Goal: Task Accomplishment & Management: Complete application form

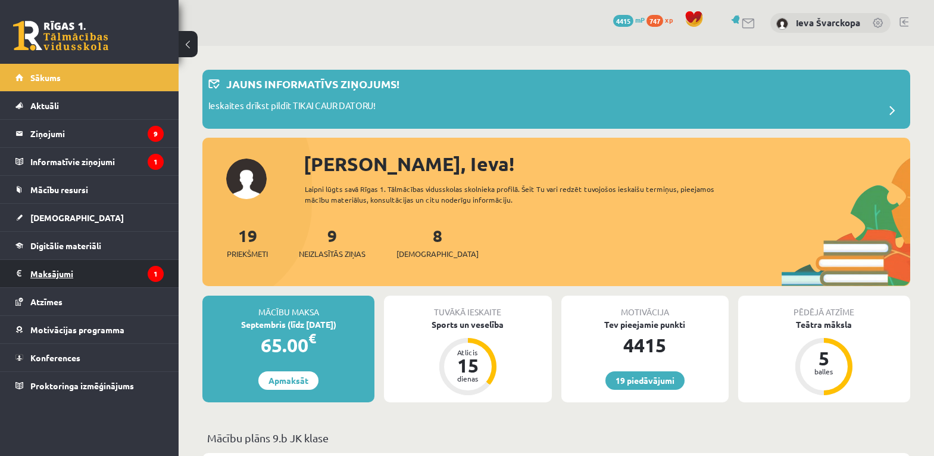
click at [51, 273] on legend "Maksājumi 1" at bounding box center [96, 273] width 133 height 27
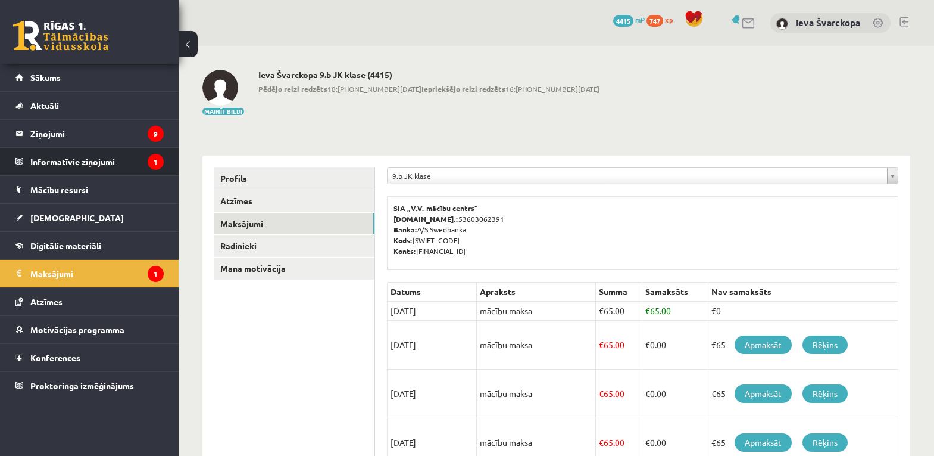
click at [72, 161] on legend "Informatīvie ziņojumi 1" at bounding box center [96, 161] width 133 height 27
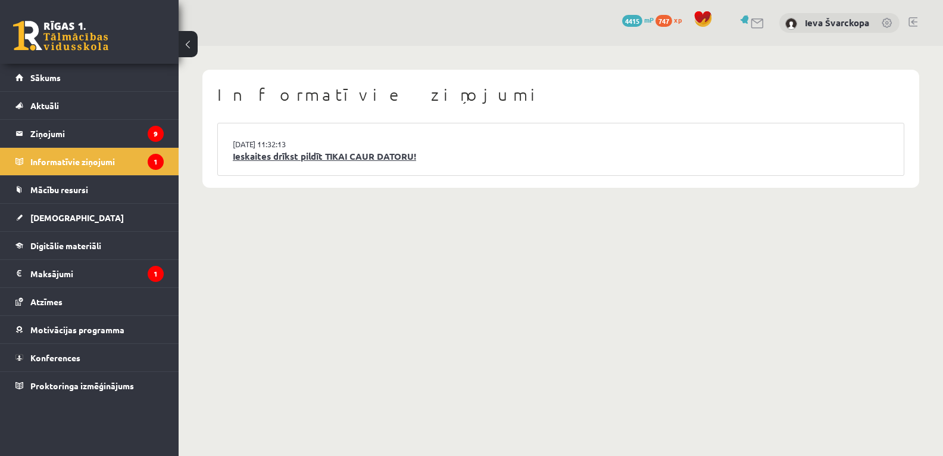
click at [266, 154] on link "Ieskaites drīkst pildīt TIKAI CAUR DATORU!" at bounding box center [561, 156] width 656 height 14
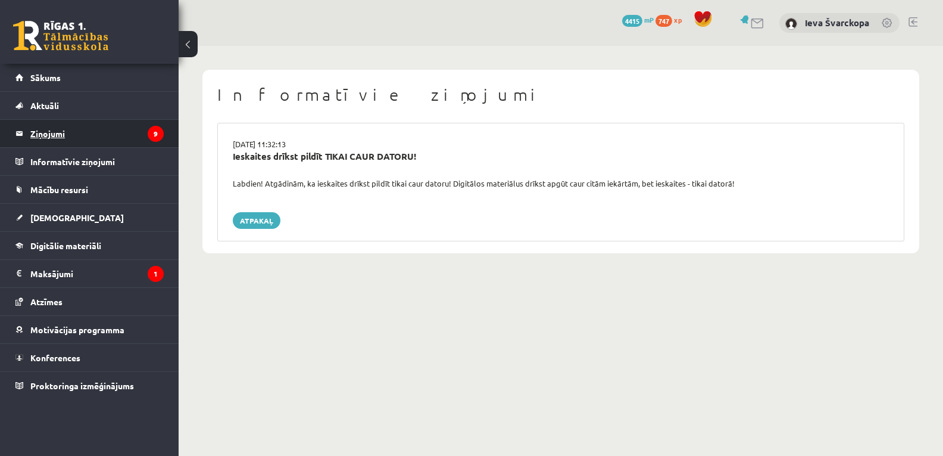
click at [71, 135] on legend "Ziņojumi 9" at bounding box center [96, 133] width 133 height 27
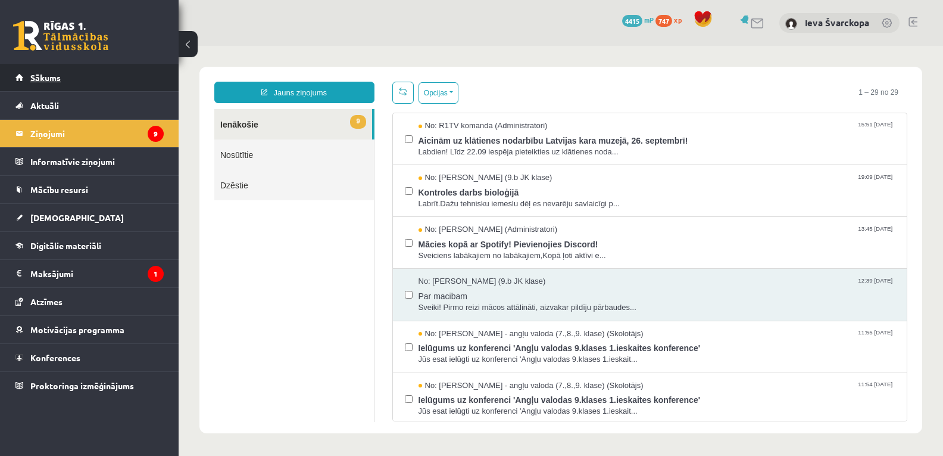
click at [55, 78] on span "Sākums" at bounding box center [45, 77] width 30 height 11
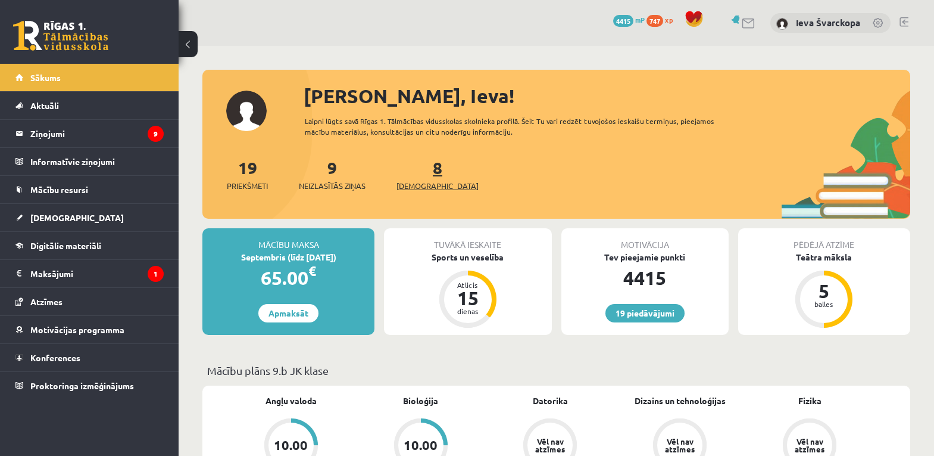
click at [424, 183] on span "[DEMOGRAPHIC_DATA]" at bounding box center [438, 186] width 82 height 12
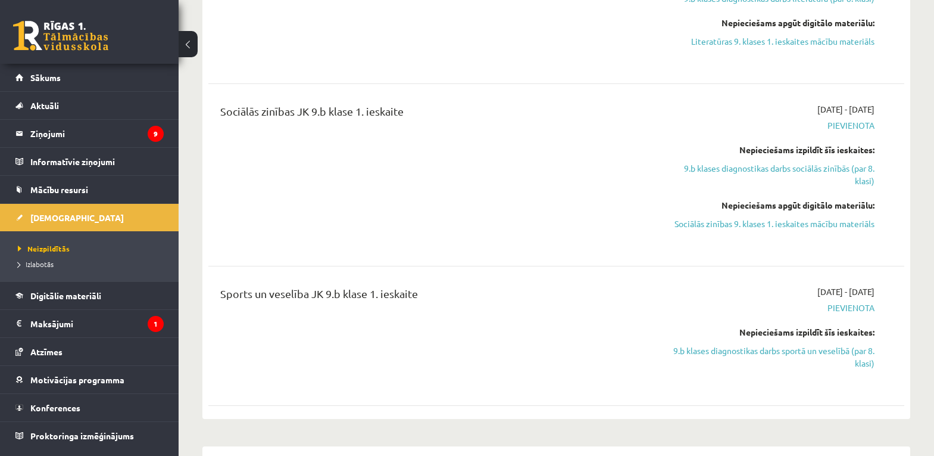
scroll to position [953, 0]
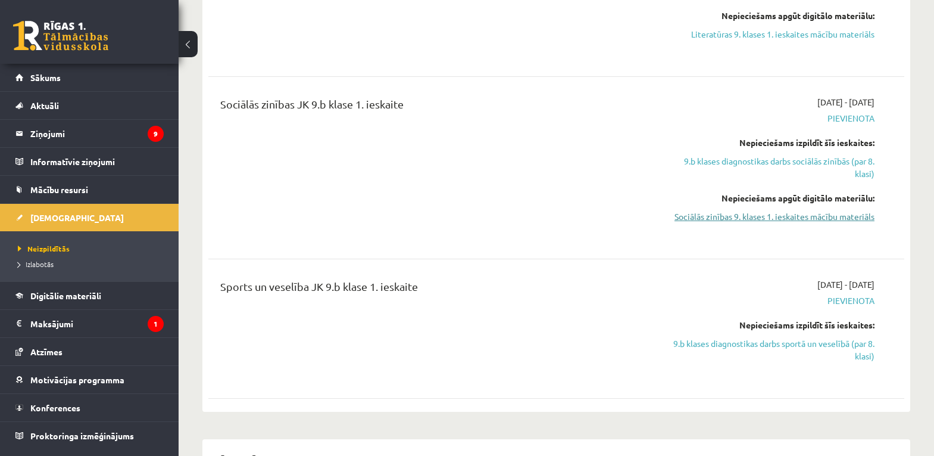
click at [745, 210] on link "Sociālās zinības 9. klases 1. ieskaites mācību materiāls" at bounding box center [772, 216] width 206 height 13
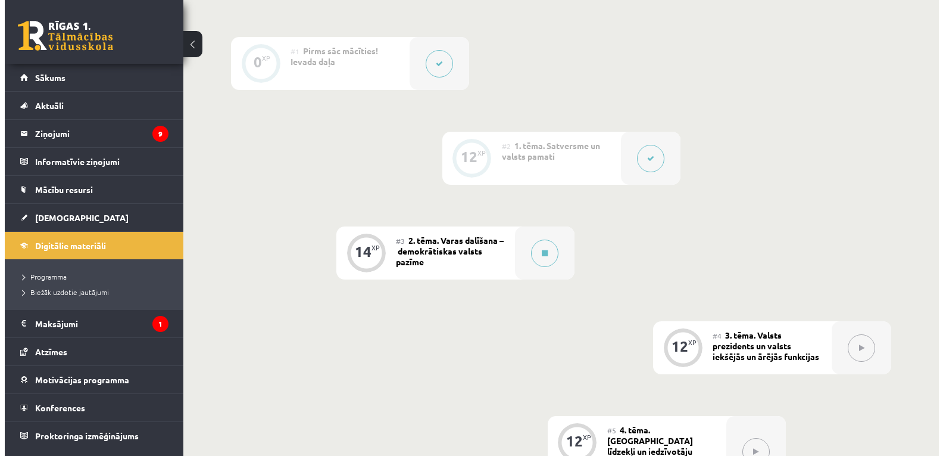
scroll to position [298, 0]
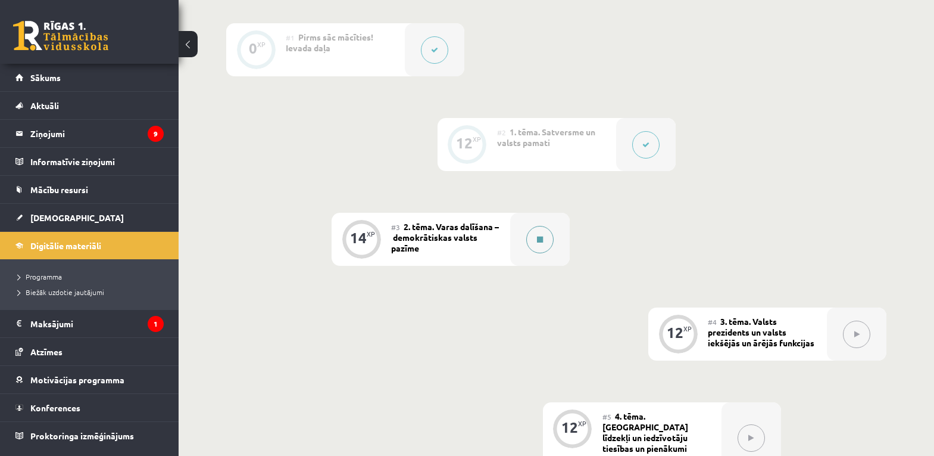
click at [540, 245] on button at bounding box center [539, 239] width 27 height 27
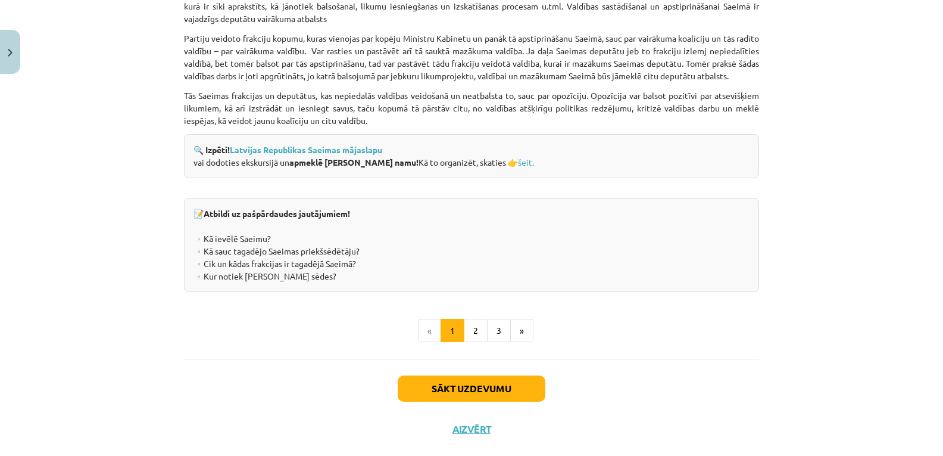
scroll to position [1642, 0]
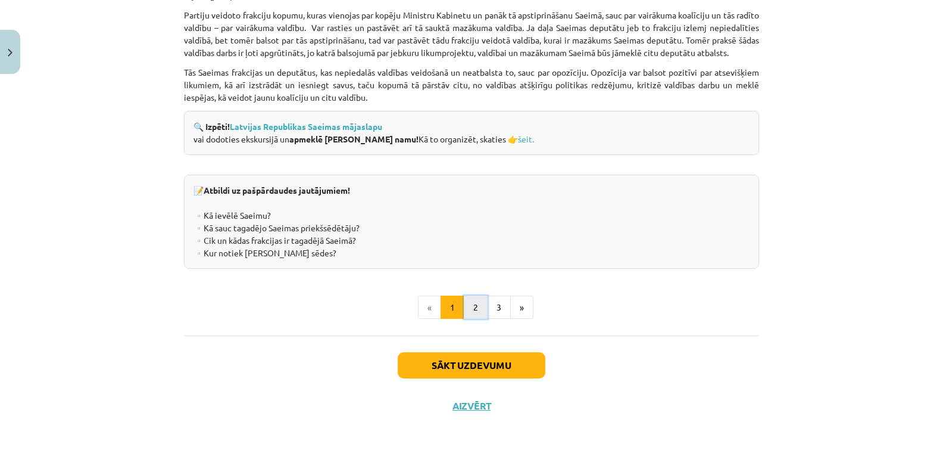
click at [469, 311] on button "2" at bounding box center [476, 307] width 24 height 24
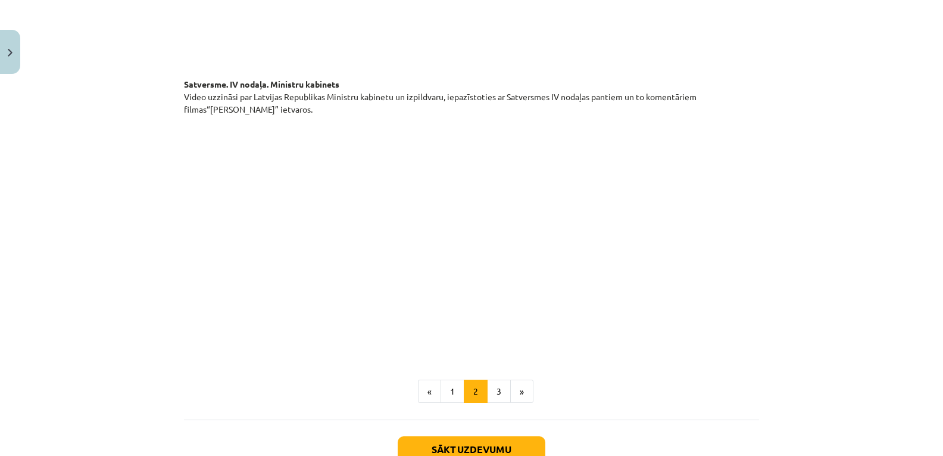
scroll to position [868, 0]
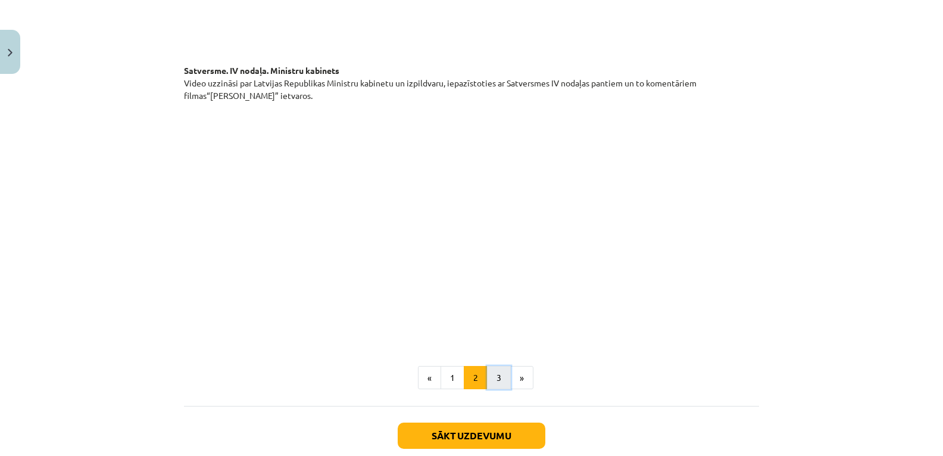
click at [497, 366] on button "3" at bounding box center [499, 378] width 24 height 24
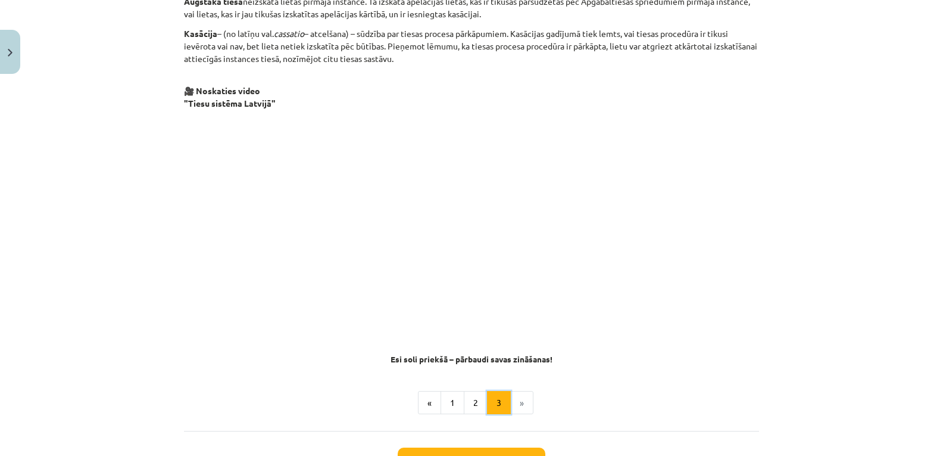
scroll to position [1141, 0]
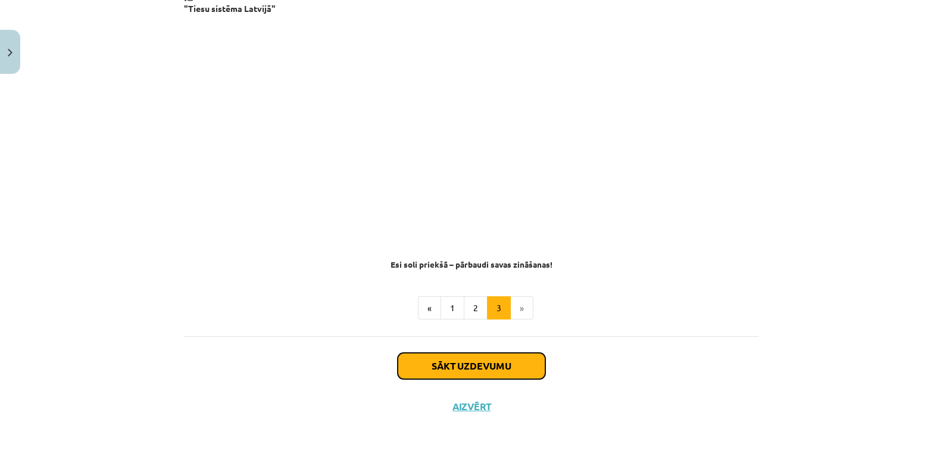
click at [471, 367] on button "Sākt uzdevumu" at bounding box center [472, 365] width 148 height 26
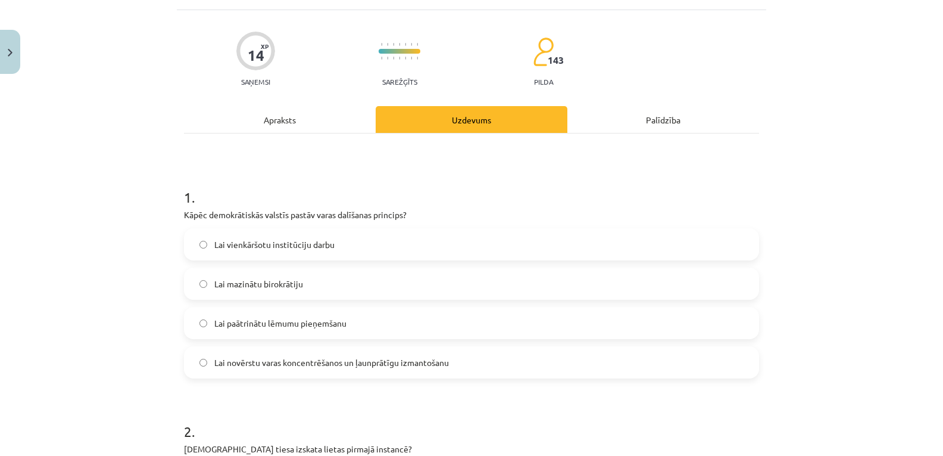
scroll to position [89, 0]
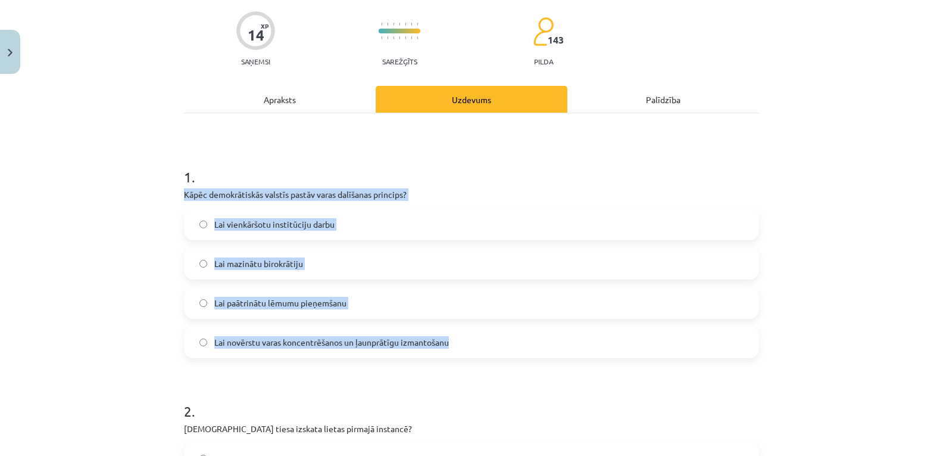
drag, startPoint x: 176, startPoint y: 189, endPoint x: 441, endPoint y: 341, distance: 304.9
copy div "Kāpēc demokrātiskās valstīs pastāv varas dalīšanas princips? Lai vienkāršotu in…"
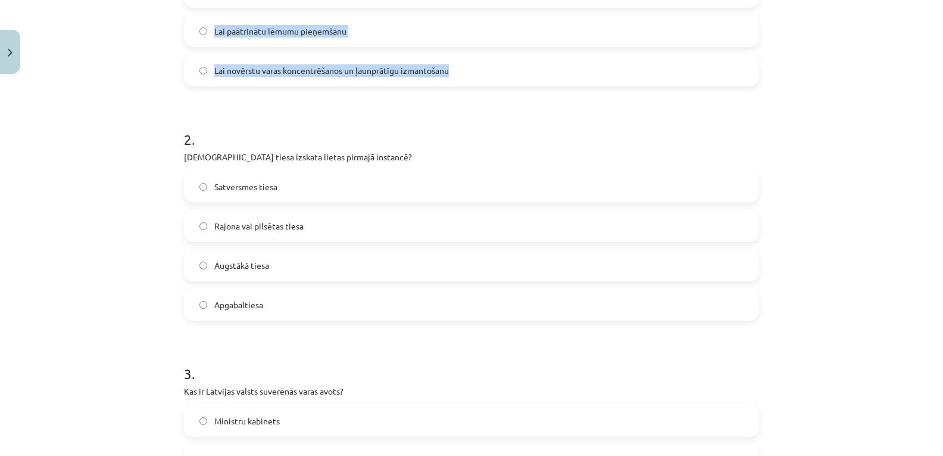
scroll to position [387, 0]
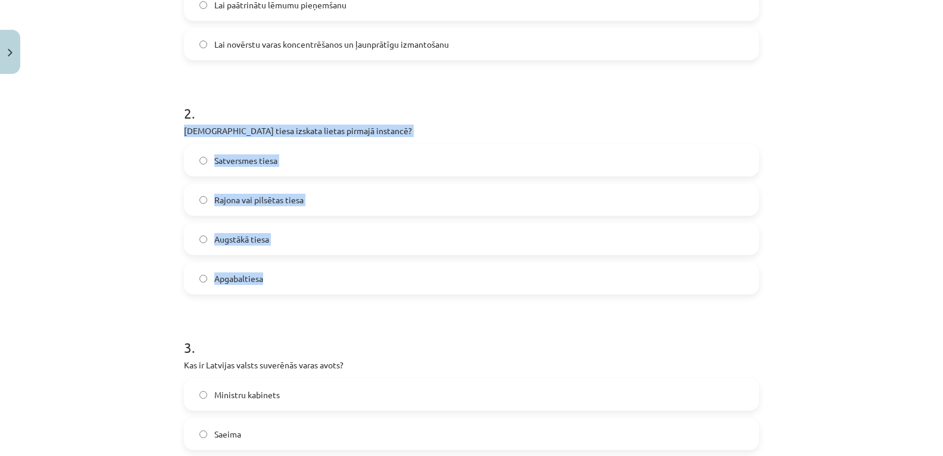
drag, startPoint x: 177, startPoint y: 127, endPoint x: 292, endPoint y: 283, distance: 194.2
copy div "Kura tiesa izskata lietas pirmajā instancē? Satversmes tiesa Rajona vai pilsēta…"
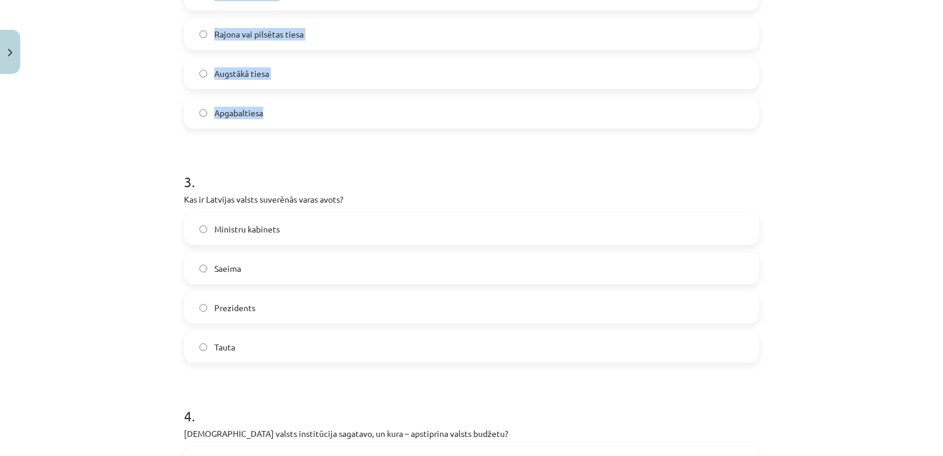
scroll to position [625, 0]
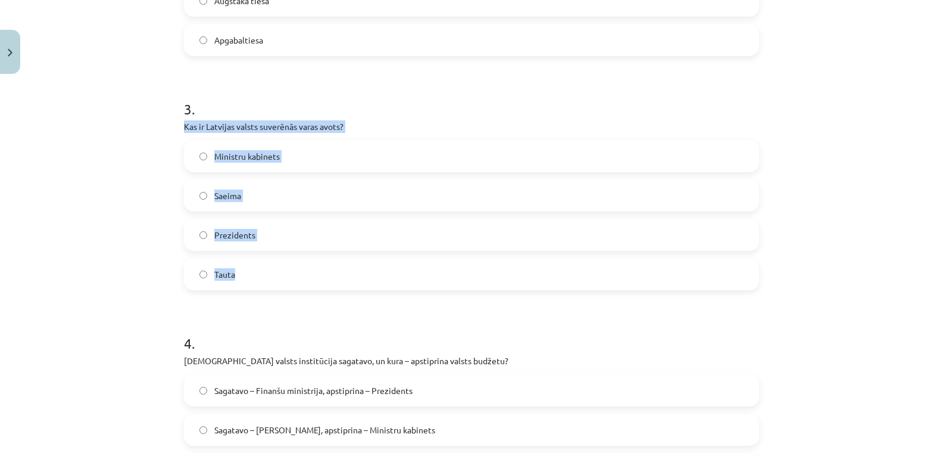
drag, startPoint x: 179, startPoint y: 122, endPoint x: 259, endPoint y: 283, distance: 180.0
click at [259, 283] on div "3 . Kas ir Latvijas valsts suverēnās varas avots? Ministru kabinets Saeima Prez…" at bounding box center [471, 185] width 575 height 210
copy div "Kas ir Latvijas valsts suverēnās varas avots? Ministru kabinets Saeima Preziden…"
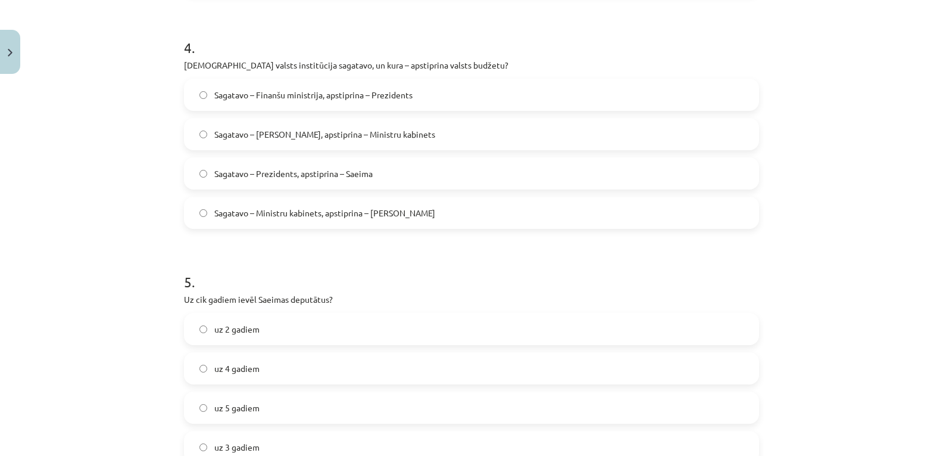
scroll to position [923, 0]
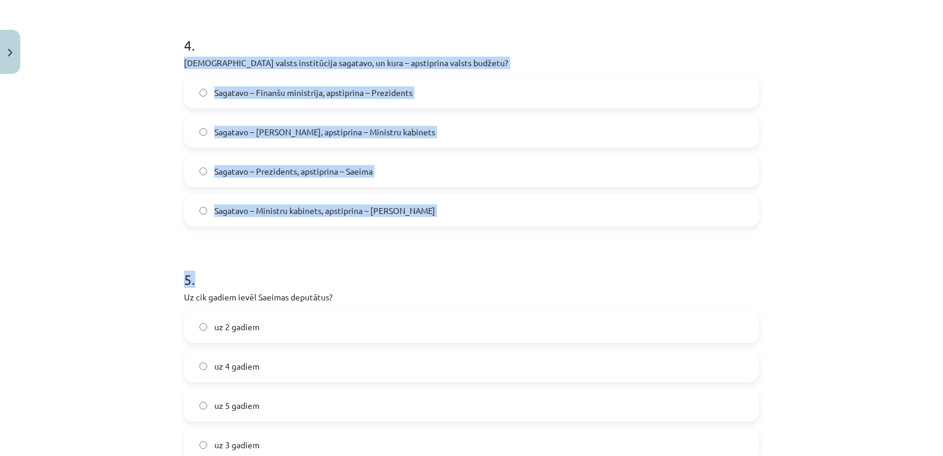
drag, startPoint x: 177, startPoint y: 56, endPoint x: 411, endPoint y: 240, distance: 298.1
click at [411, 240] on div "14 XP Saņemsi Sarežģīts 143 pilda Apraksts Uzdevums Palīdzība 1 . Kāpēc demokrā…" at bounding box center [471, 76] width 589 height 1841
copy form "Kura valsts institūcija sagatavo, un kura – apstiprina valsts budžetu? Sagatavo…"
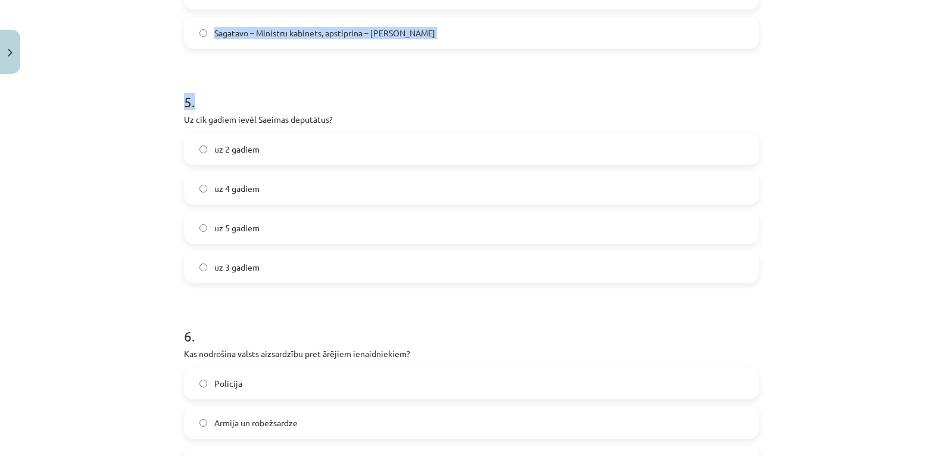
scroll to position [1102, 0]
click at [171, 105] on div "Mācību tēma: Sociālās zinības 9. klases 1. ieskaites mācību materiāls #3 2. tēm…" at bounding box center [471, 228] width 943 height 456
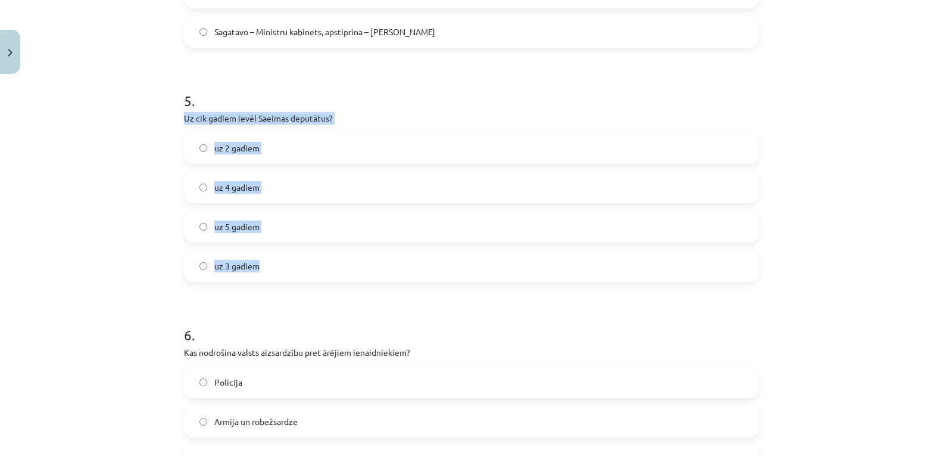
drag, startPoint x: 179, startPoint y: 113, endPoint x: 280, endPoint y: 267, distance: 184.1
click at [280, 267] on div "5 . Uz cik gadiem ievēl Saeimas deputātus? uz 2 gadiem uz 4 gadiem uz 5 gadiem …" at bounding box center [471, 176] width 575 height 210
copy div "Uz cik gadiem ievēl Saeimas deputātus? uz 2 gadiem uz 4 gadiem uz 5 gadiem uz 3…"
click at [158, 206] on div "Mācību tēma: Sociālās zinības 9. klases 1. ieskaites mācību materiāls #3 2. tēm…" at bounding box center [471, 228] width 943 height 456
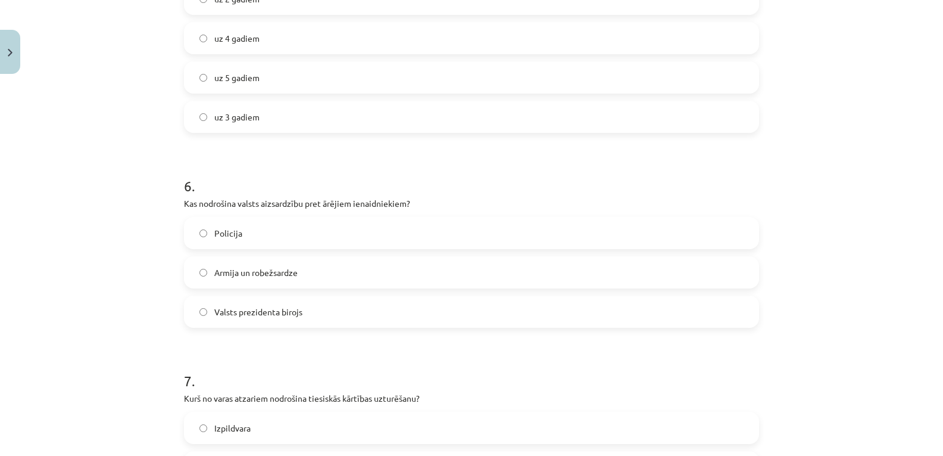
scroll to position [1280, 0]
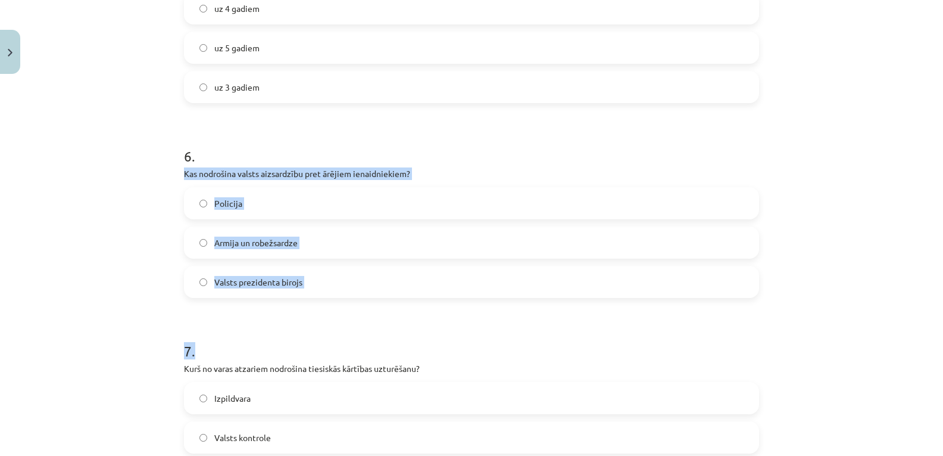
drag, startPoint x: 178, startPoint y: 170, endPoint x: 310, endPoint y: 299, distance: 184.8
click at [169, 259] on div "Mācību tēma: Sociālās zinības 9. klases 1. ieskaites mācību materiāls #3 2. tēm…" at bounding box center [471, 228] width 943 height 456
drag, startPoint x: 180, startPoint y: 171, endPoint x: 304, endPoint y: 286, distance: 169.4
click at [304, 286] on div "6 . Kas nodrošina valsts aizsardzību pret ārējiem ienaidniekiem? Policija Armij…" at bounding box center [471, 212] width 575 height 171
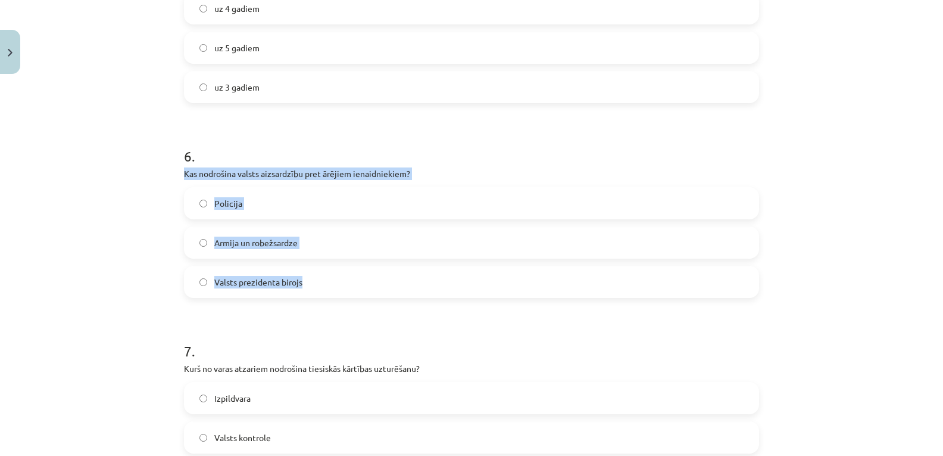
copy div "Kas nodrošina valsts aizsardzību pret ārējiem ienaidniekiem? Policija Armija un…"
click at [149, 243] on div "Mācību tēma: Sociālās zinības 9. klases 1. ieskaites mācību materiāls #3 2. tēm…" at bounding box center [471, 228] width 943 height 456
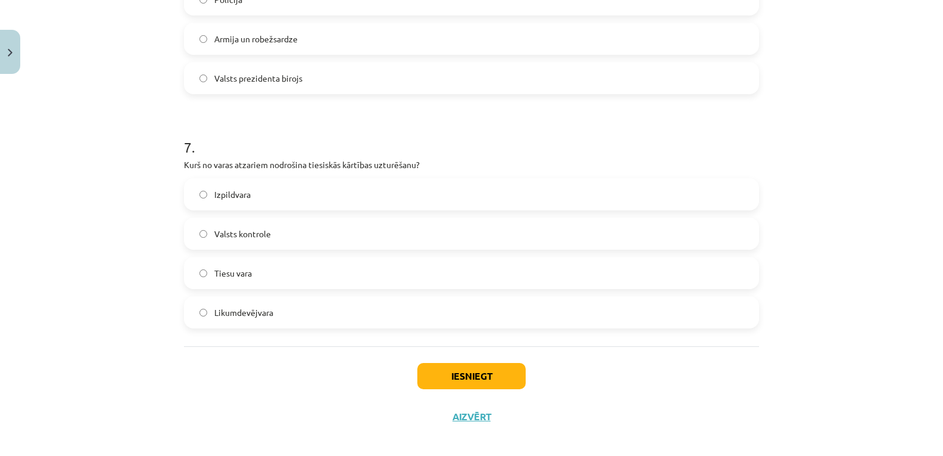
scroll to position [1495, 0]
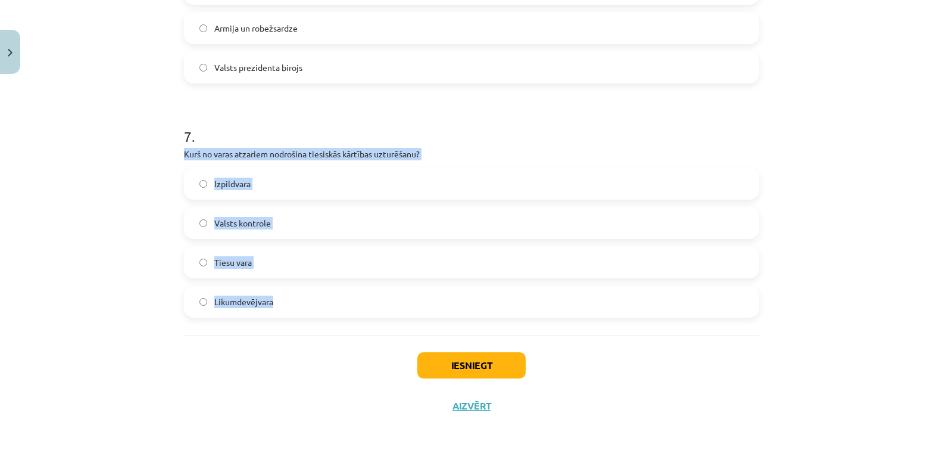
drag, startPoint x: 180, startPoint y: 148, endPoint x: 314, endPoint y: 315, distance: 214.0
click at [314, 315] on div "7 . Kurš no varas atzariem nodrošina tiesiskās kārtības uzturēšanu? Izpildvara …" at bounding box center [471, 212] width 575 height 210
copy div "Kurš no varas atzariem nodrošina tiesiskās kārtības uzturēšanu? Izpildvara Vals…"
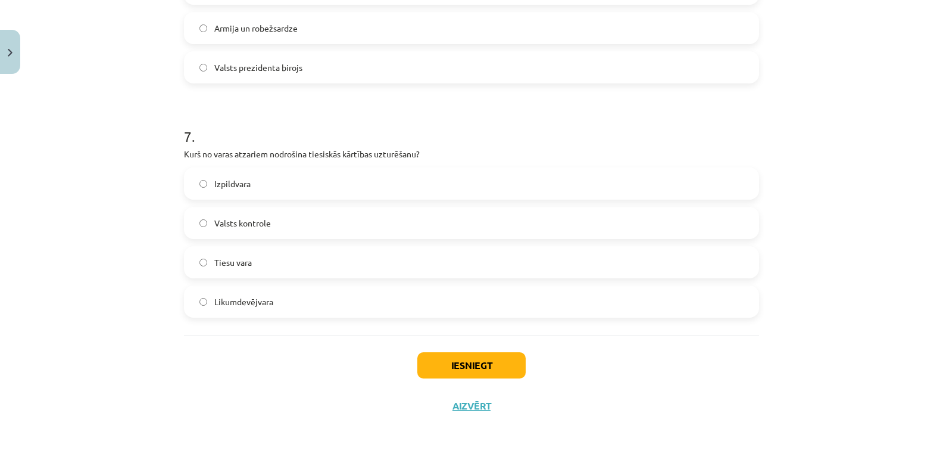
click at [333, 350] on div "Iesniegt Aizvērt" at bounding box center [471, 376] width 575 height 83
click at [484, 369] on button "Iesniegt" at bounding box center [471, 365] width 108 height 26
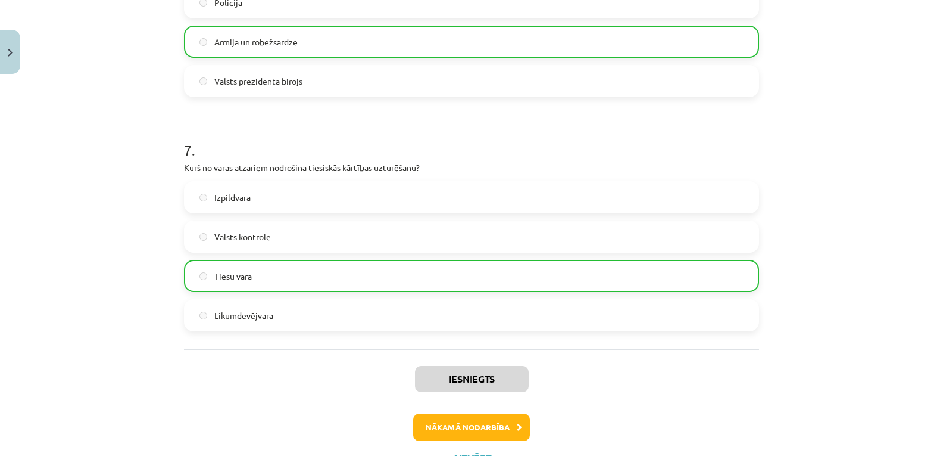
scroll to position [1533, 0]
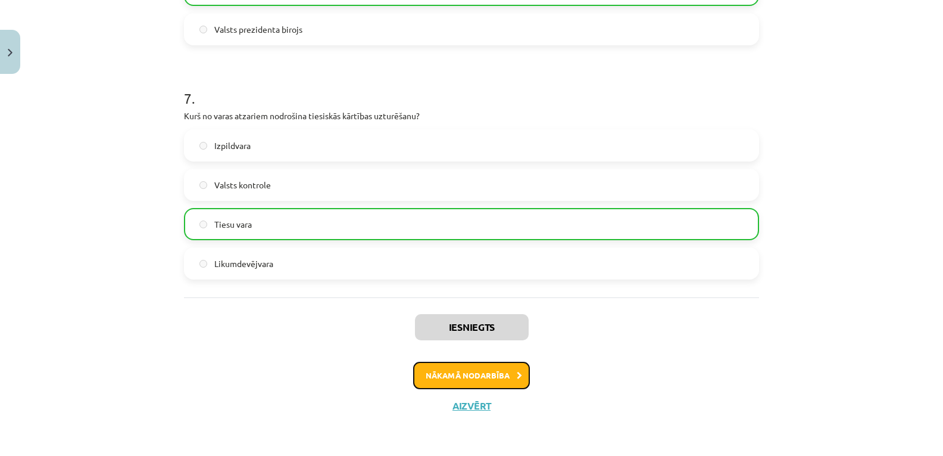
click at [454, 374] on button "Nākamā nodarbība" at bounding box center [471, 374] width 117 height 27
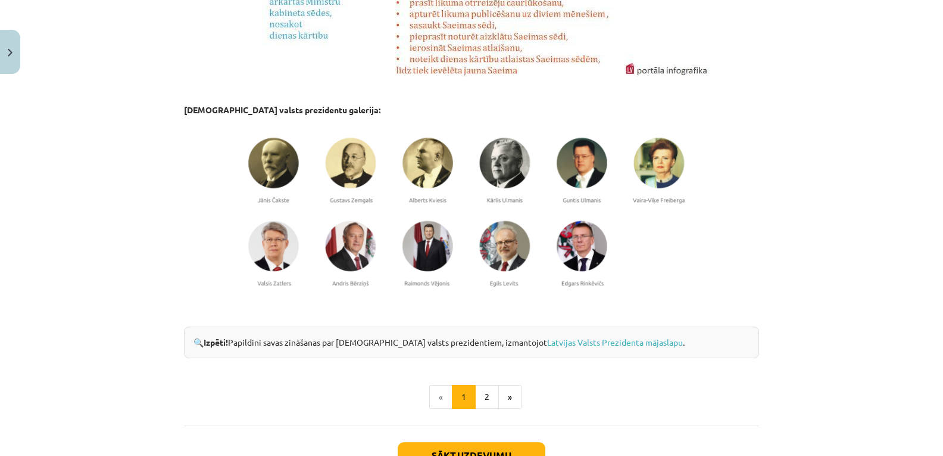
scroll to position [967, 0]
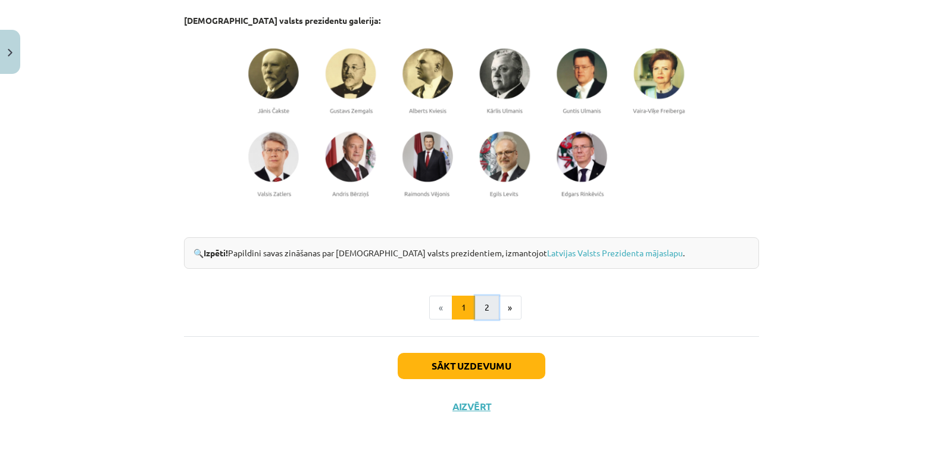
click at [481, 304] on button "2" at bounding box center [487, 307] width 24 height 24
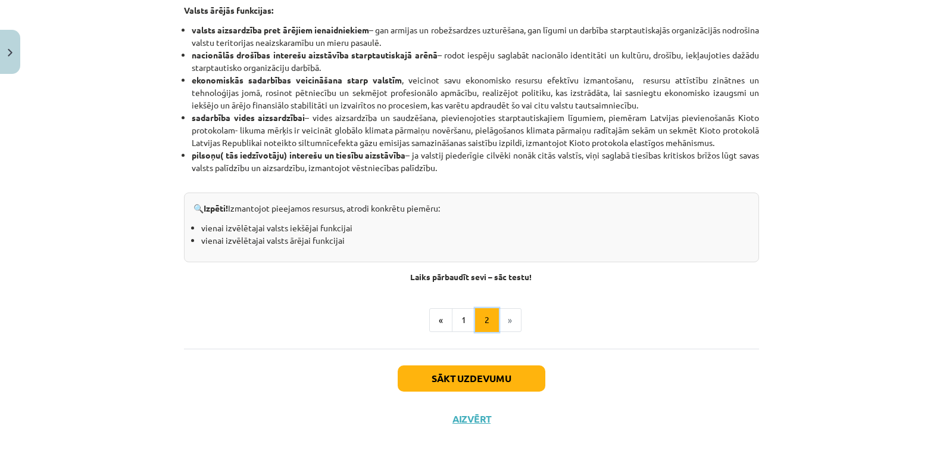
scroll to position [702, 0]
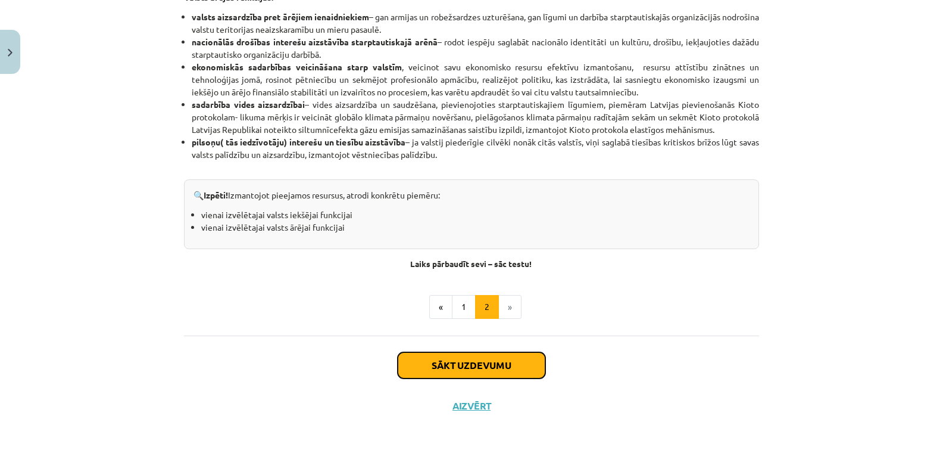
click at [467, 361] on button "Sākt uzdevumu" at bounding box center [472, 365] width 148 height 26
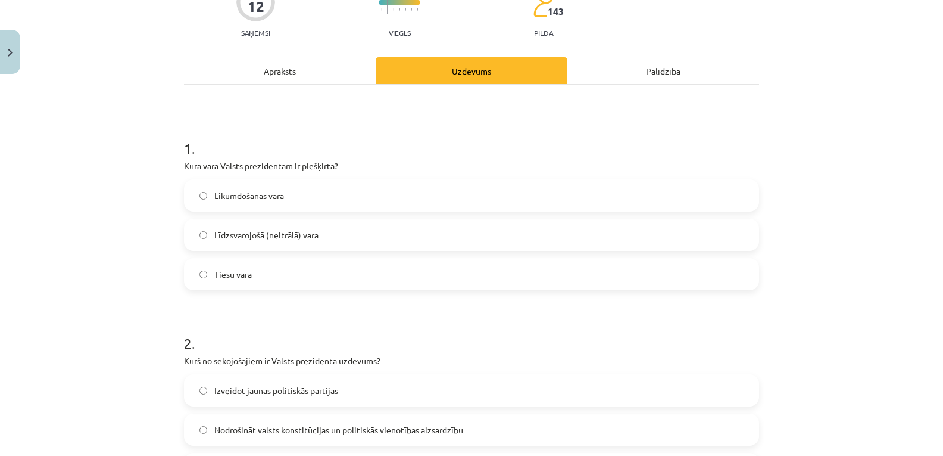
scroll to position [149, 0]
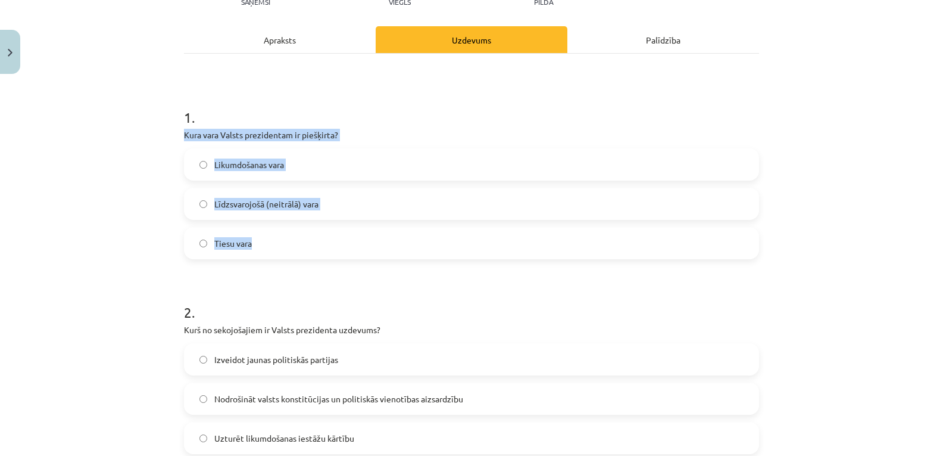
drag, startPoint x: 177, startPoint y: 130, endPoint x: 272, endPoint y: 246, distance: 149.4
copy div "Kura vara Valsts prezidentam ir piešķirta? Likumdošanas vara Līdzsvarojošā (nei…"
click at [147, 214] on div "Mācību tēma: Sociālās zinības 9. klases 1. ieskaites mācību materiāls #4 3. tēm…" at bounding box center [471, 228] width 943 height 456
click at [146, 215] on div "Mācību tēma: Sociālās zinības 9. klases 1. ieskaites mācību materiāls #4 3. tēm…" at bounding box center [471, 228] width 943 height 456
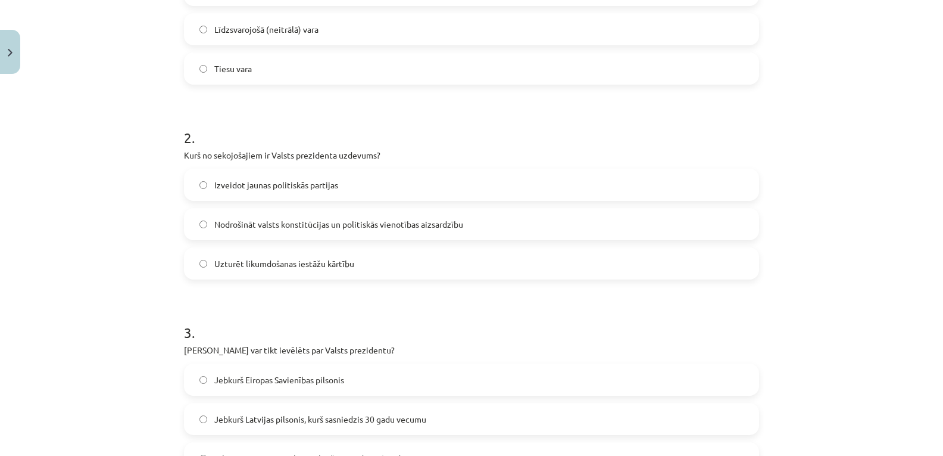
scroll to position [327, 0]
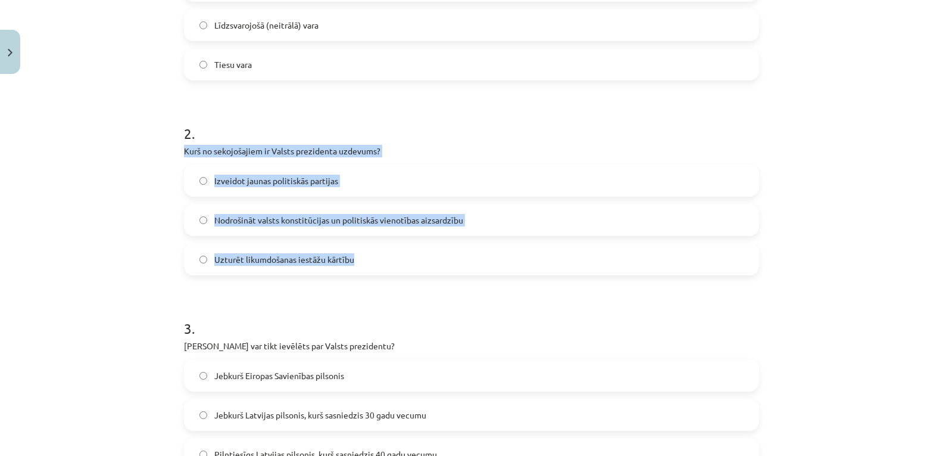
drag, startPoint x: 178, startPoint y: 146, endPoint x: 385, endPoint y: 271, distance: 241.2
click at [385, 271] on div "12 XP Saņemsi Viegls 143 pilda Apraksts Uzdevums Palīdzība 1 . Kura vara Valsts…" at bounding box center [471, 457] width 589 height 1411
copy div "Kurš no sekojošajiem ir Valsts prezidenta uzdevums? Izveidot jaunas politiskās …"
click at [124, 249] on div "Mācību tēma: Sociālās zinības 9. klases 1. ieskaites mācību materiāls #4 3. tēm…" at bounding box center [471, 228] width 943 height 456
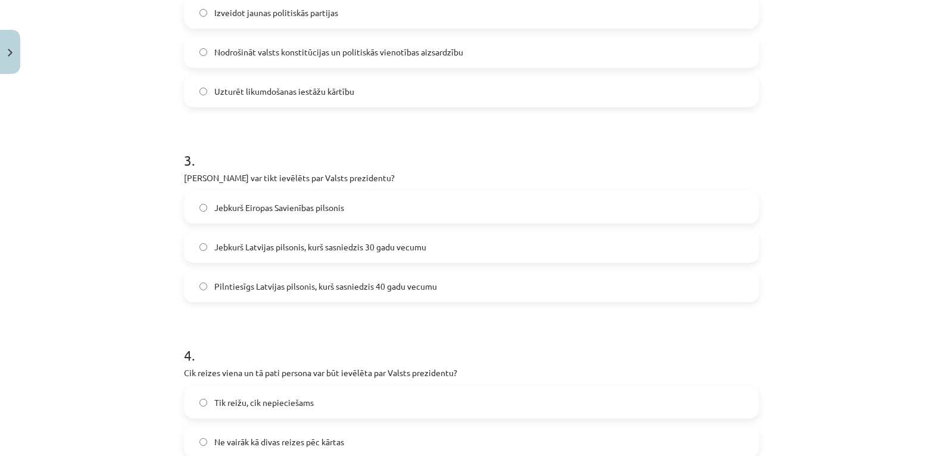
scroll to position [506, 0]
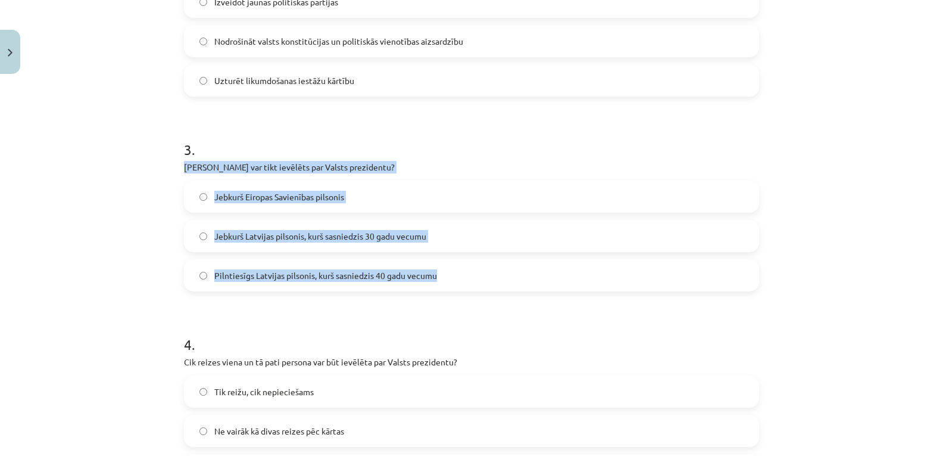
drag, startPoint x: 179, startPoint y: 163, endPoint x: 456, endPoint y: 278, distance: 300.3
click at [456, 278] on div "12 XP Saņemsi Viegls 143 pilda Apraksts Uzdevums Palīdzība 1 . Kura vara Valsts…" at bounding box center [471, 278] width 589 height 1411
copy div "Kurš var tikt ievēlēts par Valsts prezidentu? Jebkurš Eiropas Savienības pilson…"
click at [106, 272] on div "Mācību tēma: Sociālās zinības 9. klases 1. ieskaites mācību materiāls #4 3. tēm…" at bounding box center [471, 228] width 943 height 456
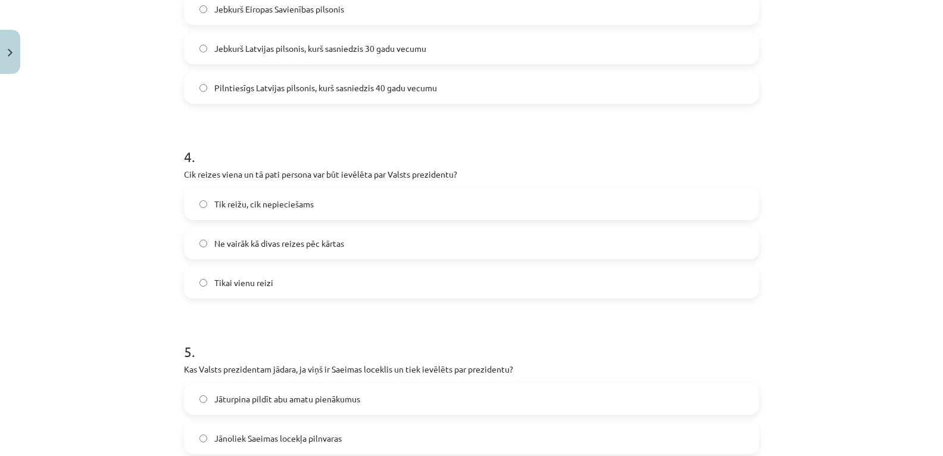
scroll to position [744, 0]
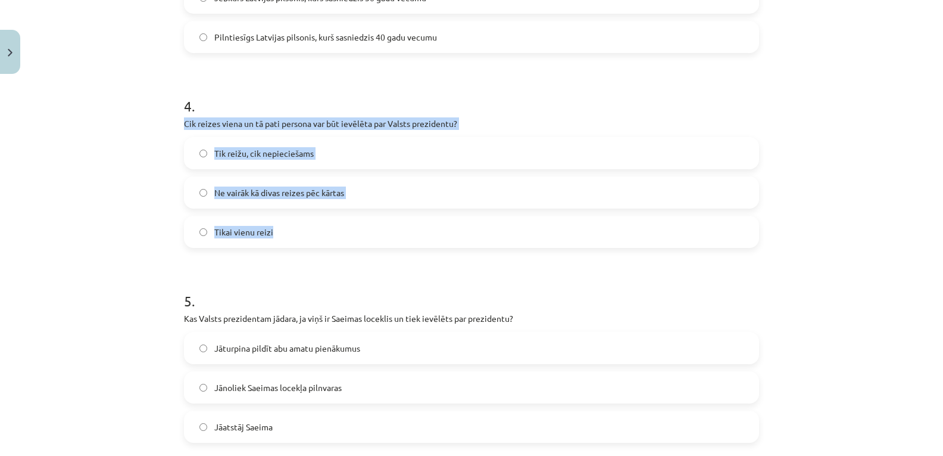
drag, startPoint x: 186, startPoint y: 122, endPoint x: 285, endPoint y: 237, distance: 151.6
click at [285, 237] on div "12 XP Saņemsi Viegls 143 pilda Apraksts Uzdevums Palīdzība 1 . Kura vara Valsts…" at bounding box center [471, 40] width 589 height 1411
click at [141, 205] on div "Mācību tēma: Sociālās zinības 9. klases 1. ieskaites mācību materiāls #4 3. tēm…" at bounding box center [471, 228] width 943 height 456
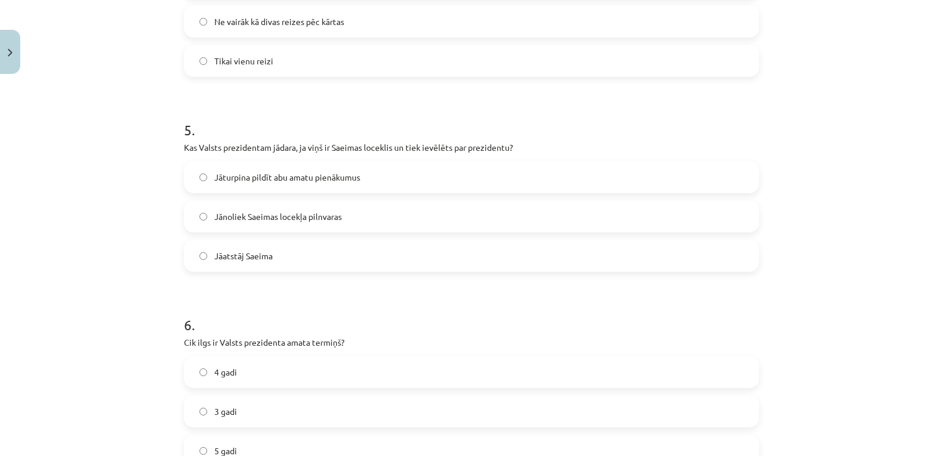
scroll to position [923, 0]
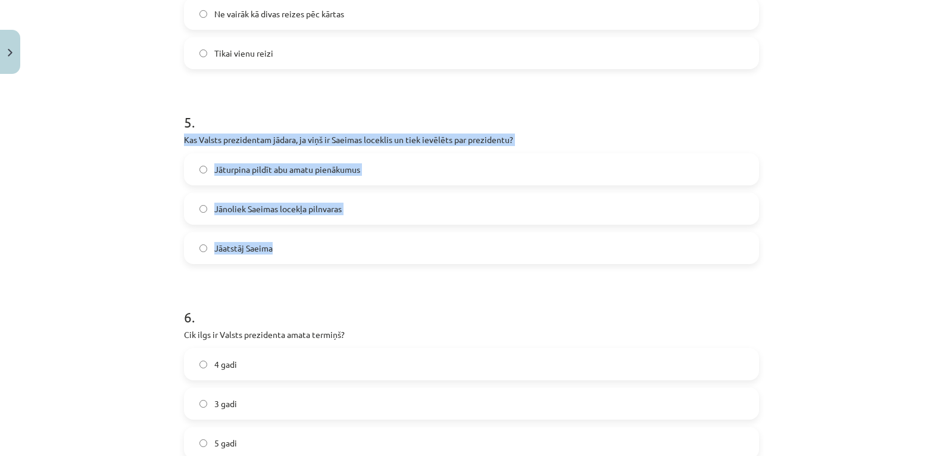
drag, startPoint x: 180, startPoint y: 136, endPoint x: 307, endPoint y: 261, distance: 178.1
click at [307, 261] on div "5 . Kas Valsts prezidentam jādara, ja viņš ir Saeimas loceklis un tiek ievēlēts…" at bounding box center [471, 178] width 575 height 171
click at [113, 241] on div "Mācību tēma: Sociālās zinības 9. klases 1. ieskaites mācību materiāls #4 3. tēm…" at bounding box center [471, 228] width 943 height 456
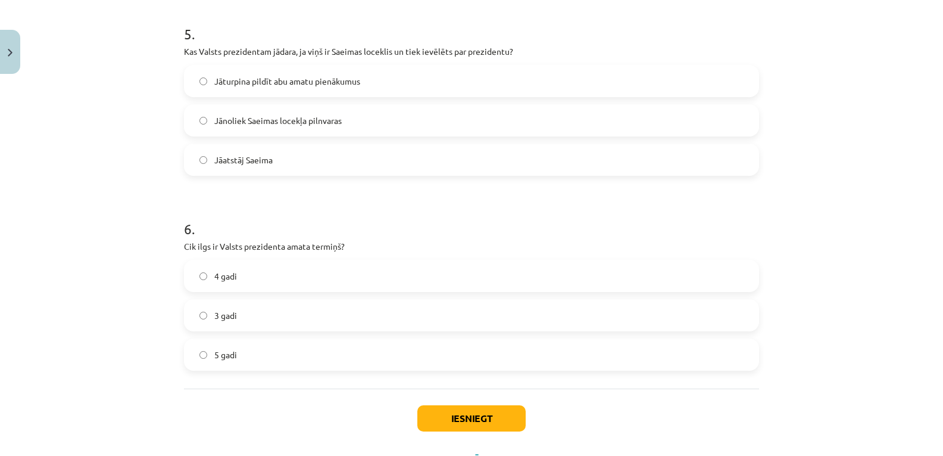
scroll to position [1064, 0]
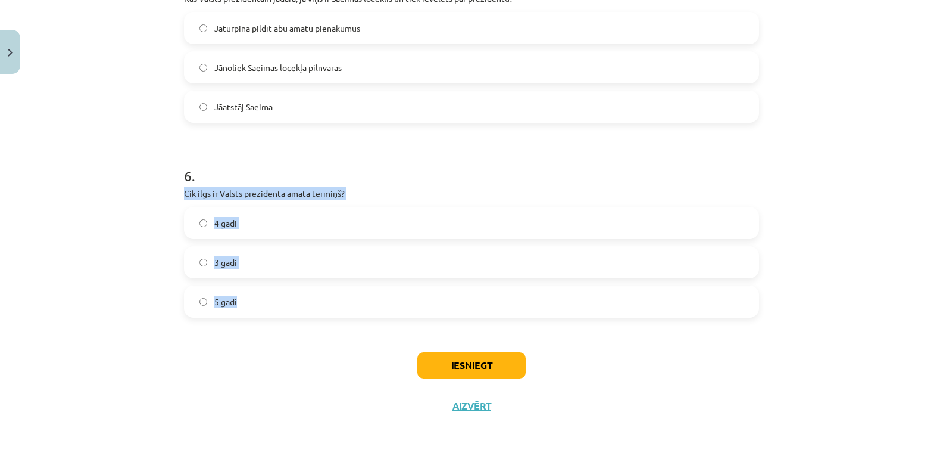
drag, startPoint x: 181, startPoint y: 189, endPoint x: 254, endPoint y: 307, distance: 139.3
click at [254, 307] on div "6 . Cik ilgs ir Valsts prezidenta amata termiņš? 4 gadi 3 gadi 5 gadi" at bounding box center [471, 231] width 575 height 171
click at [123, 246] on div "Mācību tēma: Sociālās zinības 9. klases 1. ieskaites mācību materiāls #4 3. tēm…" at bounding box center [471, 228] width 943 height 456
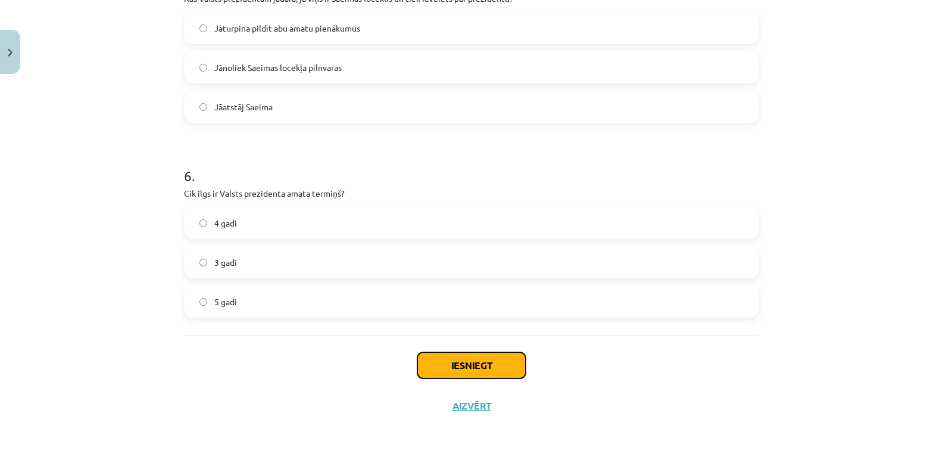
click at [462, 365] on button "Iesniegt" at bounding box center [471, 365] width 108 height 26
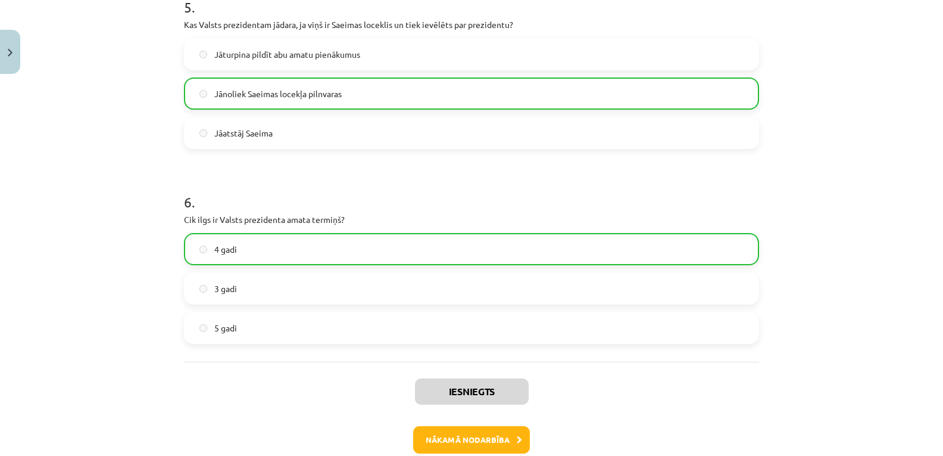
scroll to position [1102, 0]
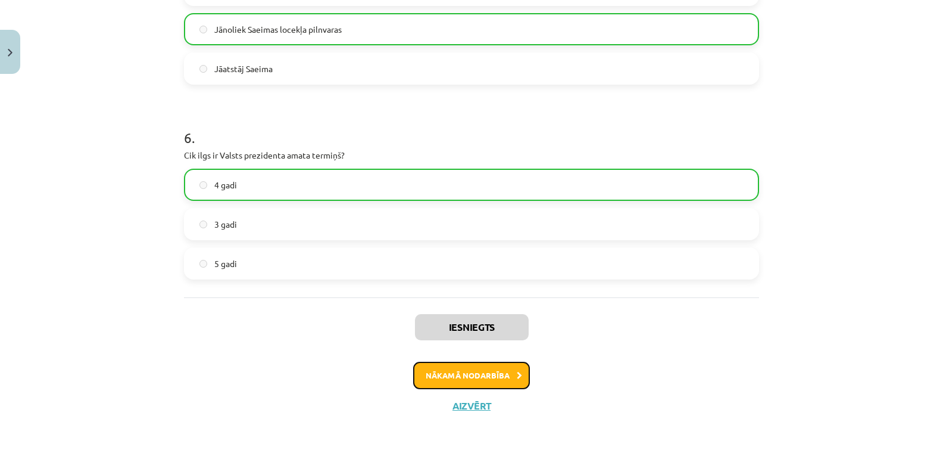
click at [476, 372] on button "Nākamā nodarbība" at bounding box center [471, 374] width 117 height 27
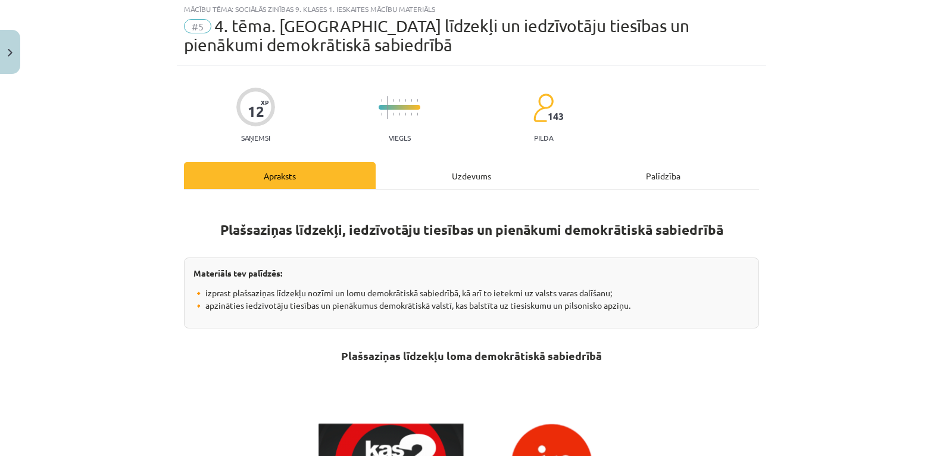
scroll to position [30, 0]
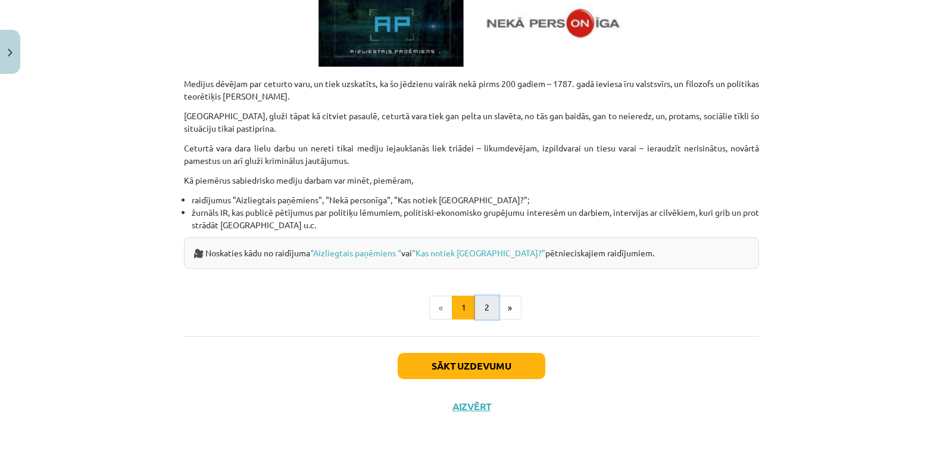
click at [486, 313] on button "2" at bounding box center [487, 307] width 24 height 24
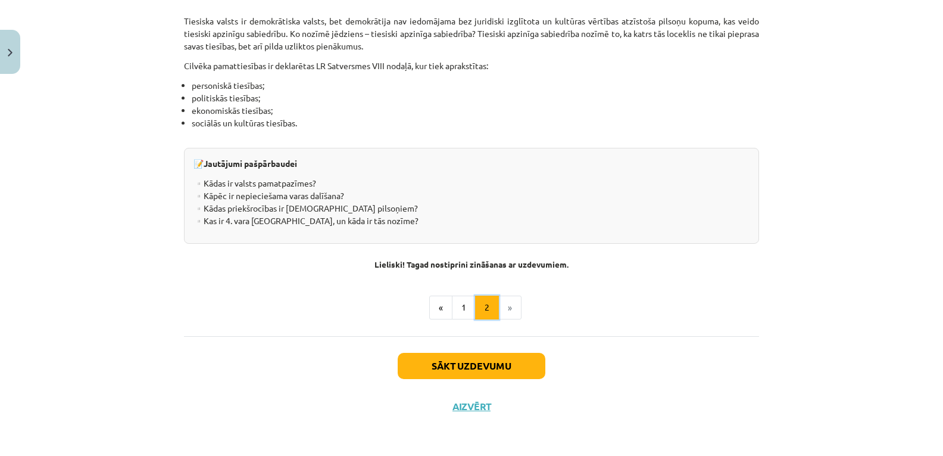
scroll to position [270, 0]
click at [476, 369] on button "Sākt uzdevumu" at bounding box center [472, 365] width 148 height 26
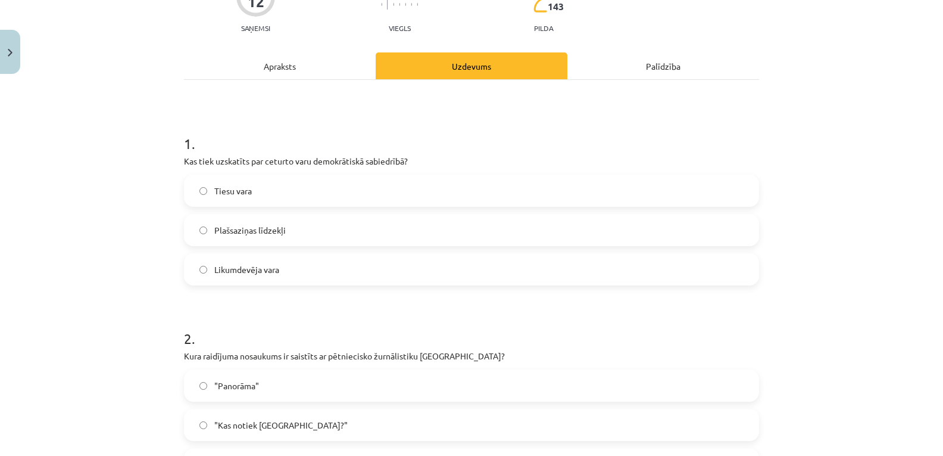
scroll to position [149, 0]
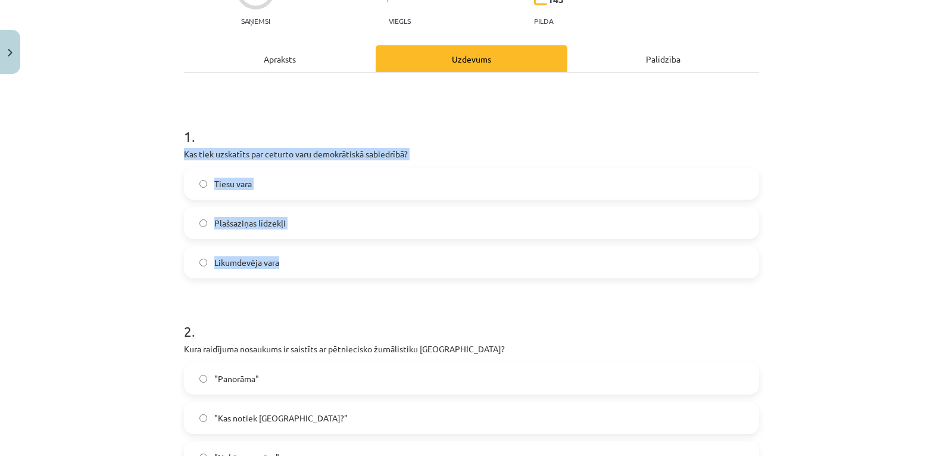
drag, startPoint x: 177, startPoint y: 148, endPoint x: 268, endPoint y: 263, distance: 145.8
click at [150, 231] on div "Mācību tēma: Sociālās zinības 9. klases 1. ieskaites mācību materiāls #5 4. tēm…" at bounding box center [471, 228] width 943 height 456
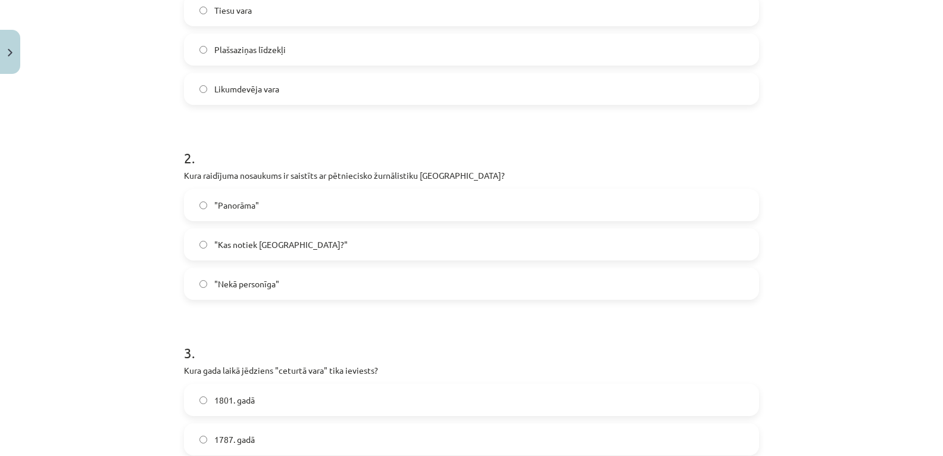
scroll to position [327, 0]
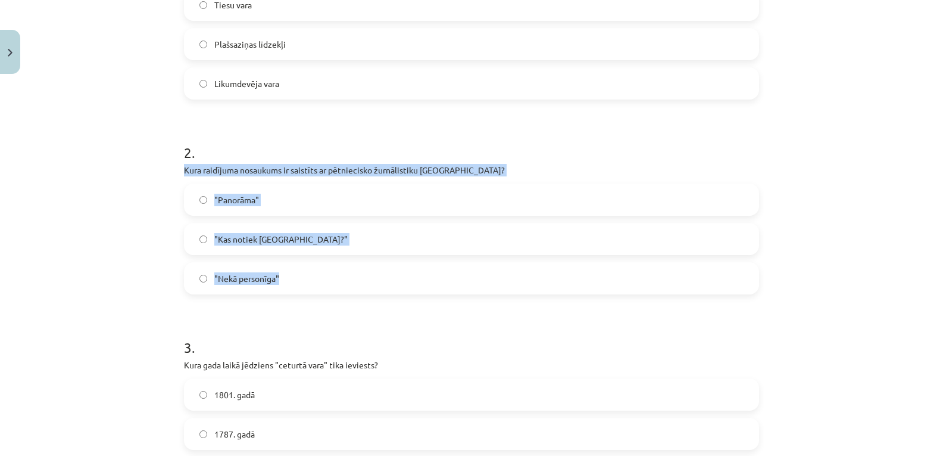
drag, startPoint x: 180, startPoint y: 163, endPoint x: 303, endPoint y: 277, distance: 168.1
click at [303, 277] on div "2 . Kura raidījuma nosaukums ir saistīts ar pētniecisko žurnālistiku Latvijā? "…" at bounding box center [471, 208] width 575 height 171
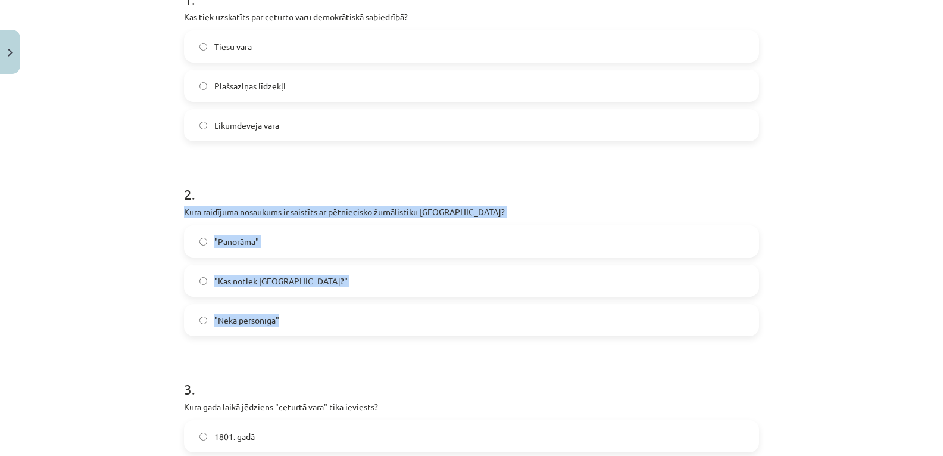
scroll to position [268, 0]
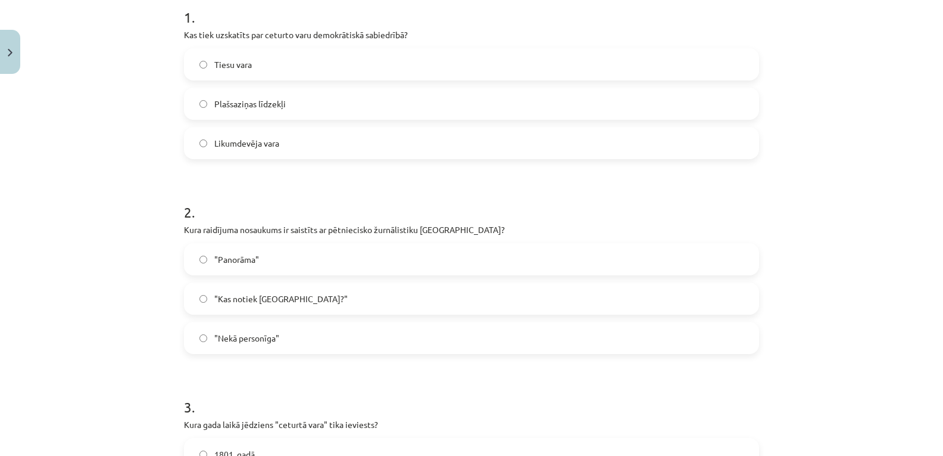
click at [133, 360] on div "Mācību tēma: Sociālās zinības 9. klases 1. ieskaites mācību materiāls #5 4. tēm…" at bounding box center [471, 228] width 943 height 456
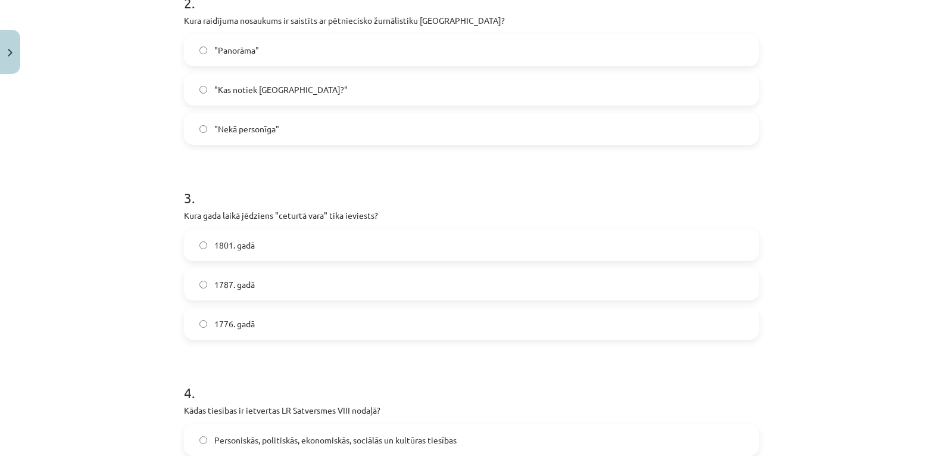
scroll to position [506, 0]
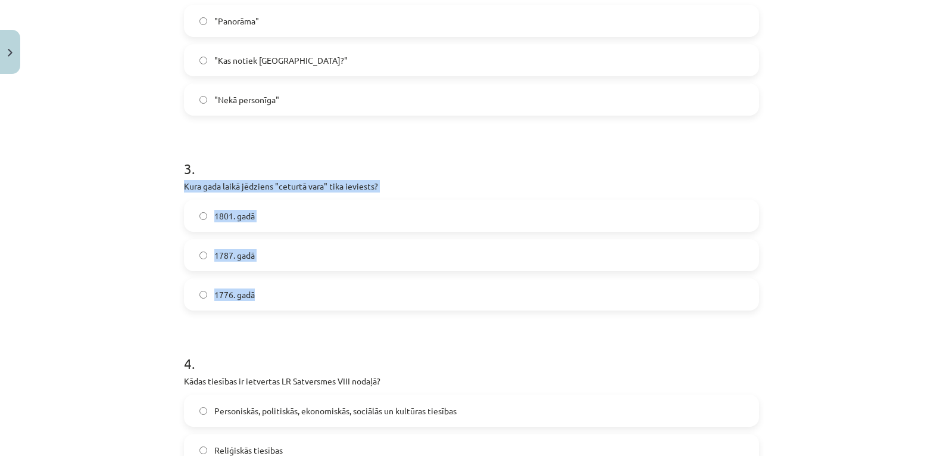
drag, startPoint x: 177, startPoint y: 183, endPoint x: 266, endPoint y: 299, distance: 145.8
click at [266, 299] on div "12 XP Saņemsi Viegls 143 pilda Apraksts Uzdevums Palīdzība 1 . Kas tiek uzskatī…" at bounding box center [471, 297] width 589 height 1411
click at [145, 274] on div "Mācību tēma: Sociālās zinības 9. klases 1. ieskaites mācību materiāls #5 4. tēm…" at bounding box center [471, 228] width 943 height 456
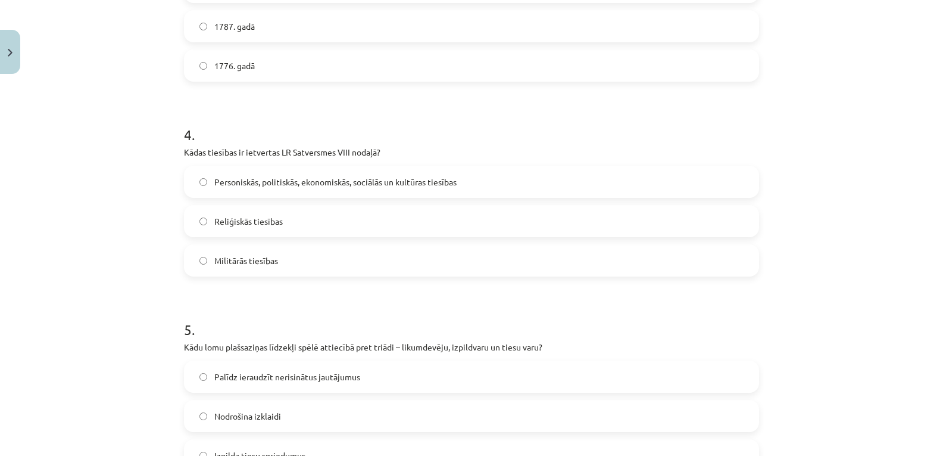
scroll to position [744, 0]
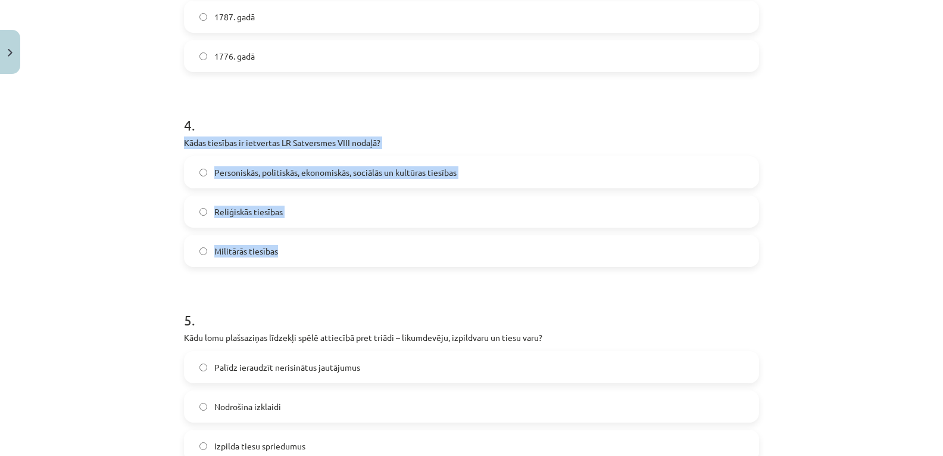
drag, startPoint x: 179, startPoint y: 141, endPoint x: 301, endPoint y: 254, distance: 166.9
click at [301, 254] on div "12 XP Saņemsi Viegls 143 pilda Apraksts Uzdevums Palīdzība 1 . Kas tiek uzskatī…" at bounding box center [471, 59] width 589 height 1411
click at [128, 207] on div "Mācību tēma: Sociālās zinības 9. klases 1. ieskaites mācību materiāls #5 4. tēm…" at bounding box center [471, 228] width 943 height 456
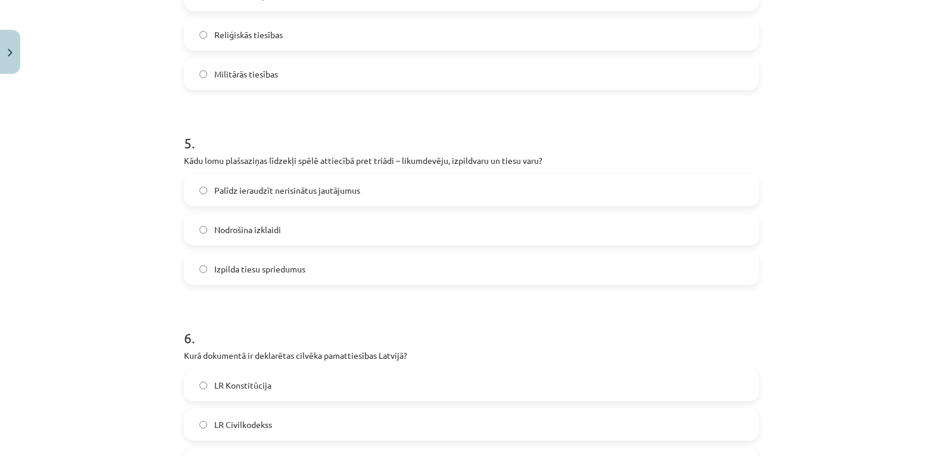
scroll to position [923, 0]
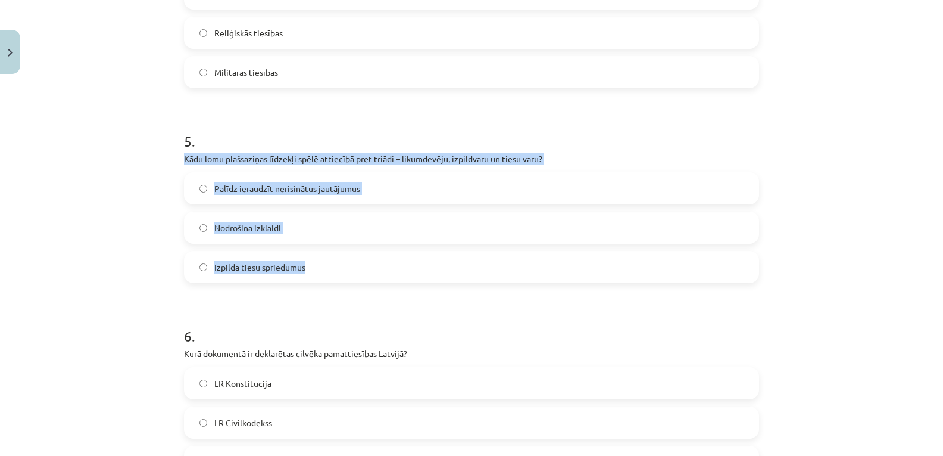
drag, startPoint x: 181, startPoint y: 158, endPoint x: 311, endPoint y: 276, distance: 176.2
click at [311, 276] on div "5 . Kādu lomu plašsaziņas līdzekļi spēlē attiecībā pret triādi – likumdevēju, i…" at bounding box center [471, 197] width 575 height 171
click at [128, 212] on div "Mācību tēma: Sociālās zinības 9. klases 1. ieskaites mācību materiāls #5 4. tēm…" at bounding box center [471, 228] width 943 height 456
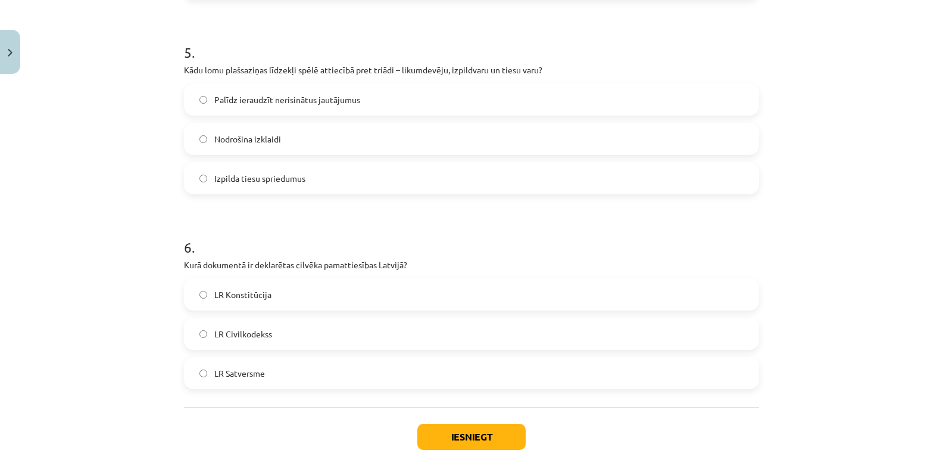
scroll to position [1083, 0]
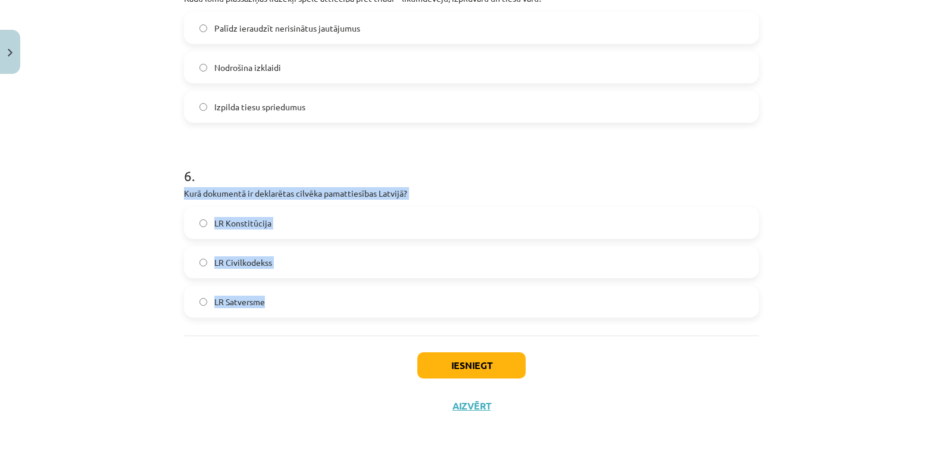
drag, startPoint x: 181, startPoint y: 185, endPoint x: 291, endPoint y: 313, distance: 168.0
click at [291, 313] on div "6 . Kurā dokumentā ir deklarētas cilvēka pamattiesības Latvijā? LR Konstitūcija…" at bounding box center [471, 231] width 575 height 171
click at [127, 311] on div "Mācību tēma: Sociālās zinības 9. klases 1. ieskaites mācību materiāls #5 4. tēm…" at bounding box center [471, 228] width 943 height 456
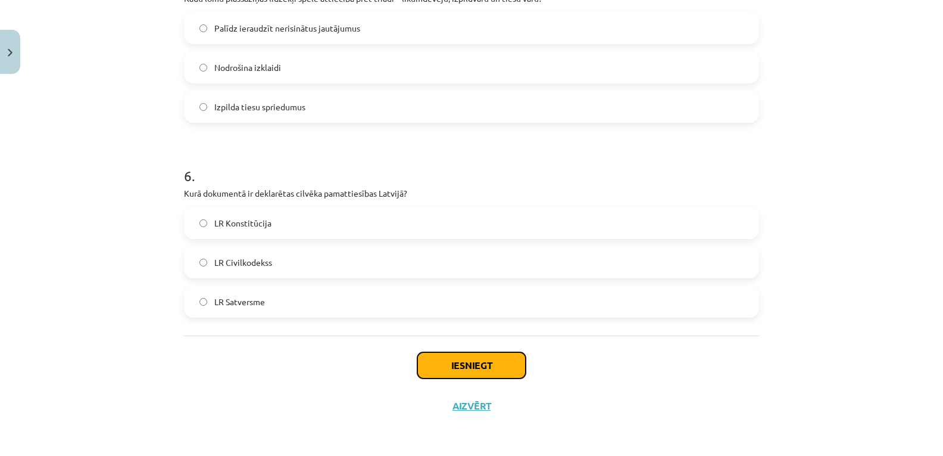
click at [461, 371] on button "Iesniegt" at bounding box center [471, 365] width 108 height 26
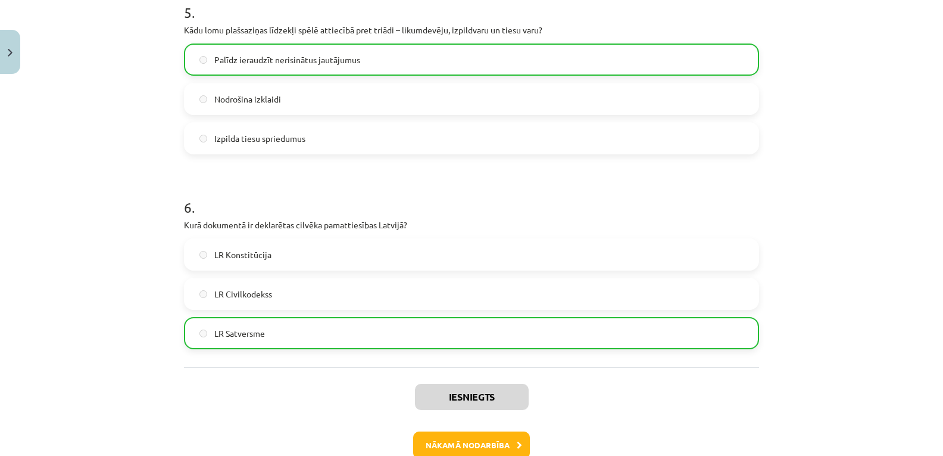
scroll to position [1121, 0]
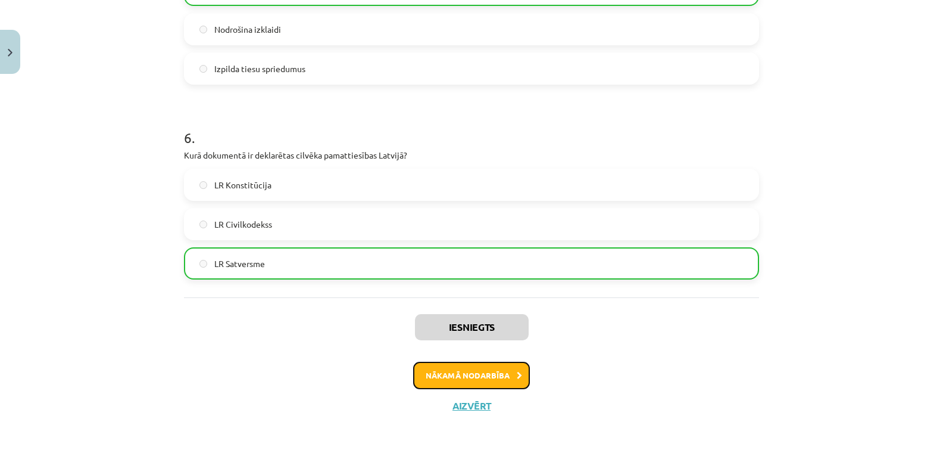
click at [483, 369] on button "Nākamā nodarbība" at bounding box center [471, 374] width 117 height 27
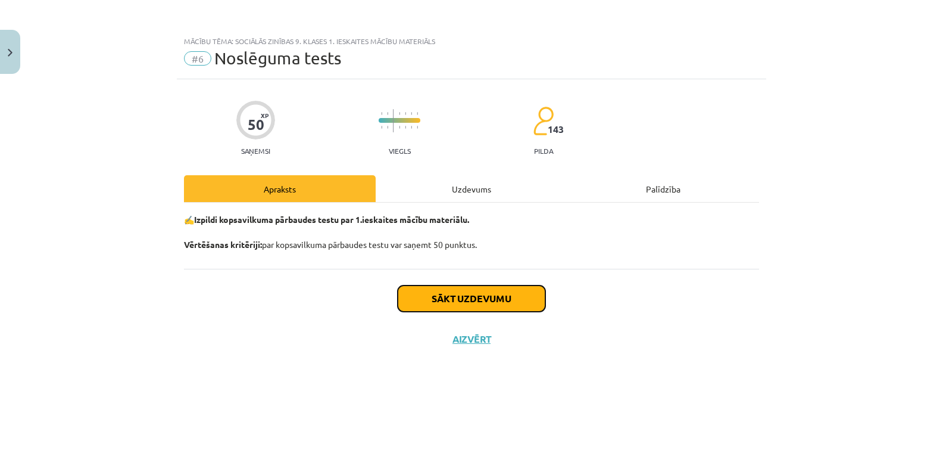
click at [483, 294] on button "Sākt uzdevumu" at bounding box center [472, 298] width 148 height 26
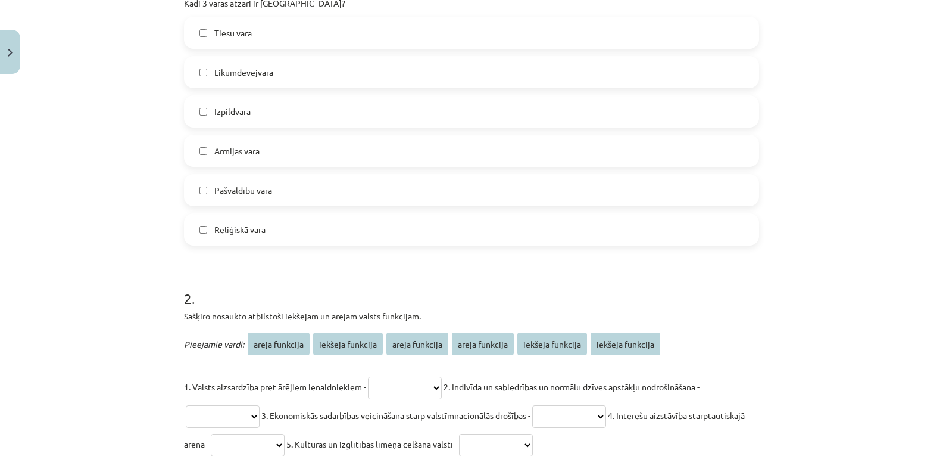
scroll to position [291, 0]
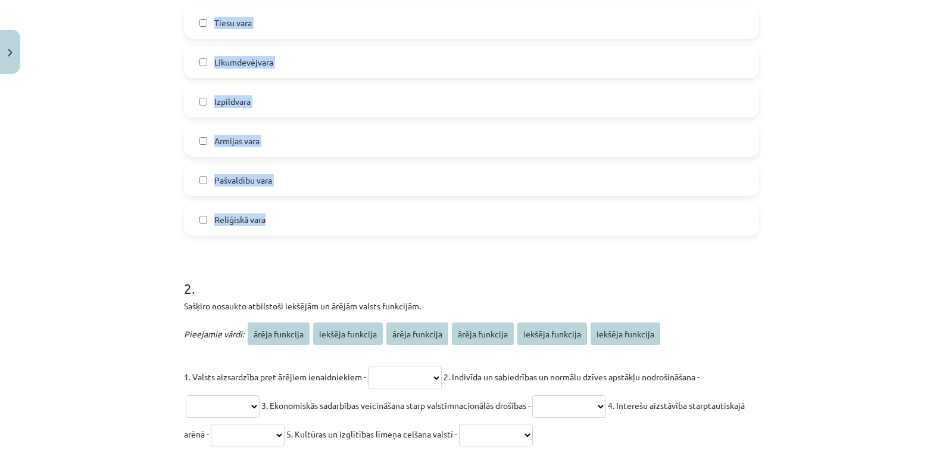
drag, startPoint x: 177, startPoint y: 161, endPoint x: 289, endPoint y: 224, distance: 128.5
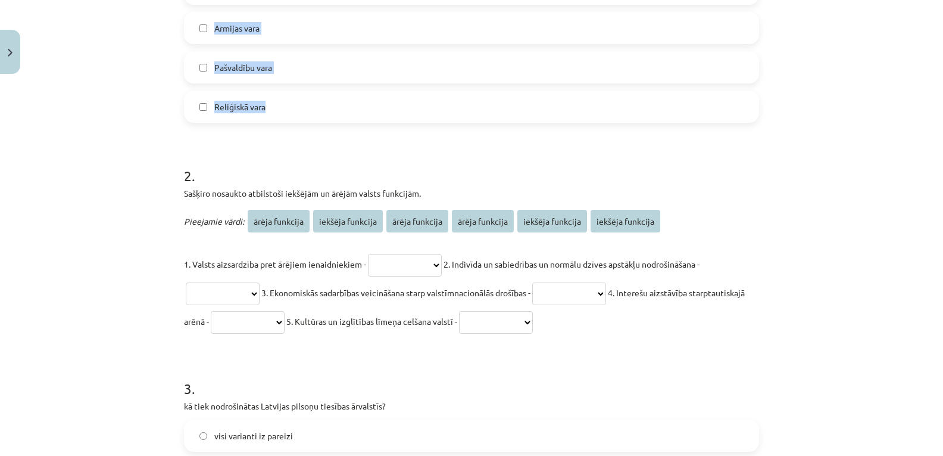
scroll to position [410, 0]
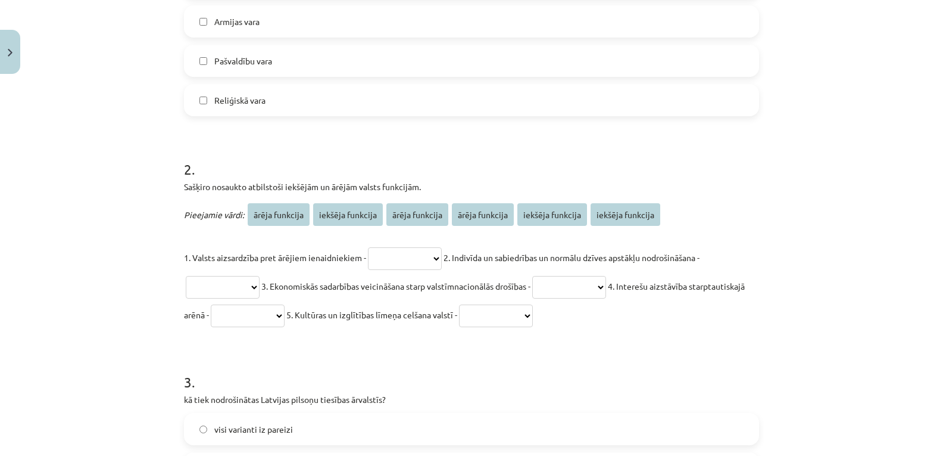
click at [118, 213] on div "**********" at bounding box center [471, 228] width 943 height 456
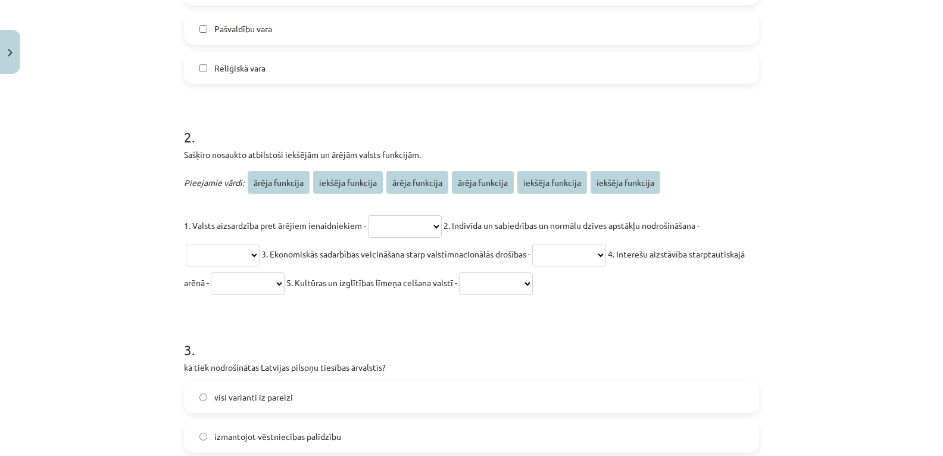
scroll to position [469, 0]
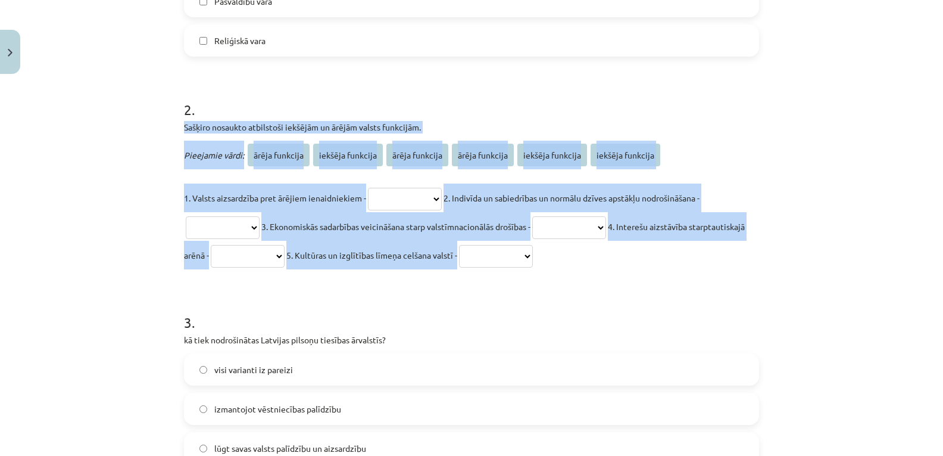
drag, startPoint x: 179, startPoint y: 125, endPoint x: 657, endPoint y: 256, distance: 495.2
click at [657, 256] on div "**********" at bounding box center [471, 174] width 575 height 189
click at [442, 196] on select "**********" at bounding box center [405, 199] width 74 height 23
select select "**********"
click at [368, 188] on select "**********" at bounding box center [405, 199] width 74 height 23
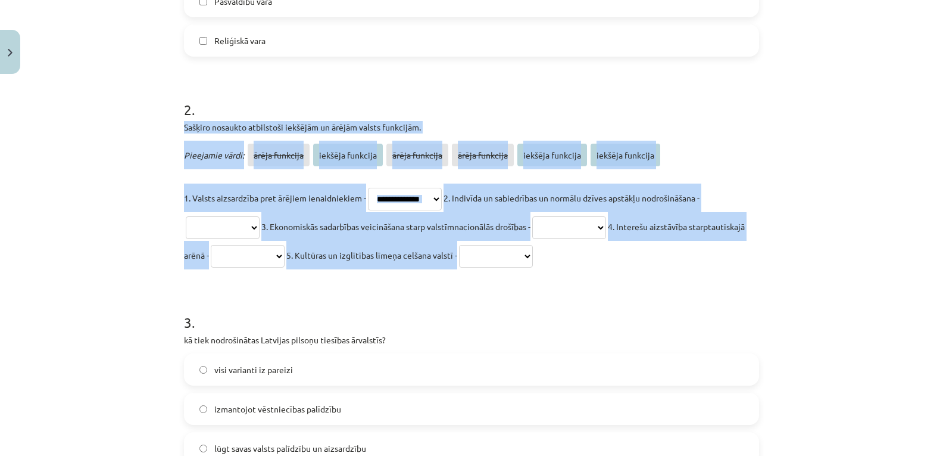
click at [102, 269] on div "**********" at bounding box center [471, 228] width 943 height 456
click at [117, 219] on div "**********" at bounding box center [471, 228] width 943 height 456
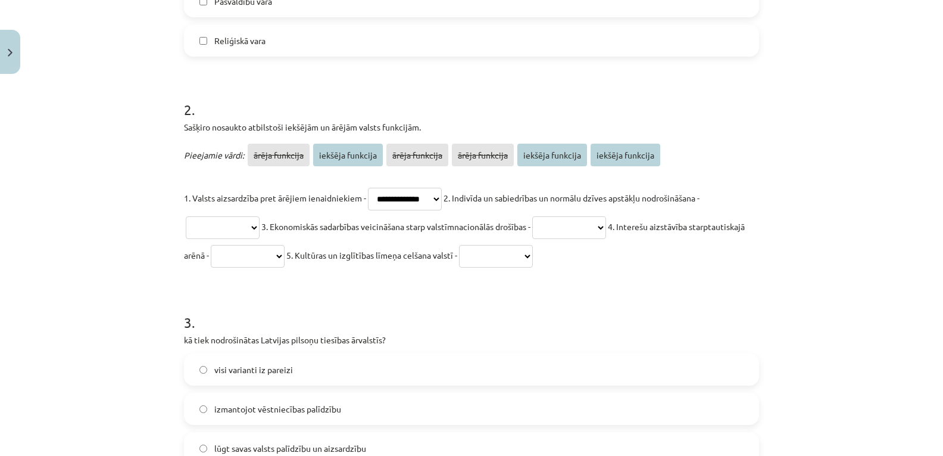
click at [260, 224] on select "**********" at bounding box center [223, 227] width 74 height 23
select select "**********"
click at [186, 216] on select "**********" at bounding box center [223, 227] width 74 height 23
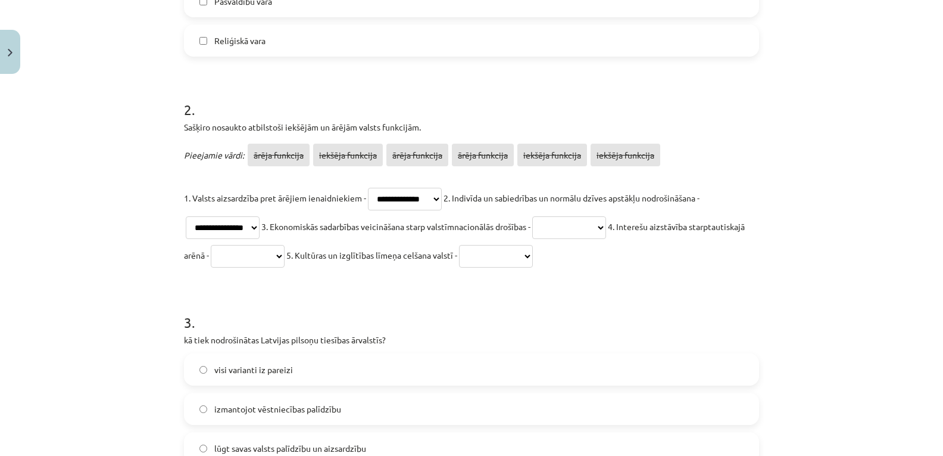
click at [606, 222] on select "**********" at bounding box center [569, 227] width 74 height 23
select select "**********"
click at [545, 216] on select "**********" at bounding box center [569, 227] width 74 height 23
click at [285, 257] on select "**********" at bounding box center [248, 256] width 74 height 23
select select "**********"
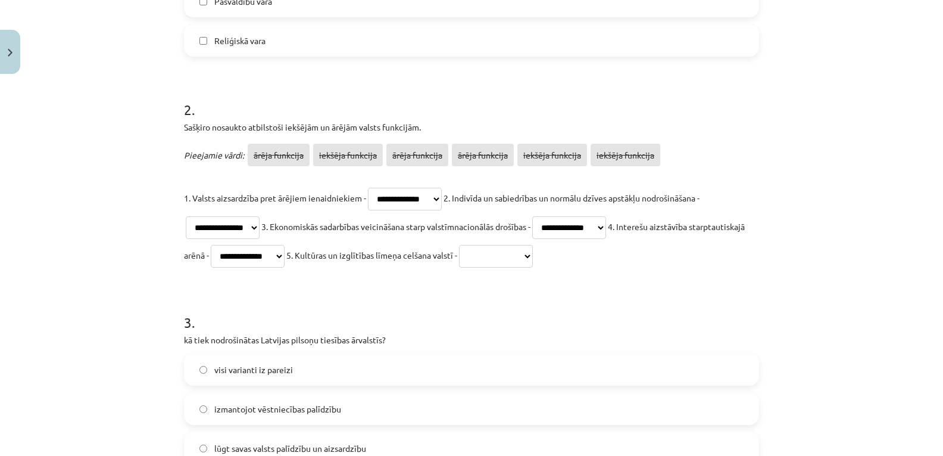
click at [267, 245] on select "**********" at bounding box center [248, 256] width 74 height 23
click at [533, 256] on select "**********" at bounding box center [496, 256] width 74 height 23
select select "**********"
click at [528, 245] on select "**********" at bounding box center [496, 256] width 74 height 23
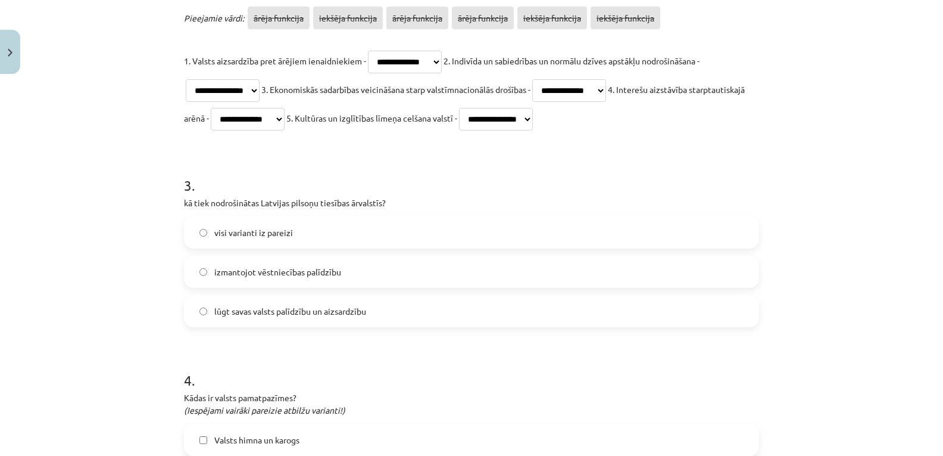
scroll to position [648, 0]
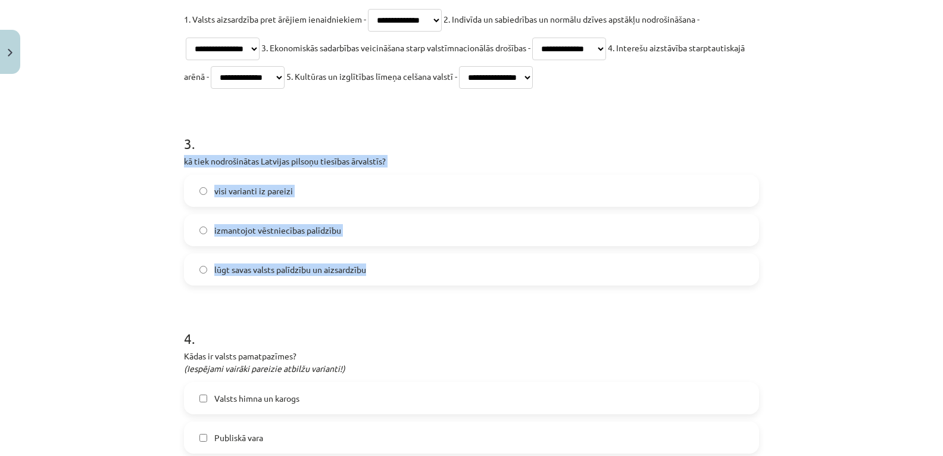
drag, startPoint x: 179, startPoint y: 152, endPoint x: 376, endPoint y: 276, distance: 233.6
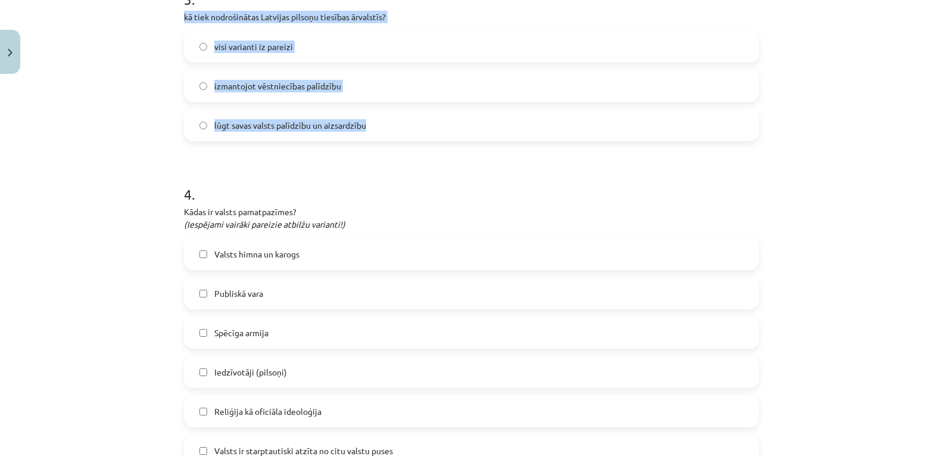
scroll to position [826, 0]
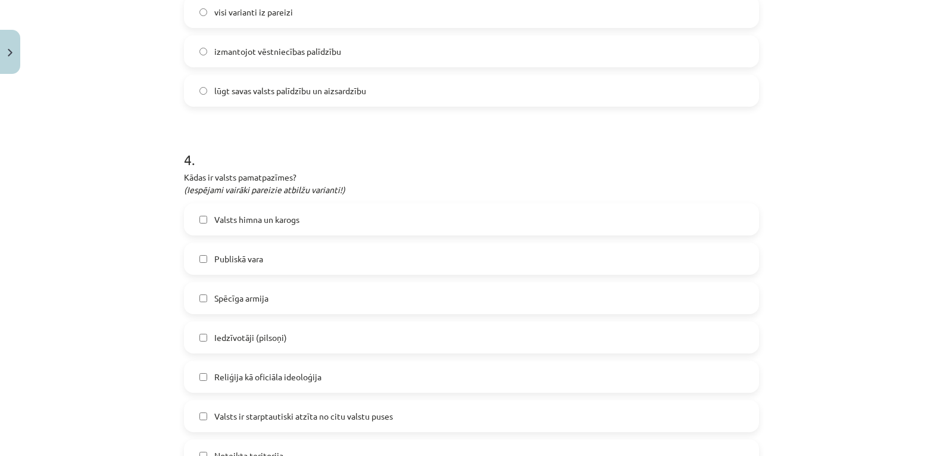
click at [144, 133] on div "**********" at bounding box center [471, 228] width 943 height 456
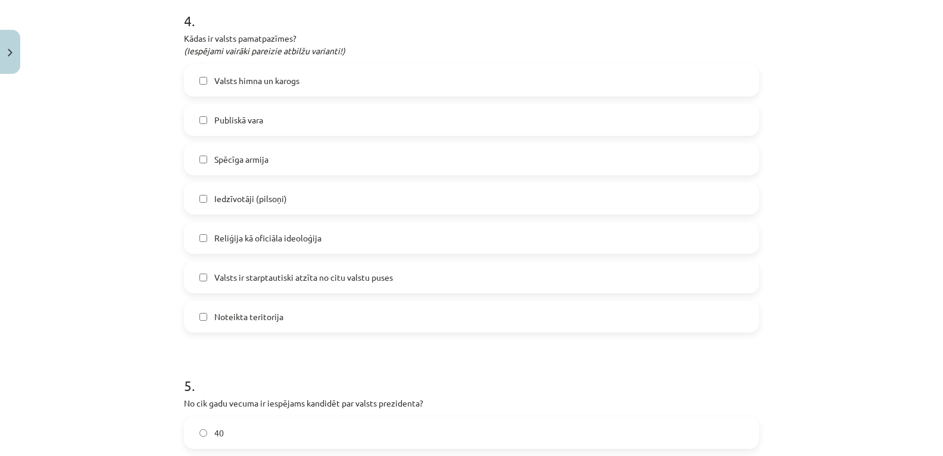
scroll to position [946, 0]
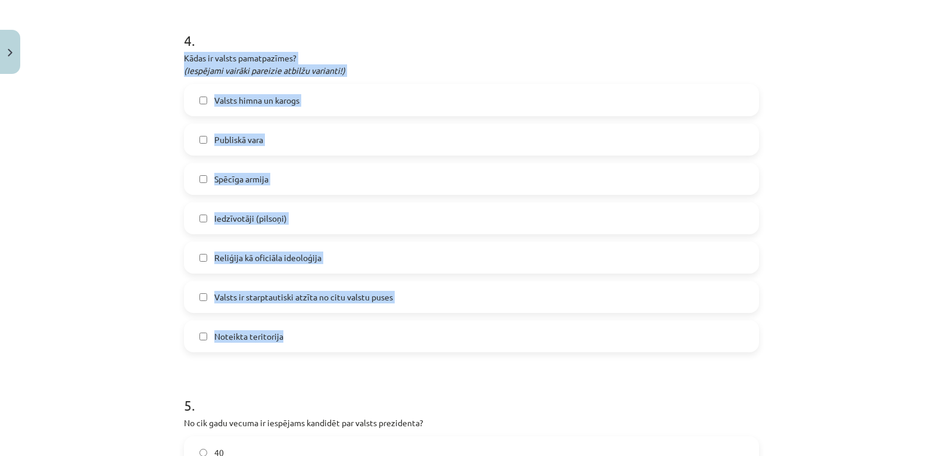
drag, startPoint x: 179, startPoint y: 52, endPoint x: 322, endPoint y: 325, distance: 307.4
click at [322, 325] on div "4 . Kādas ir valsts pamatpazīmes? (Iespējami vairāki pareizie atbilžu varianti!…" at bounding box center [471, 181] width 575 height 341
click at [132, 272] on div "**********" at bounding box center [471, 228] width 943 height 456
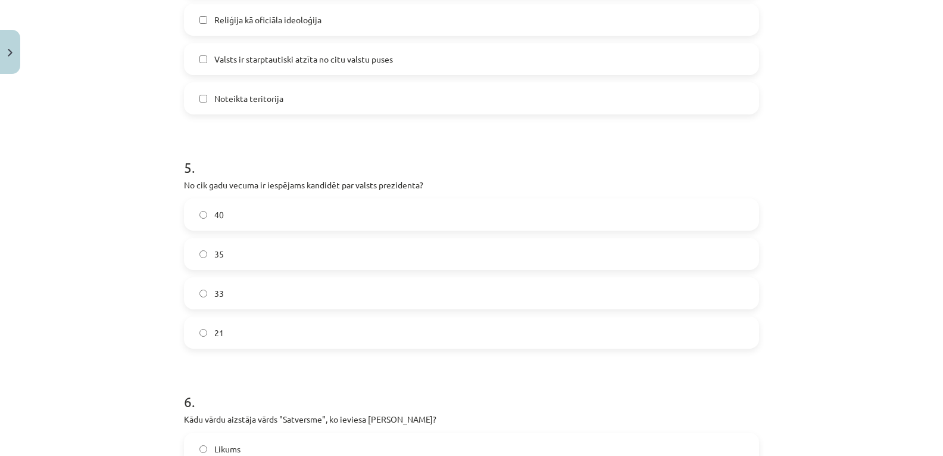
scroll to position [1243, 0]
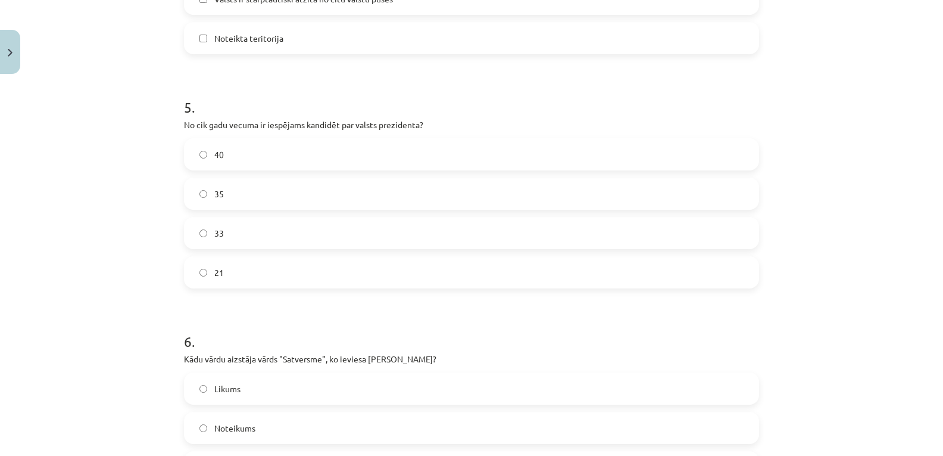
drag, startPoint x: 178, startPoint y: 115, endPoint x: 169, endPoint y: 117, distance: 9.2
click at [169, 117] on div "**********" at bounding box center [471, 228] width 943 height 456
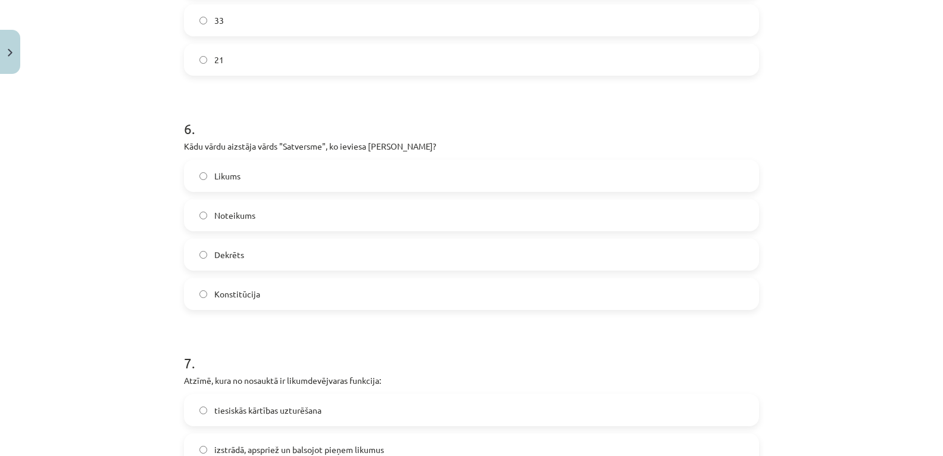
scroll to position [1422, 0]
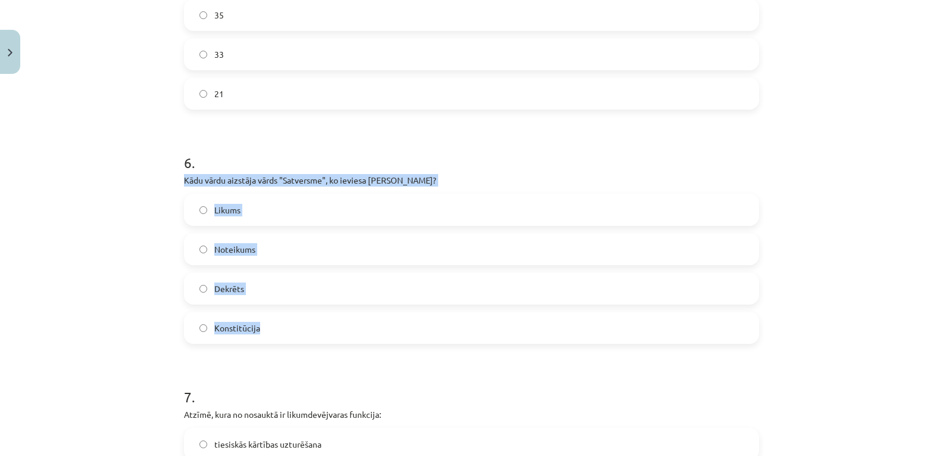
drag, startPoint x: 179, startPoint y: 175, endPoint x: 252, endPoint y: 327, distance: 168.6
click at [252, 327] on div "6 . Kādu vārdu aizstāja vārds "Satversme", ko ieviesa Kronvaldu Atis? Likums No…" at bounding box center [471, 238] width 575 height 210
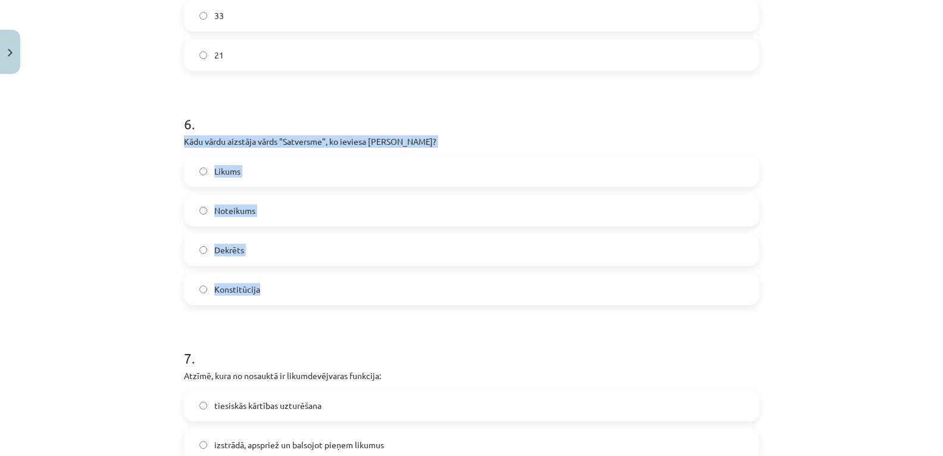
scroll to position [1481, 0]
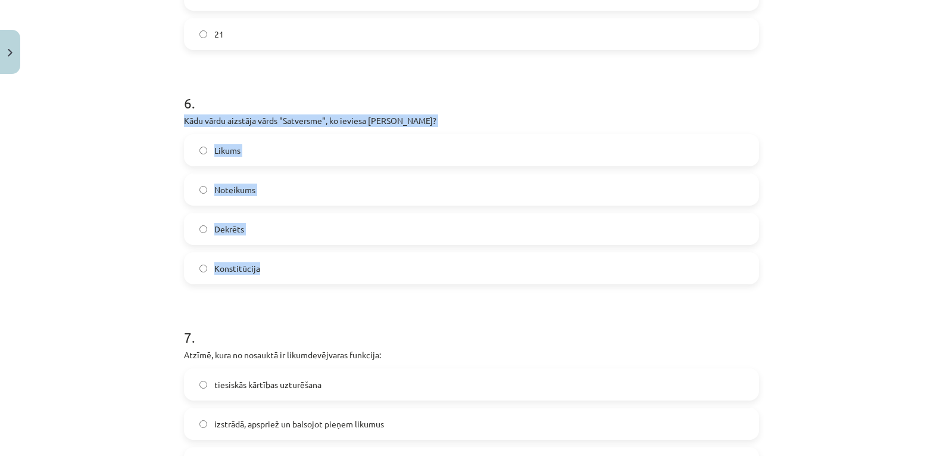
click at [139, 261] on div "**********" at bounding box center [471, 228] width 943 height 456
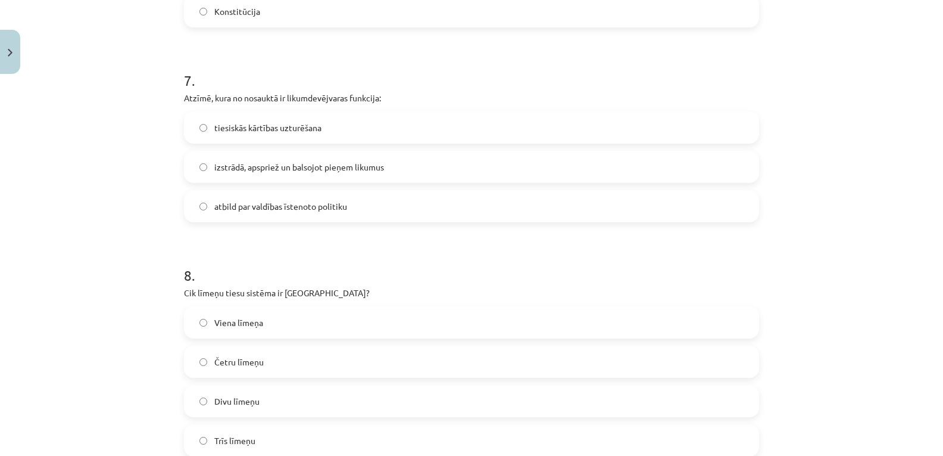
scroll to position [1779, 0]
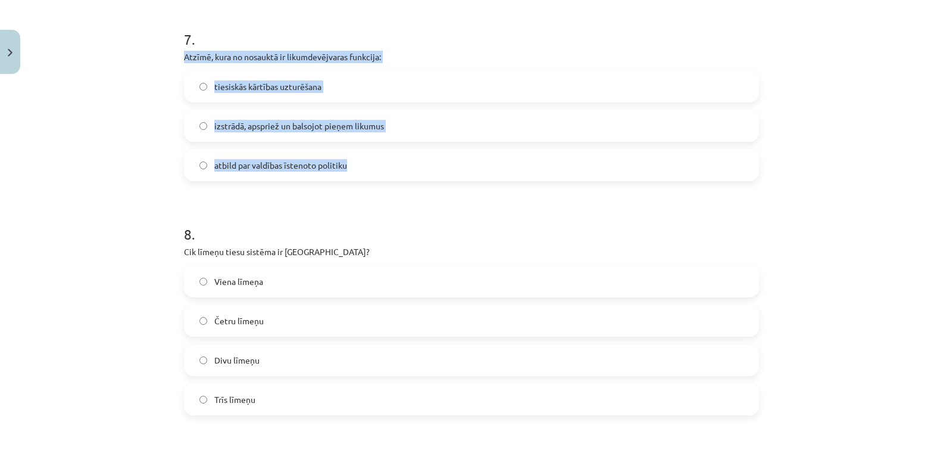
drag, startPoint x: 179, startPoint y: 52, endPoint x: 350, endPoint y: 179, distance: 212.3
click at [354, 179] on div "7 . Atzīmē, kura no nosauktā ir likumdevējvaras funkcija: tiesiskās kārtības uz…" at bounding box center [471, 95] width 575 height 171
click at [161, 138] on div "**********" at bounding box center [471, 228] width 943 height 456
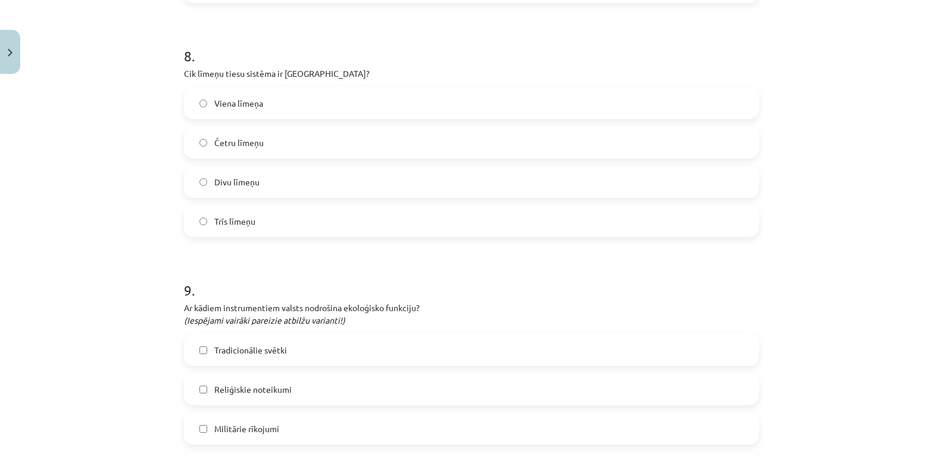
scroll to position [1958, 0]
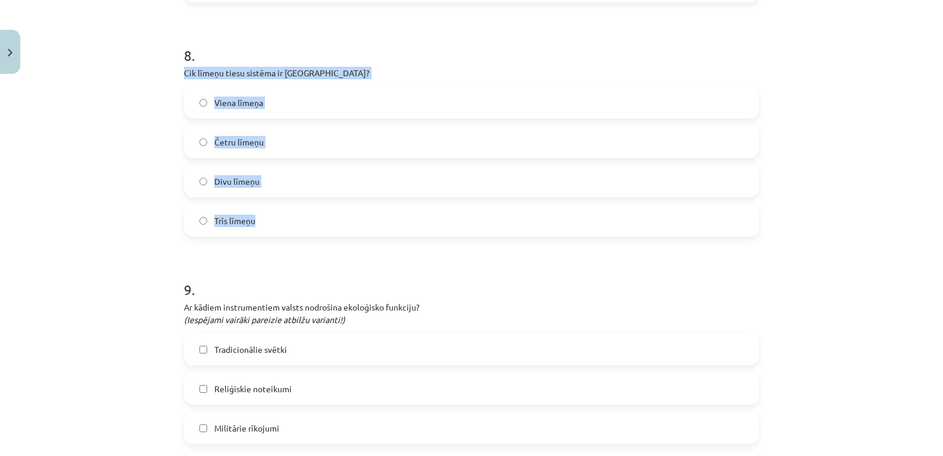
drag, startPoint x: 179, startPoint y: 70, endPoint x: 273, endPoint y: 219, distance: 175.6
click at [121, 230] on div "**********" at bounding box center [471, 228] width 943 height 456
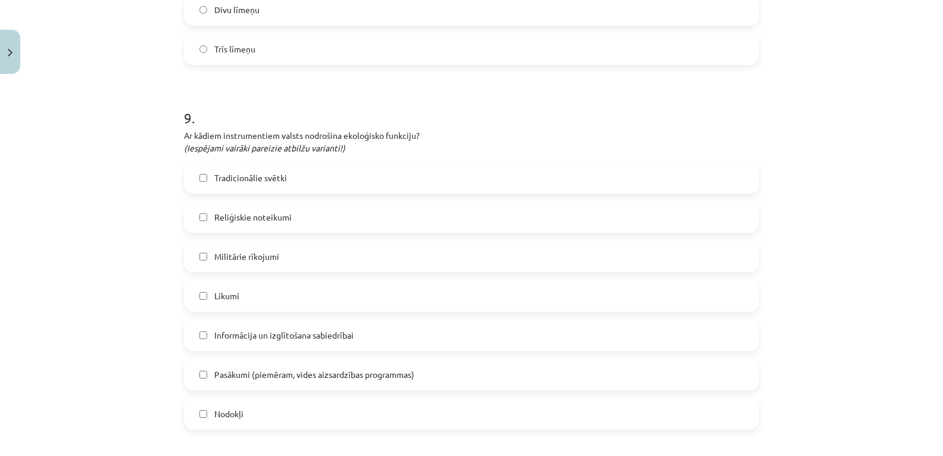
scroll to position [2136, 0]
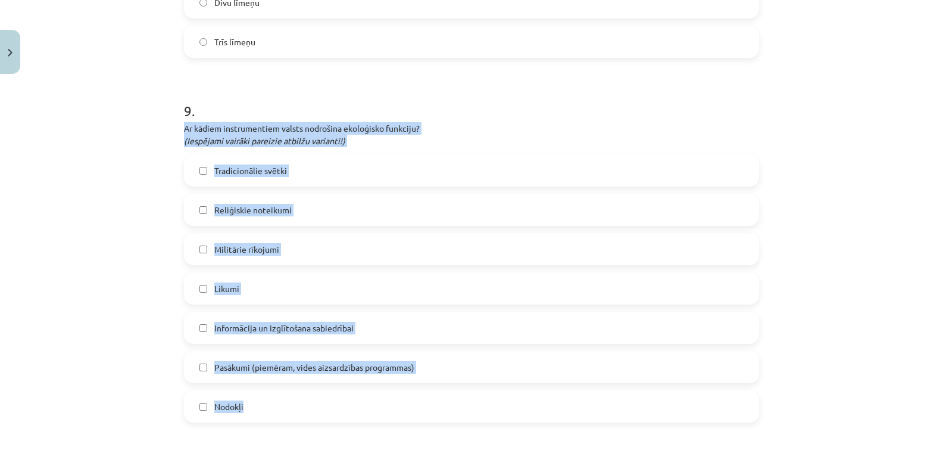
drag, startPoint x: 180, startPoint y: 125, endPoint x: 312, endPoint y: 414, distance: 318.1
click at [312, 414] on div "9 . Ar kādiem instrumentiem valsts nodrošina ekoloģisko funkciju? (Iespējami va…" at bounding box center [471, 252] width 575 height 341
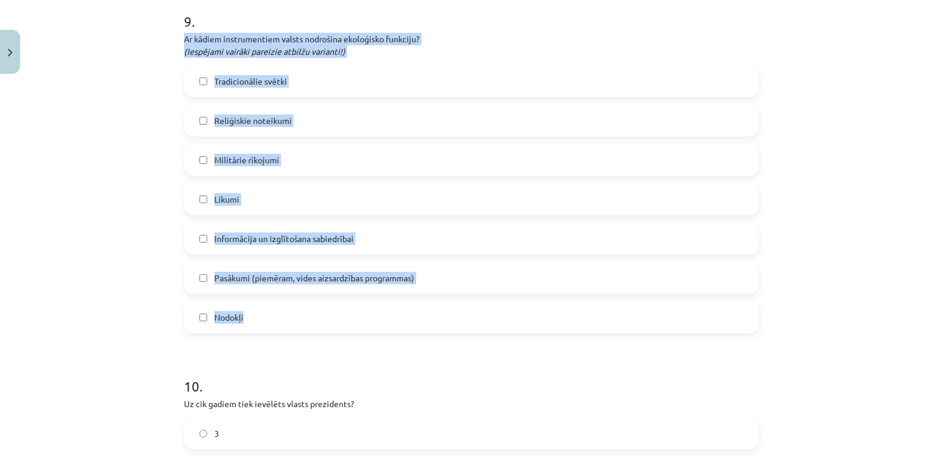
scroll to position [2256, 0]
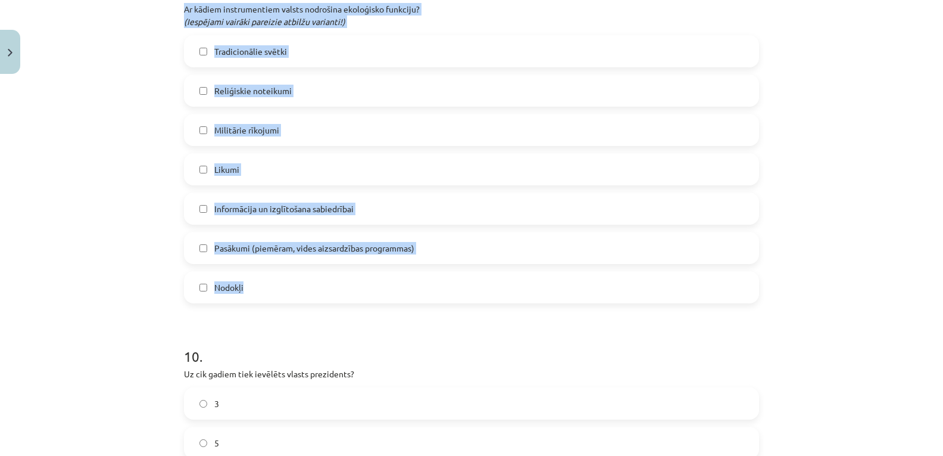
click at [113, 226] on div "**********" at bounding box center [471, 228] width 943 height 456
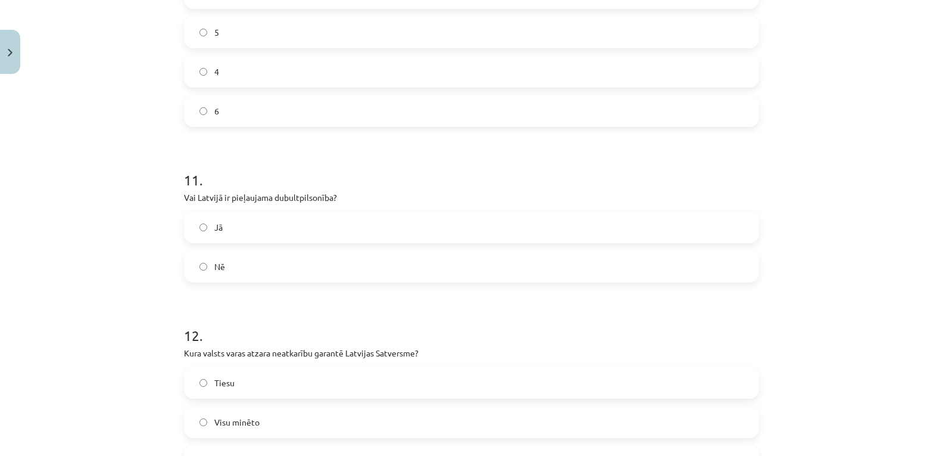
scroll to position [2732, 0]
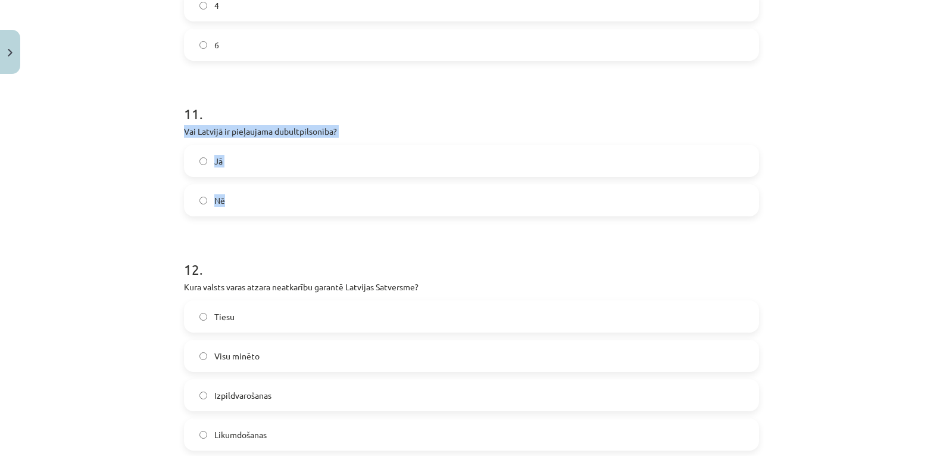
drag, startPoint x: 180, startPoint y: 126, endPoint x: 248, endPoint y: 203, distance: 103.0
click at [248, 203] on div "11 . Vai Latvijā ir pieļaujama dubultpilsonība? Jā Nē" at bounding box center [471, 151] width 575 height 132
click at [78, 189] on div "**********" at bounding box center [471, 228] width 943 height 456
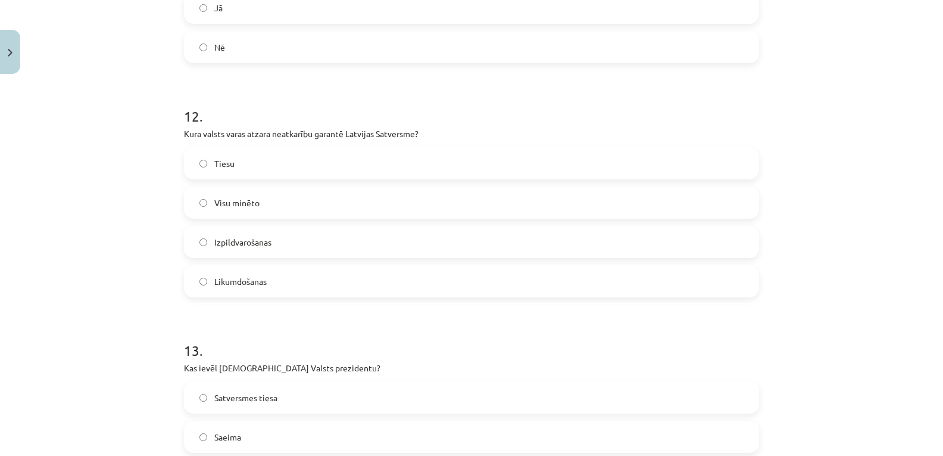
scroll to position [2910, 0]
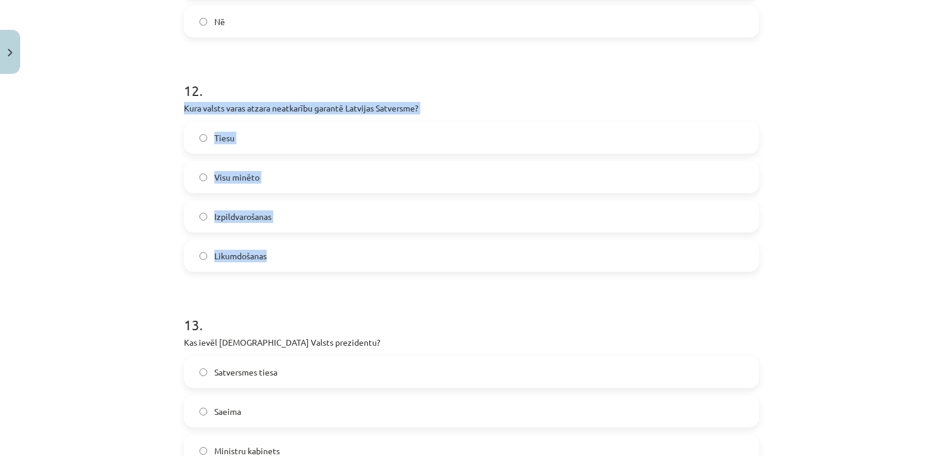
drag, startPoint x: 181, startPoint y: 108, endPoint x: 274, endPoint y: 254, distance: 172.8
click at [274, 254] on div "12 . Kura valsts varas atzara neatkarību garantē Latvijas Satversme? Tiesu Visu…" at bounding box center [471, 166] width 575 height 210
click at [110, 229] on div "**********" at bounding box center [471, 228] width 943 height 456
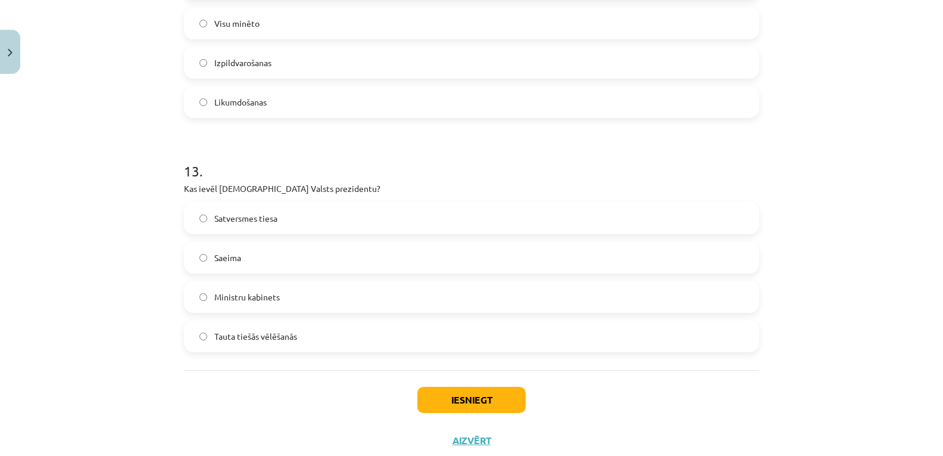
scroll to position [3099, 0]
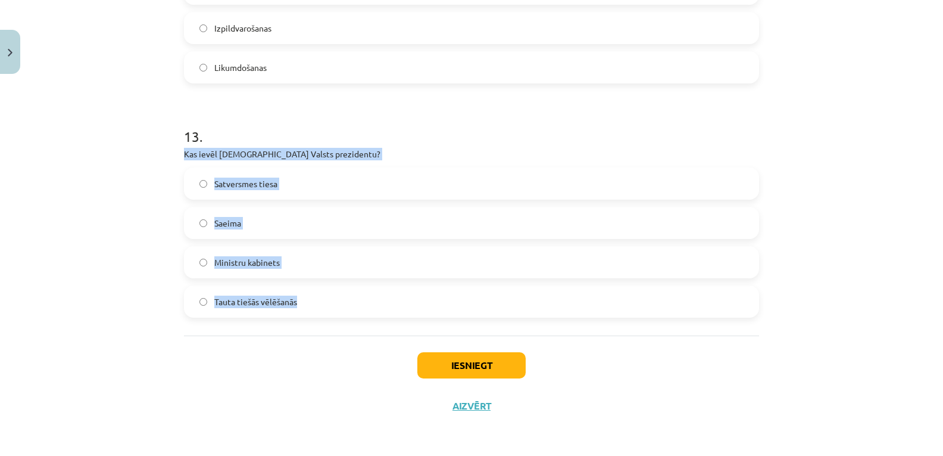
drag, startPoint x: 178, startPoint y: 148, endPoint x: 305, endPoint y: 298, distance: 196.9
click at [105, 240] on div "**********" at bounding box center [471, 228] width 943 height 456
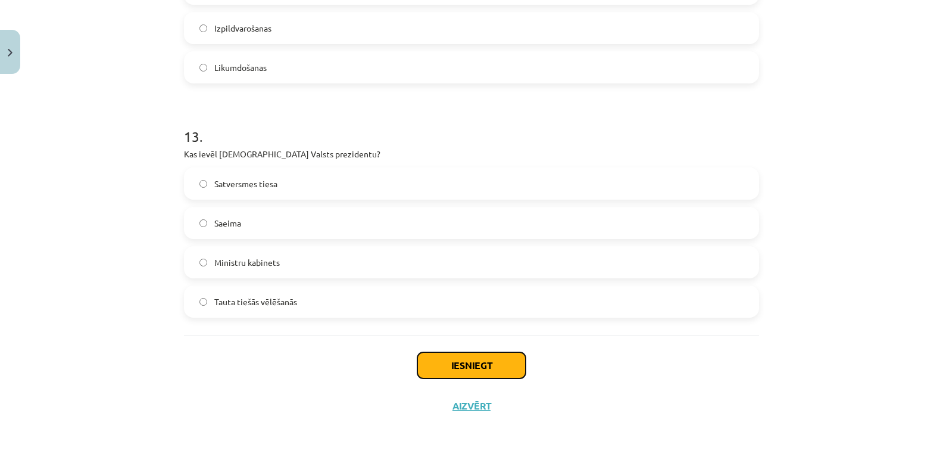
click at [466, 371] on button "Iesniegt" at bounding box center [471, 365] width 108 height 26
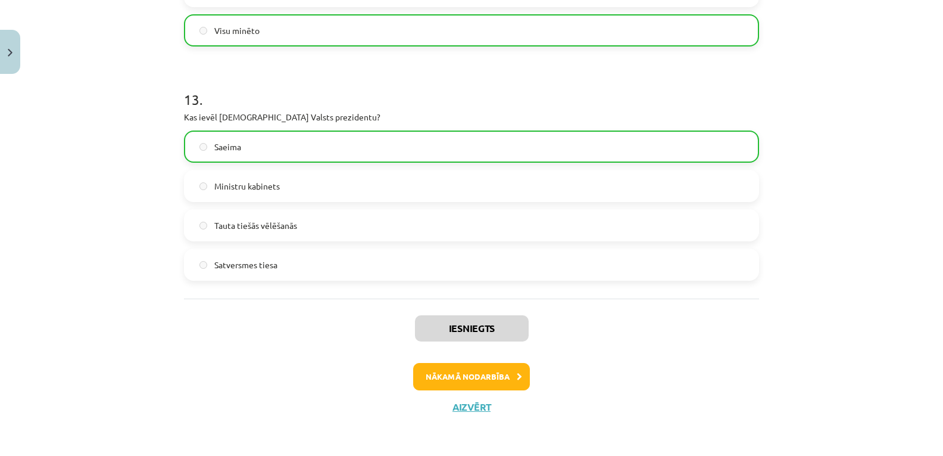
scroll to position [3238, 0]
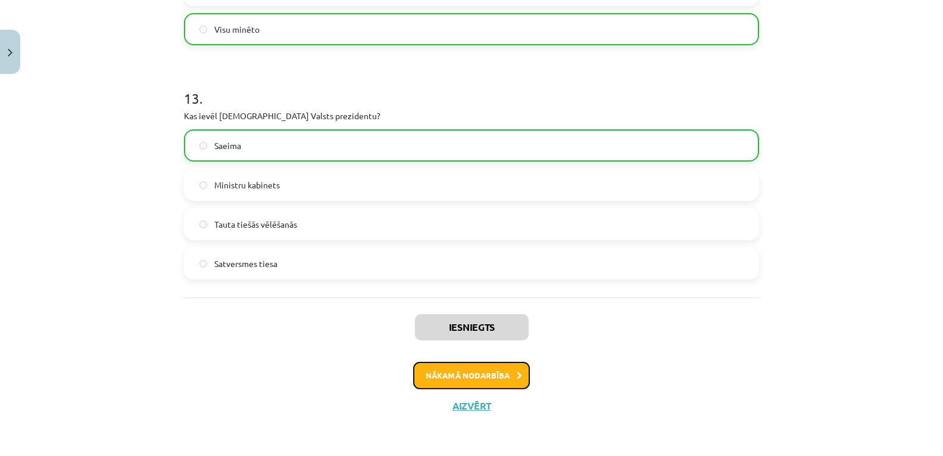
click at [469, 378] on button "Nākamā nodarbība" at bounding box center [471, 374] width 117 height 27
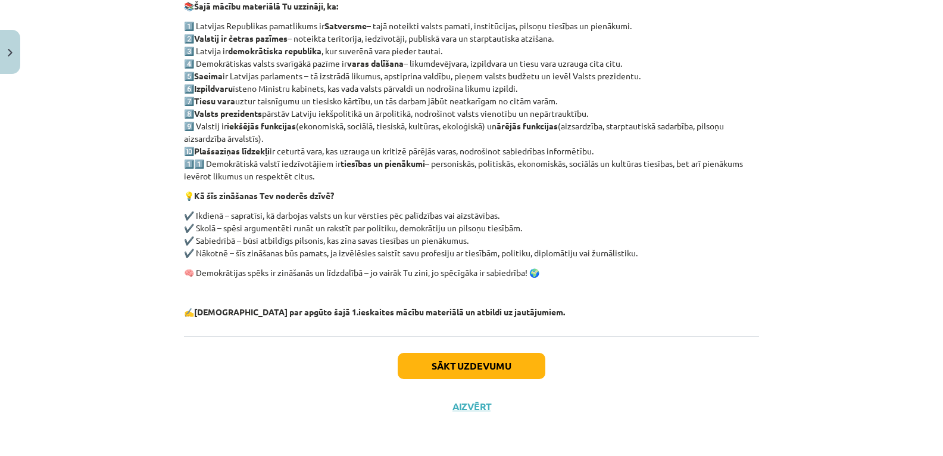
scroll to position [233, 0]
click at [469, 366] on button "Sākt uzdevumu" at bounding box center [472, 365] width 148 height 26
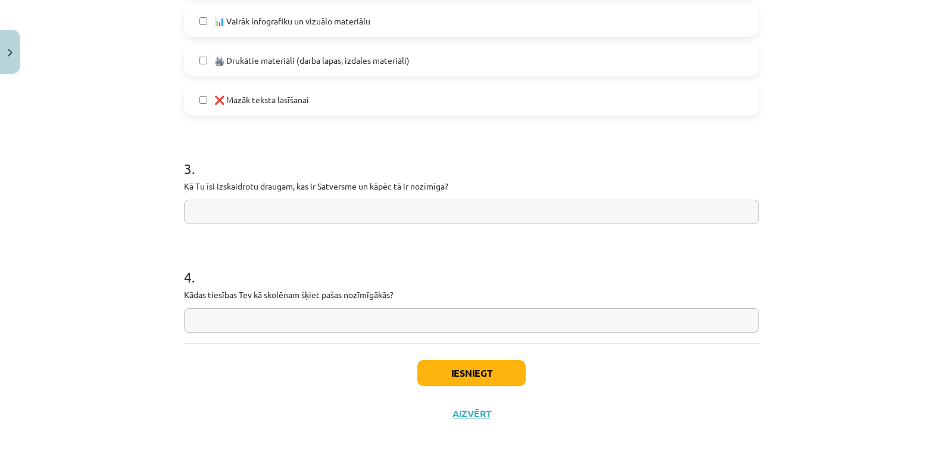
scroll to position [927, 0]
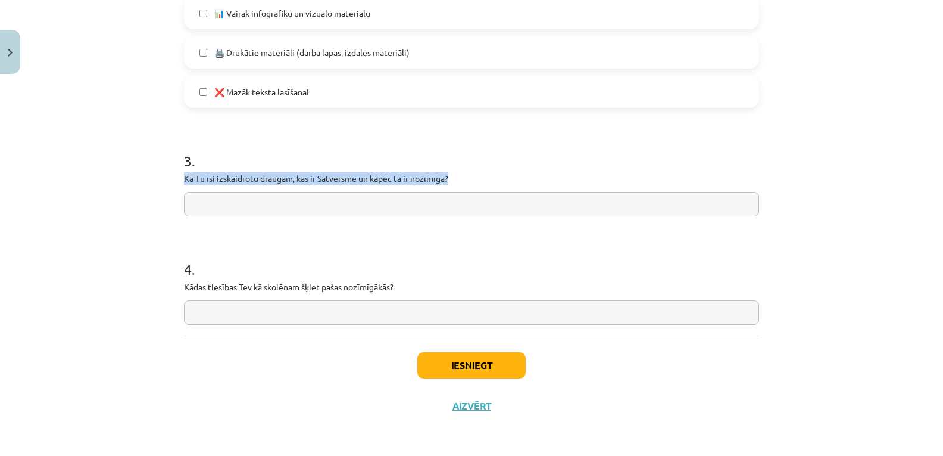
drag, startPoint x: 179, startPoint y: 174, endPoint x: 465, endPoint y: 183, distance: 286.5
paste input "**********"
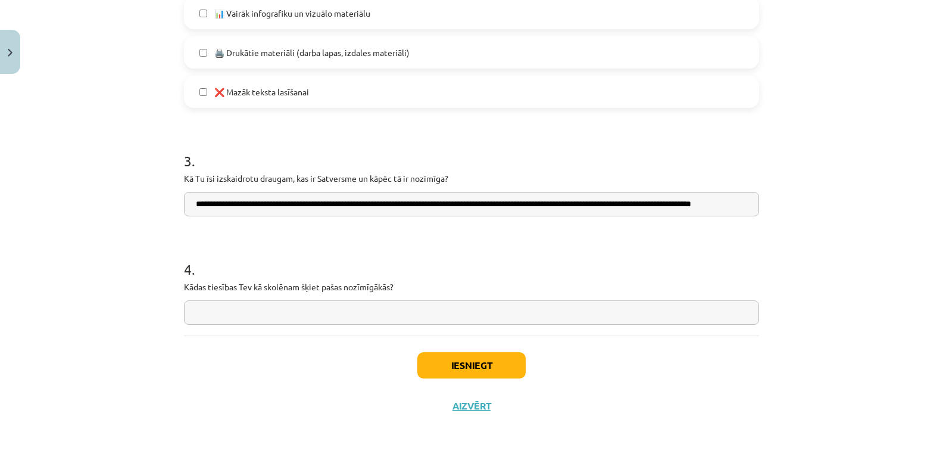
scroll to position [0, 0]
click at [751, 205] on input "**********" at bounding box center [471, 204] width 575 height 24
click at [747, 207] on input "**********" at bounding box center [471, 204] width 575 height 24
click at [743, 201] on input "**********" at bounding box center [471, 204] width 575 height 24
click at [741, 209] on input "**********" at bounding box center [471, 204] width 575 height 24
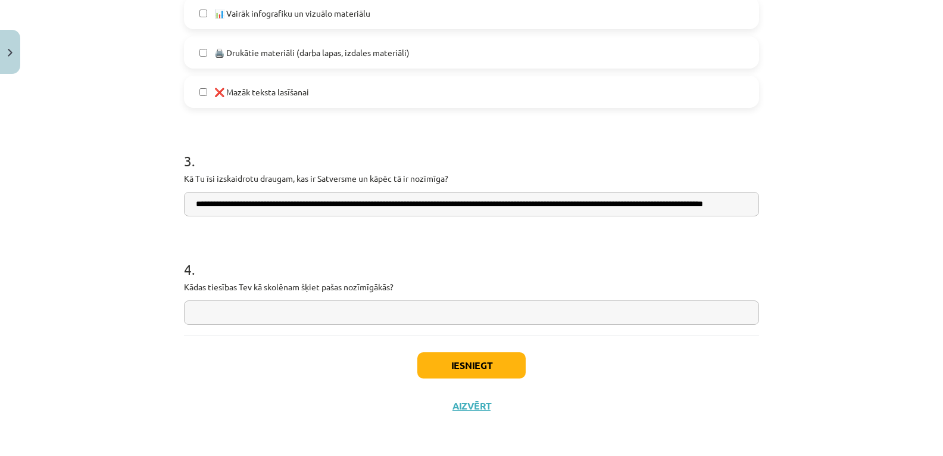
scroll to position [0, 22]
type input "**********"
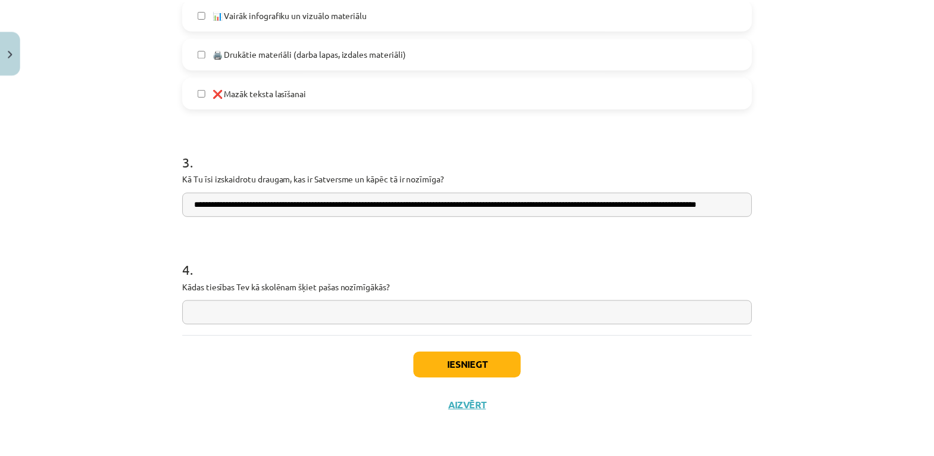
scroll to position [0, 0]
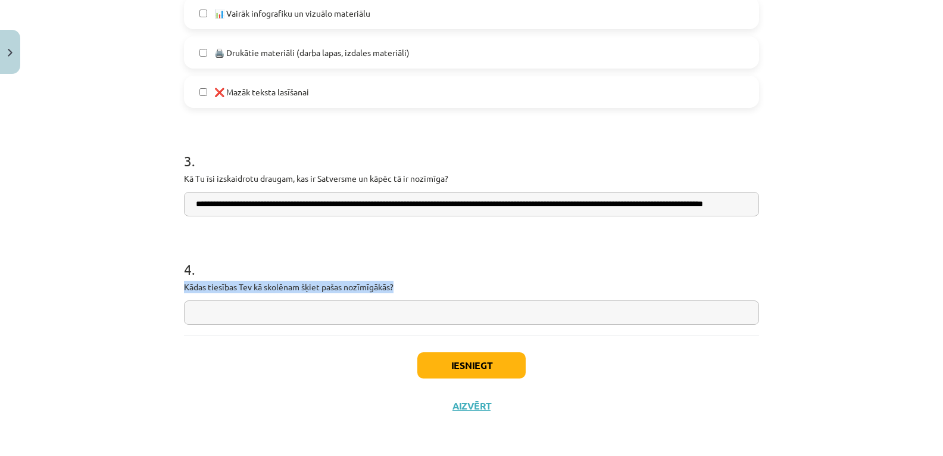
drag, startPoint x: 179, startPoint y: 283, endPoint x: 397, endPoint y: 288, distance: 218.6
click at [226, 316] on input "text" at bounding box center [471, 312] width 575 height 24
paste input "**********"
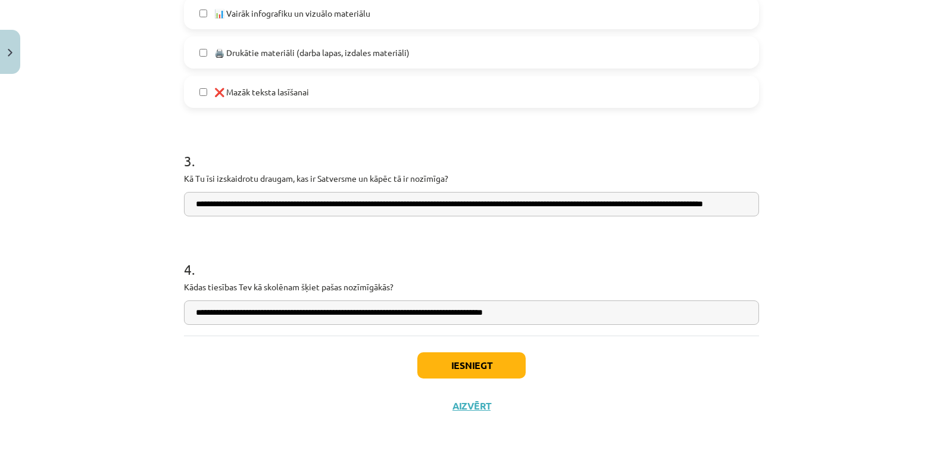
type input "**********"
click at [472, 377] on button "Iesniegt" at bounding box center [471, 365] width 108 height 26
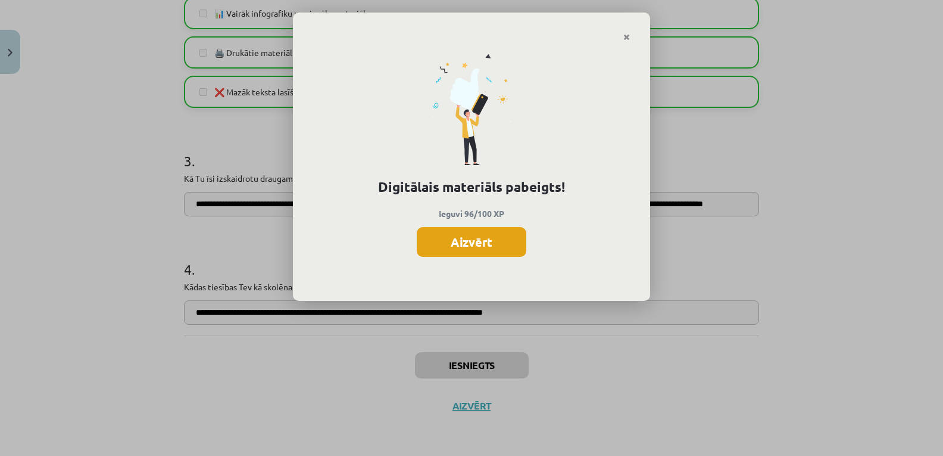
click at [458, 243] on button "Aizvērt" at bounding box center [472, 242] width 110 height 30
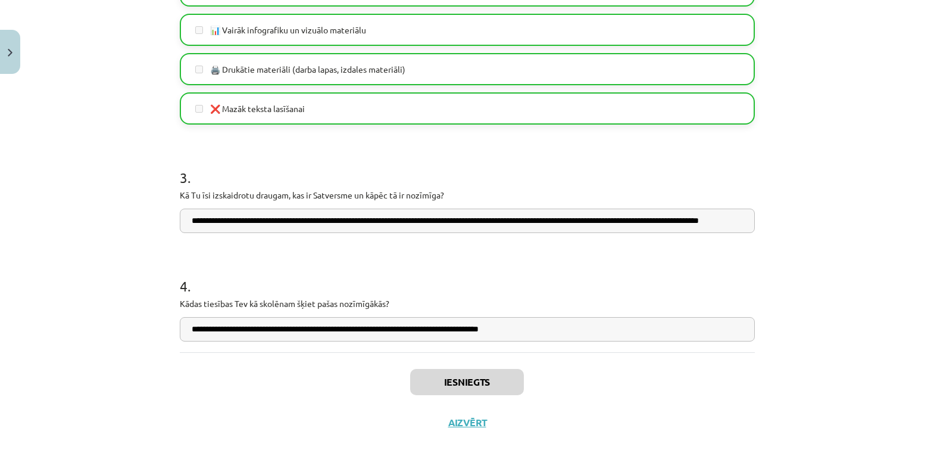
scroll to position [927, 0]
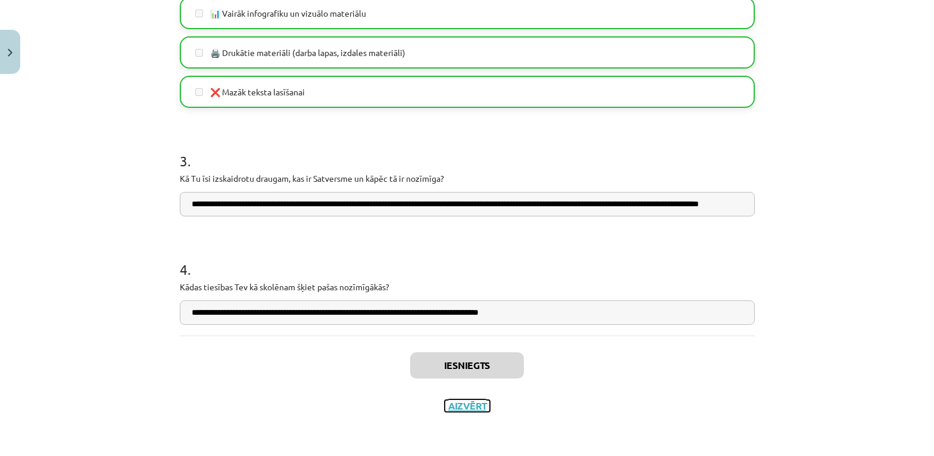
click at [463, 405] on button "Aizvērt" at bounding box center [467, 406] width 45 height 12
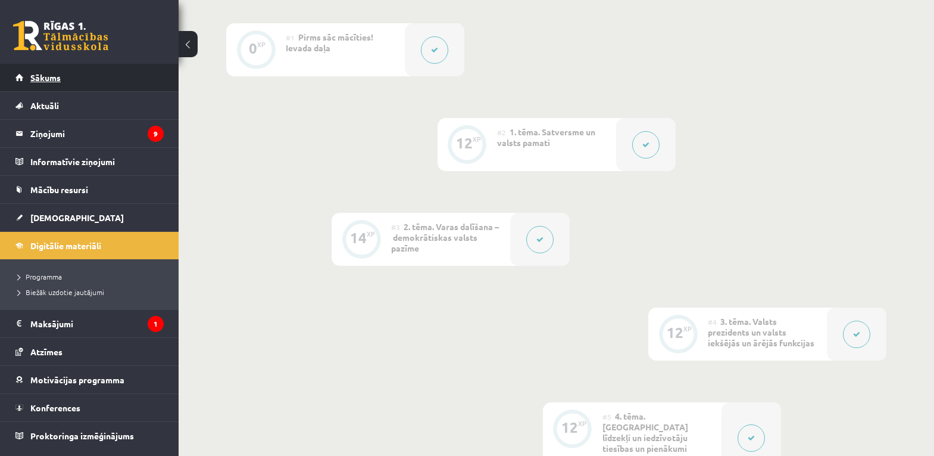
click at [51, 76] on span "Sākums" at bounding box center [45, 77] width 30 height 11
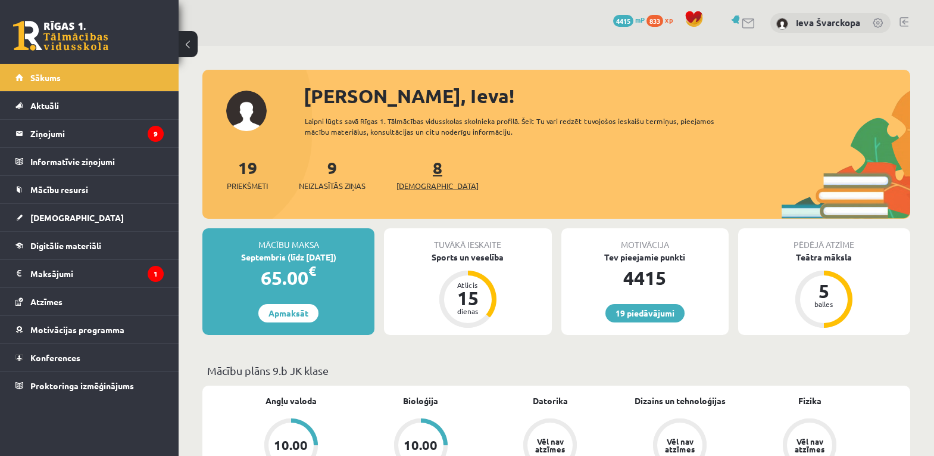
click at [426, 185] on span "[DEMOGRAPHIC_DATA]" at bounding box center [438, 186] width 82 height 12
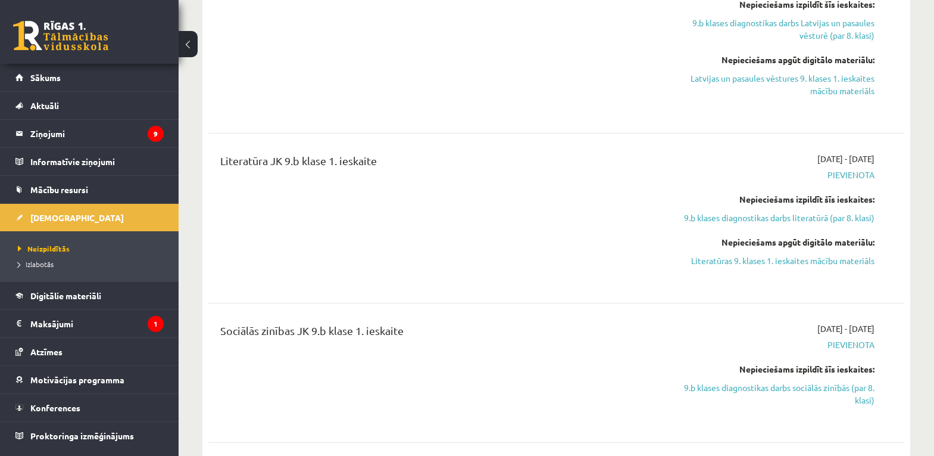
scroll to position [715, 0]
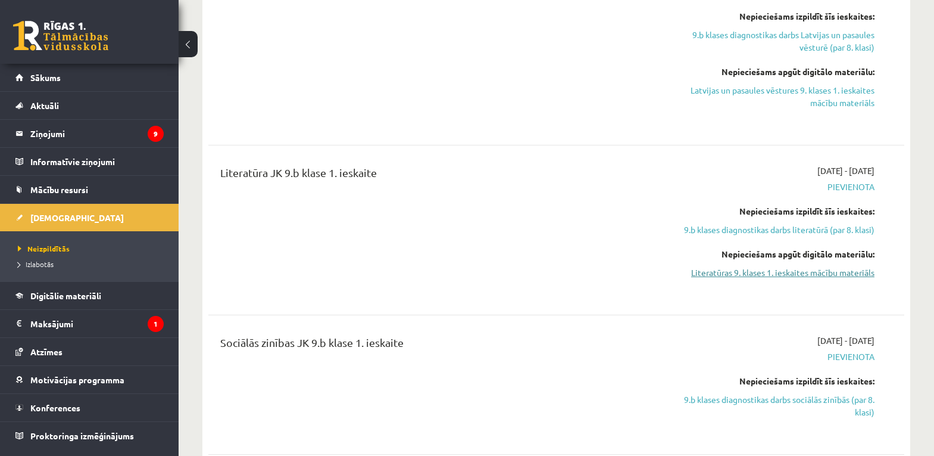
click at [749, 266] on link "Literatūras 9. klases 1. ieskaites mācību materiāls" at bounding box center [772, 272] width 206 height 13
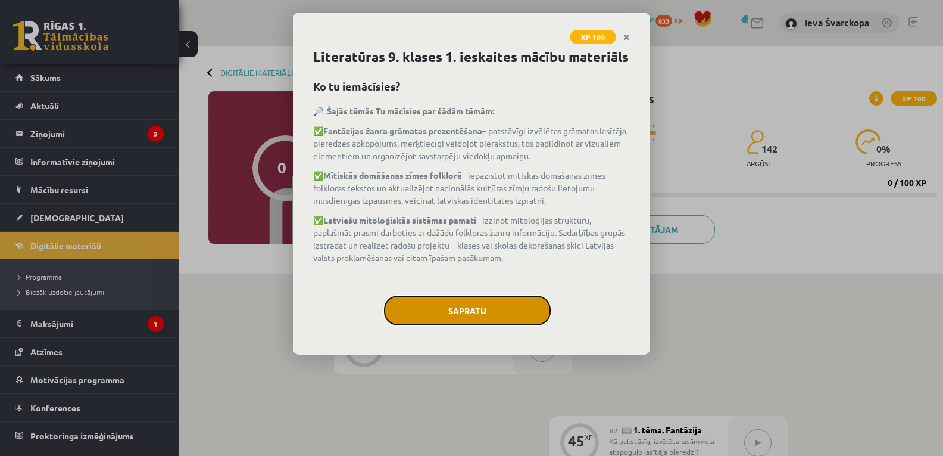
click at [461, 303] on button "Sapratu" at bounding box center [467, 310] width 167 height 30
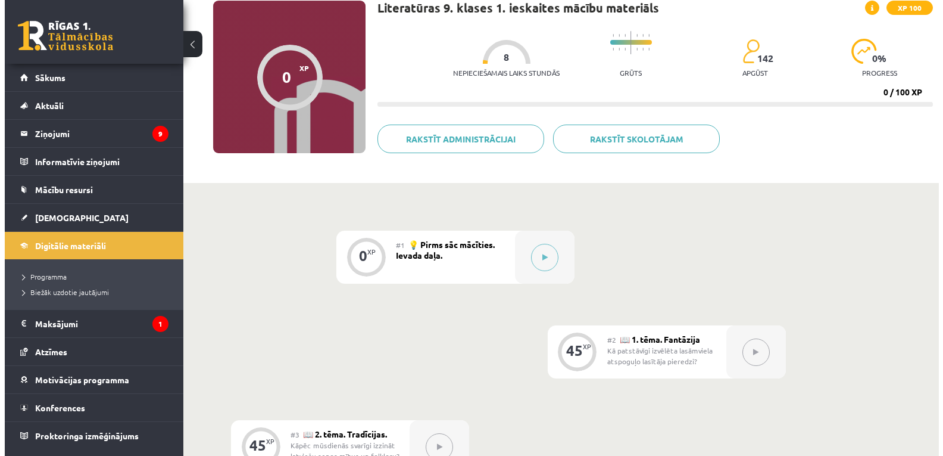
scroll to position [89, 0]
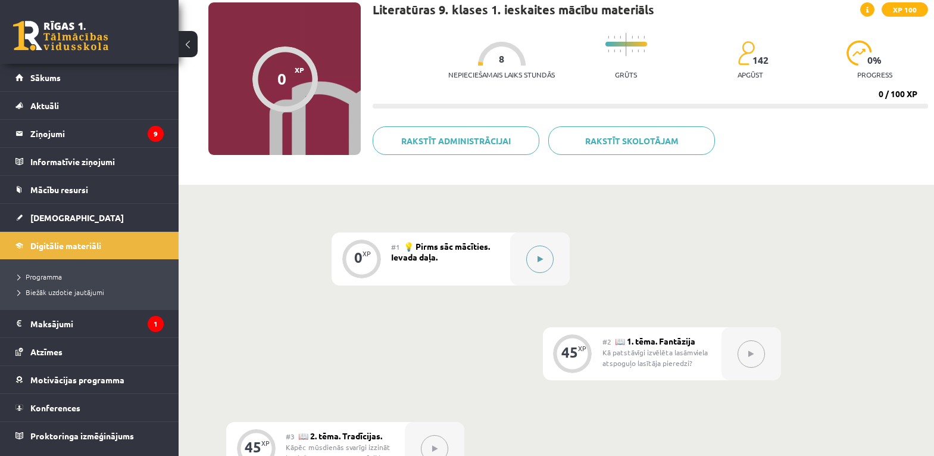
click at [540, 260] on icon at bounding box center [540, 258] width 5 height 7
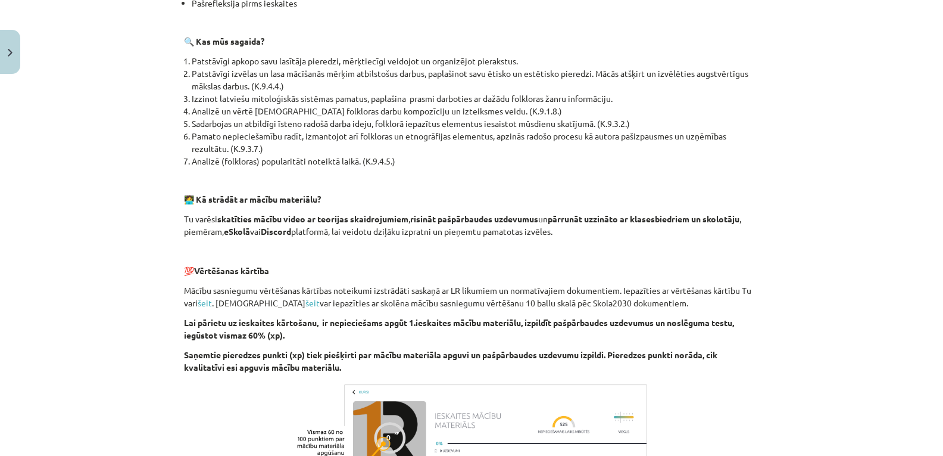
scroll to position [532, 0]
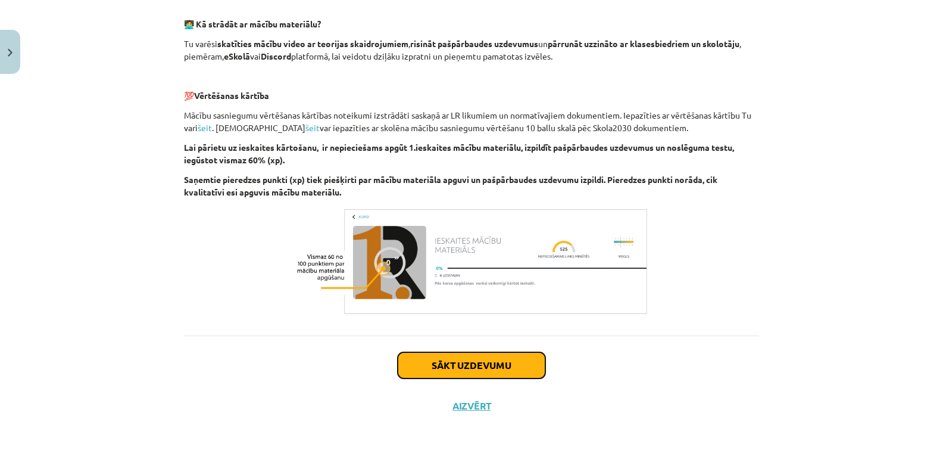
click at [436, 372] on button "Sākt uzdevumu" at bounding box center [472, 365] width 148 height 26
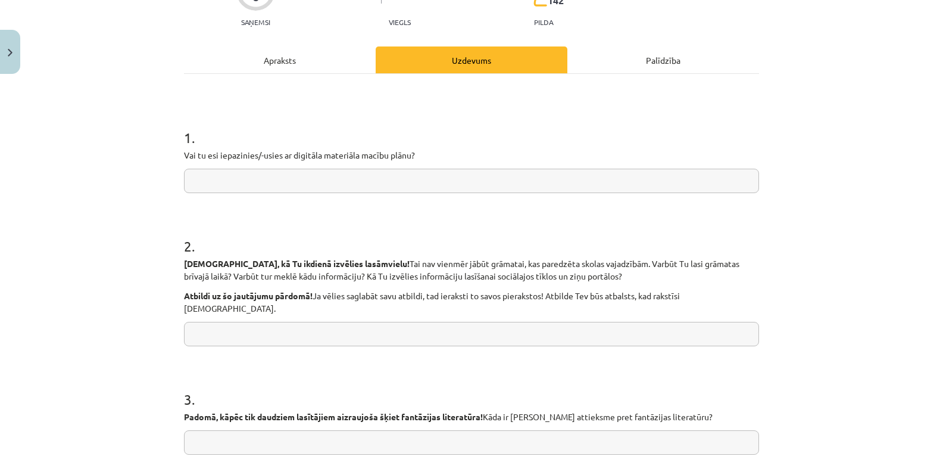
scroll to position [127, 0]
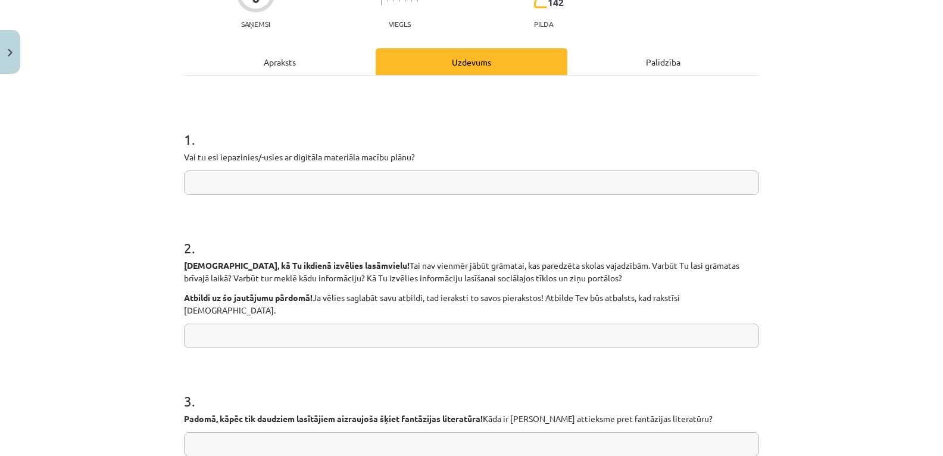
click at [372, 183] on input "text" at bounding box center [471, 182] width 575 height 24
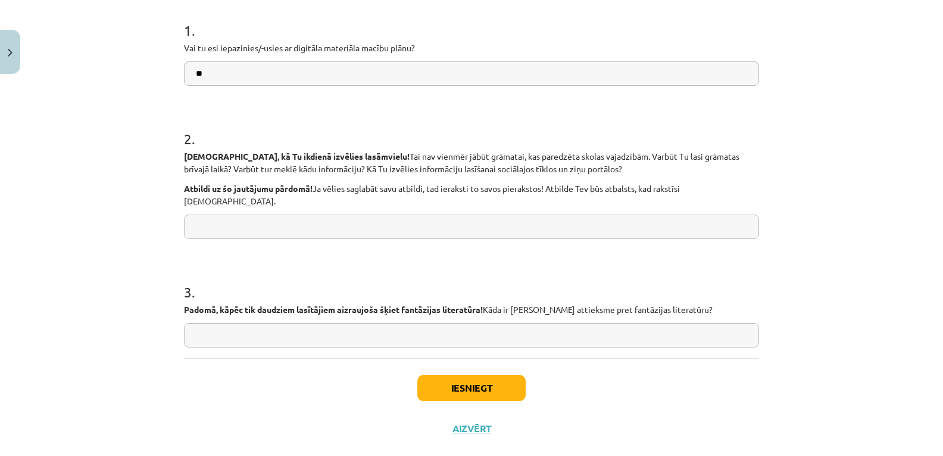
scroll to position [246, 0]
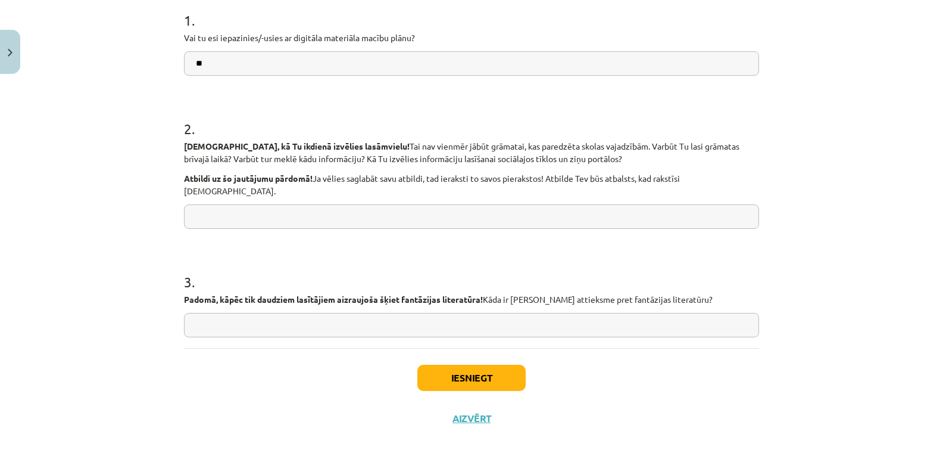
type input "**"
click at [263, 204] on input "text" at bounding box center [471, 216] width 575 height 24
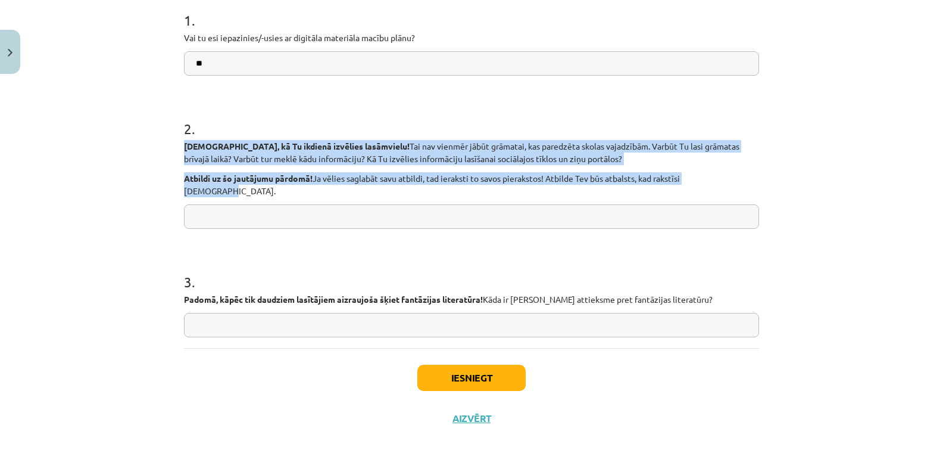
drag, startPoint x: 177, startPoint y: 142, endPoint x: 761, endPoint y: 173, distance: 584.9
click at [761, 173] on div "0 XP Saņemsi Viegls 142 pilda Apraksts Uzdevums Palīdzība 1 . Vai tu esi iepazi…" at bounding box center [471, 135] width 589 height 605
copy div "[DEMOGRAPHIC_DATA], kā Tu ikdienā izvēlies lasāmvielu! Tai nav vienmēr jābūt gr…"
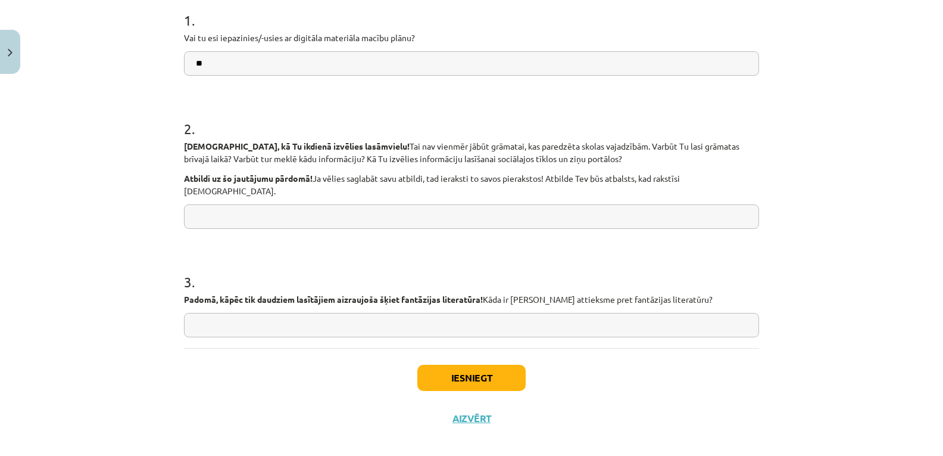
click at [233, 204] on input "text" at bounding box center [471, 216] width 575 height 24
paste input "**********"
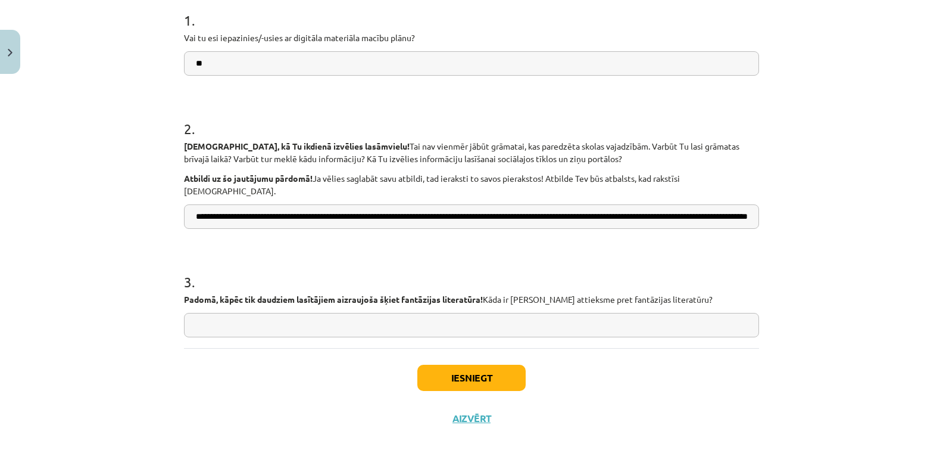
scroll to position [0, 112]
type input "**********"
click at [435, 320] on input "text" at bounding box center [471, 325] width 575 height 24
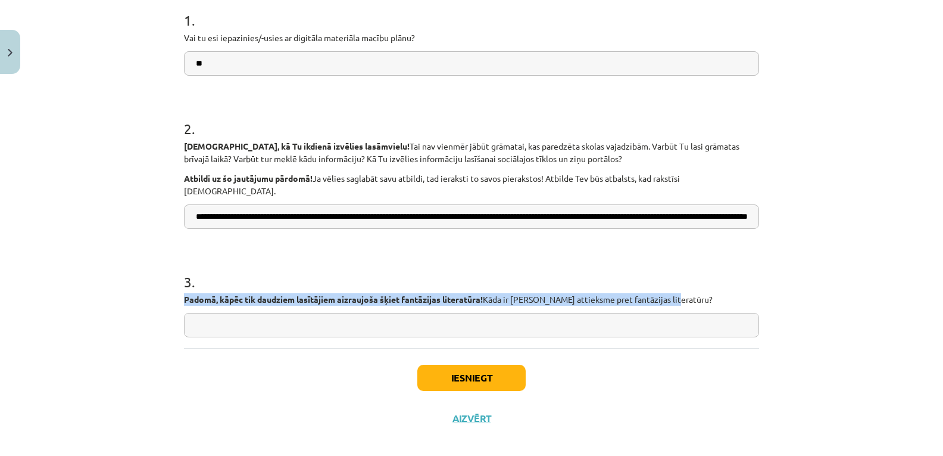
drag, startPoint x: 180, startPoint y: 283, endPoint x: 654, endPoint y: 282, distance: 474.6
click at [669, 293] on p "Padomā, kāpēc tik daudziem lasītājiem aizraujoša šķiet fantāzijas literatūra! K…" at bounding box center [471, 299] width 575 height 13
copy p "Padomā, kāpēc tik daudziem lasītājiem aizraujoša šķiet fantāzijas literatūra! K…"
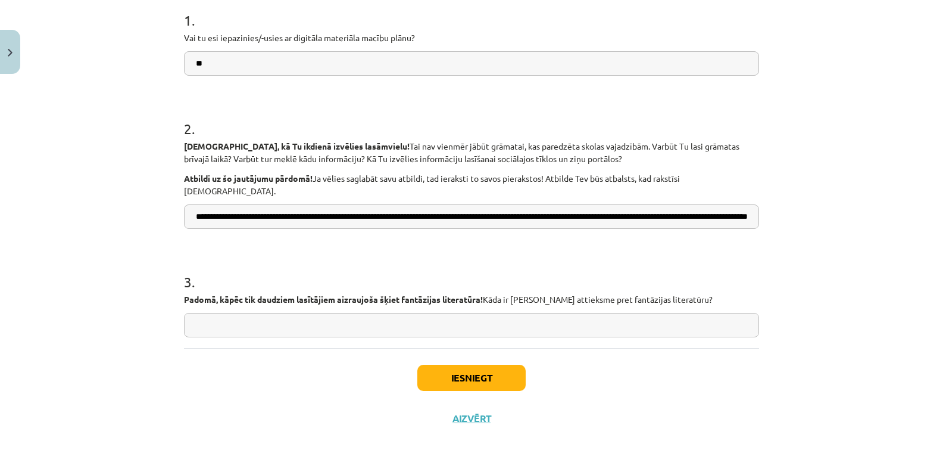
click at [234, 319] on input "text" at bounding box center [471, 325] width 575 height 24
paste input "**********"
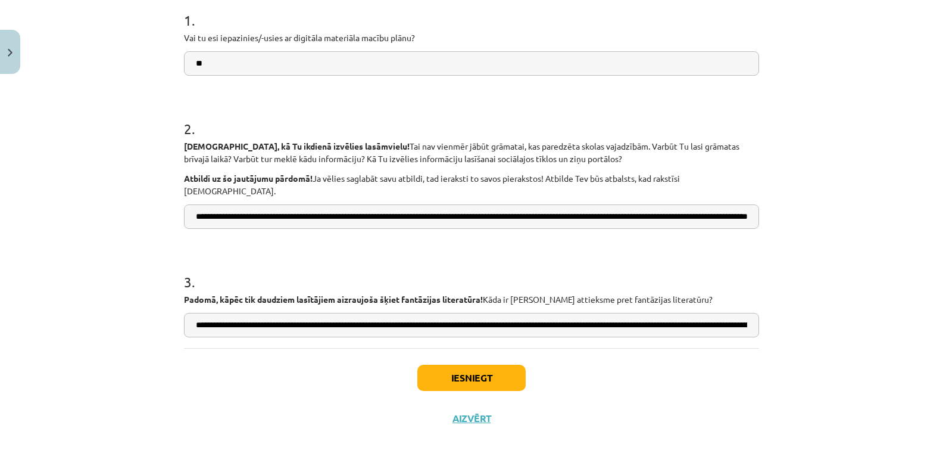
scroll to position [0, 130]
type input "**********"
click at [472, 367] on button "Iesniegt" at bounding box center [471, 377] width 108 height 26
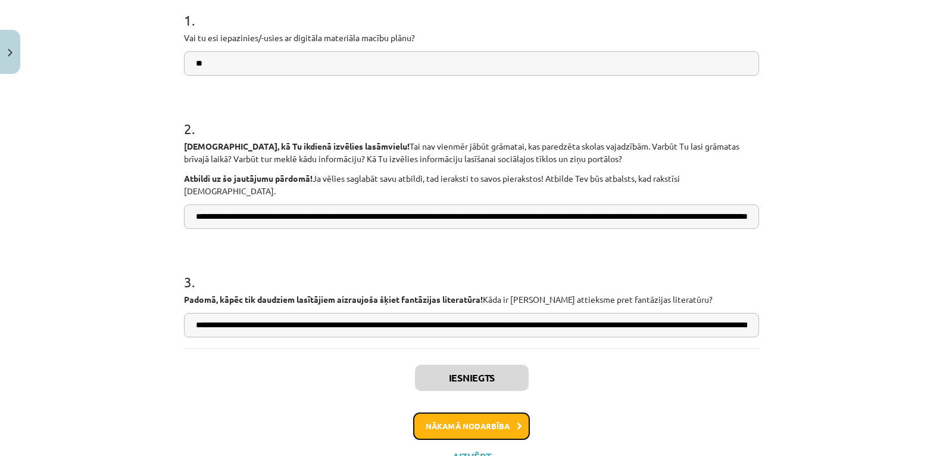
click at [466, 414] on button "Nākamā nodarbība" at bounding box center [471, 425] width 117 height 27
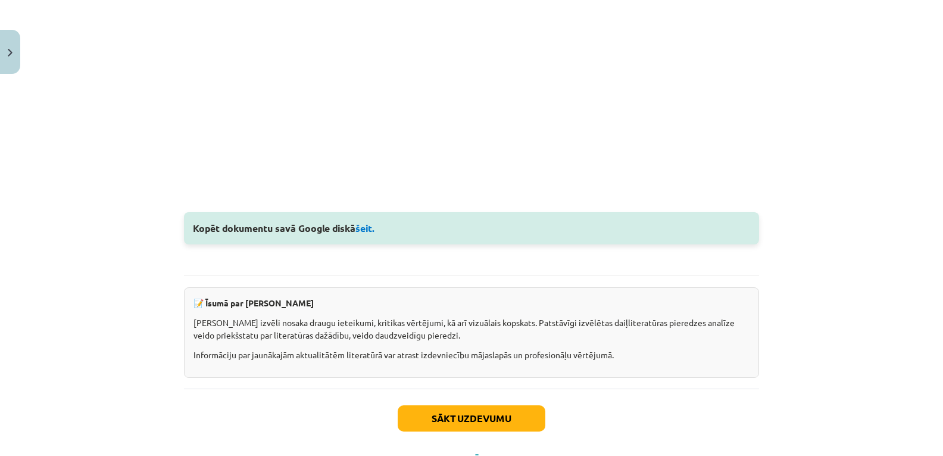
scroll to position [1554, 0]
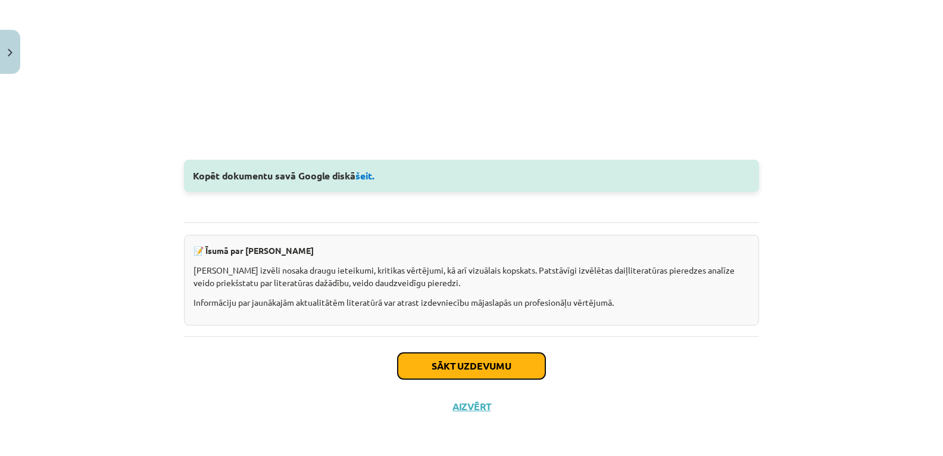
click at [475, 365] on button "Sākt uzdevumu" at bounding box center [472, 365] width 148 height 26
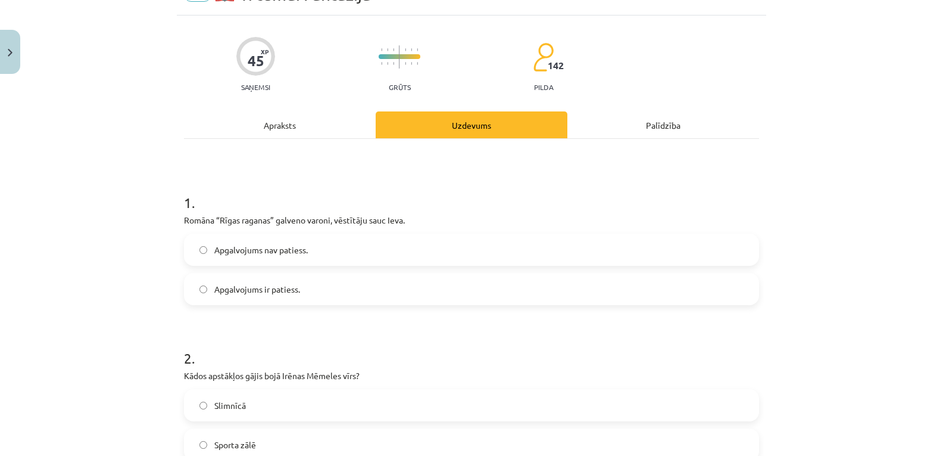
scroll to position [119, 0]
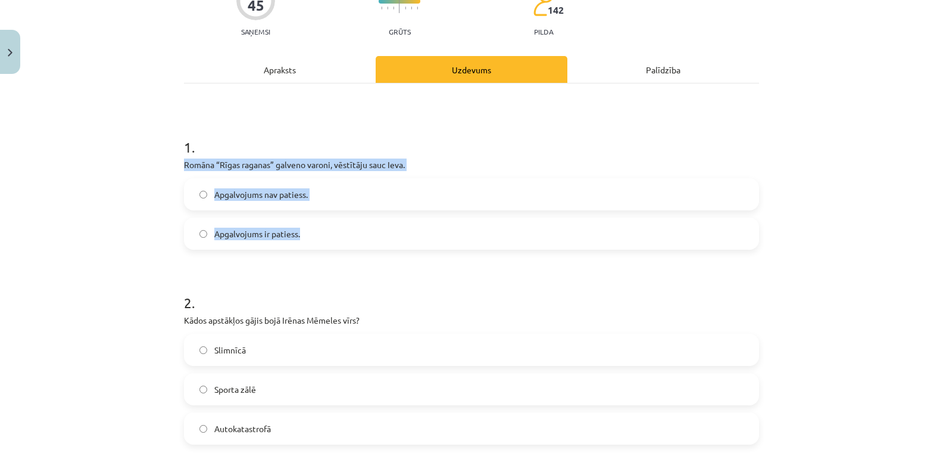
drag, startPoint x: 179, startPoint y: 157, endPoint x: 312, endPoint y: 240, distance: 156.8
click at [312, 240] on div "1 . Romāna “Rīgas raganas” galveno varoni, vēstītāju sauc Ieva. Apgalvojums nav…" at bounding box center [471, 184] width 575 height 132
copy div "Romāna “Rīgas raganas” galveno varoni, vēstītāju sauc Ieva. Apgalvojums nav pat…"
click at [117, 229] on div "Mācību tēma: Literatūras 9. klases 1. ieskaites mācību materiāls #2 📖 1. tēma. …" at bounding box center [471, 228] width 943 height 456
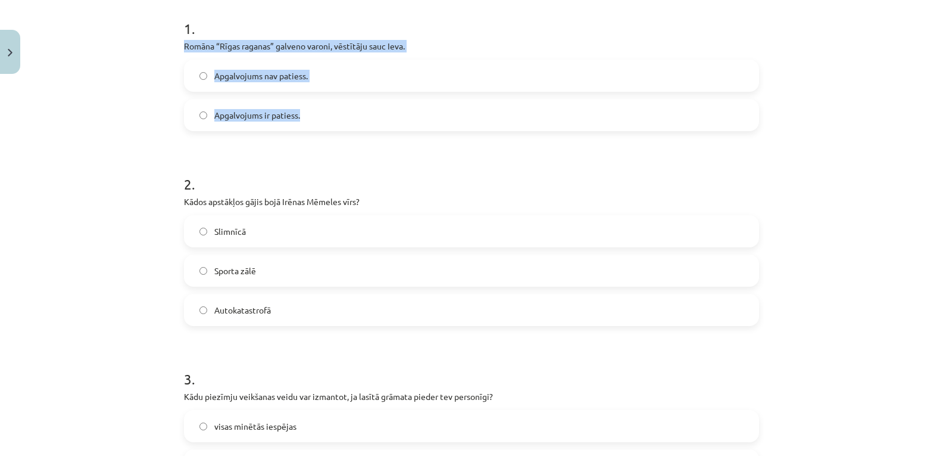
scroll to position [238, 0]
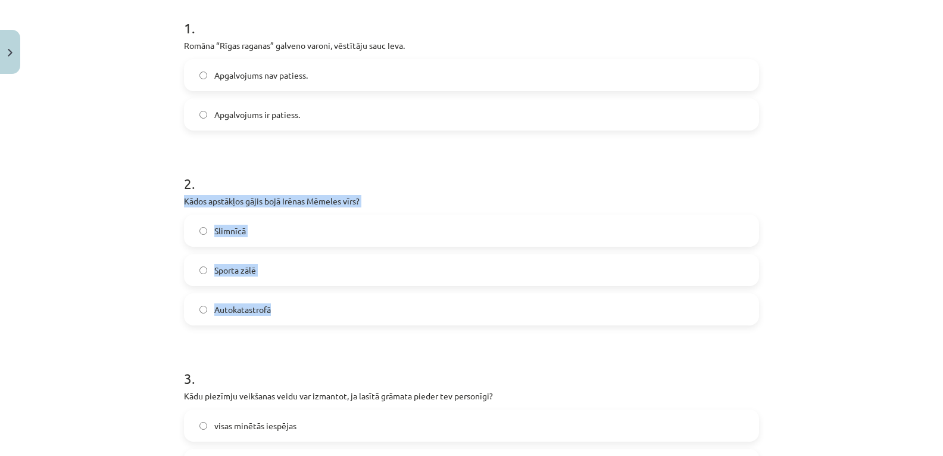
drag, startPoint x: 180, startPoint y: 197, endPoint x: 288, endPoint y: 315, distance: 159.7
click at [288, 315] on div "2 . Kādos apstākļos gājis bojā Irēnas Mēmeles vīrs? Slimnīcā Sporta zālē Autoka…" at bounding box center [471, 239] width 575 height 171
copy div "Kādos apstākļos gājis bojā Irēnas Mēmeles vīrs? Slimnīcā Sporta zālē Autokatast…"
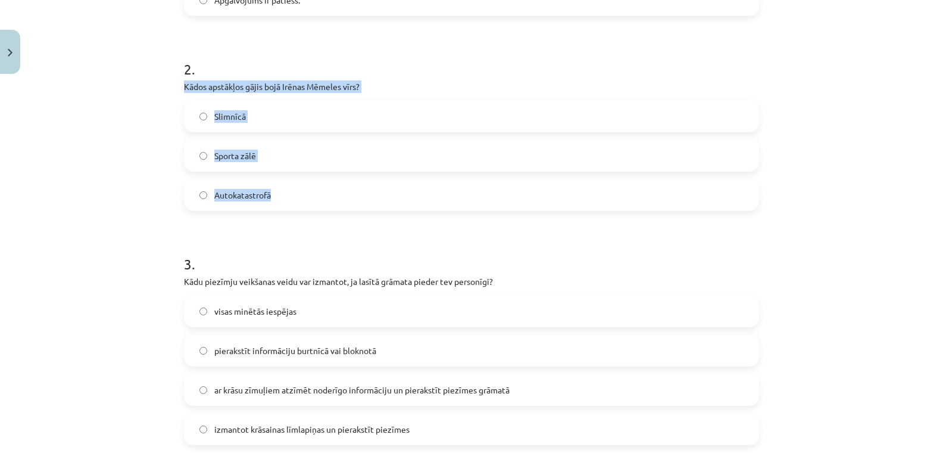
scroll to position [357, 0]
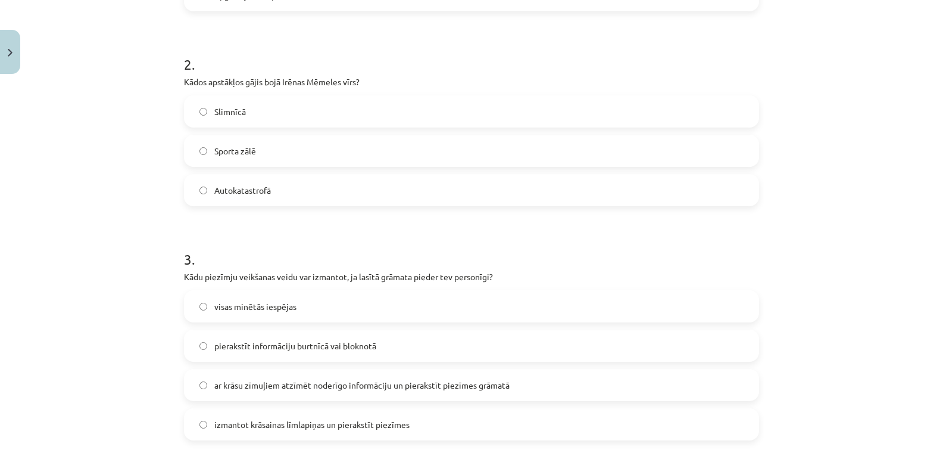
click at [120, 253] on div "Mācību tēma: Literatūras 9. klases 1. ieskaites mācību materiāls #2 📖 1. tēma. …" at bounding box center [471, 228] width 943 height 456
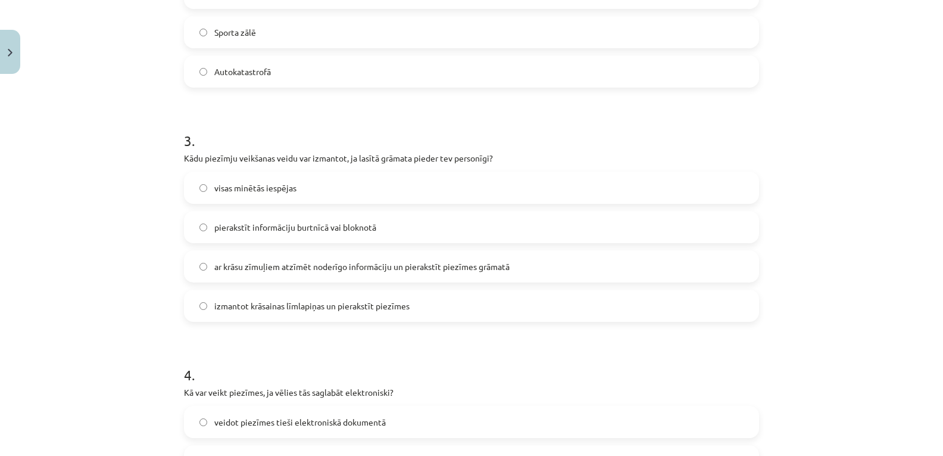
scroll to position [476, 0]
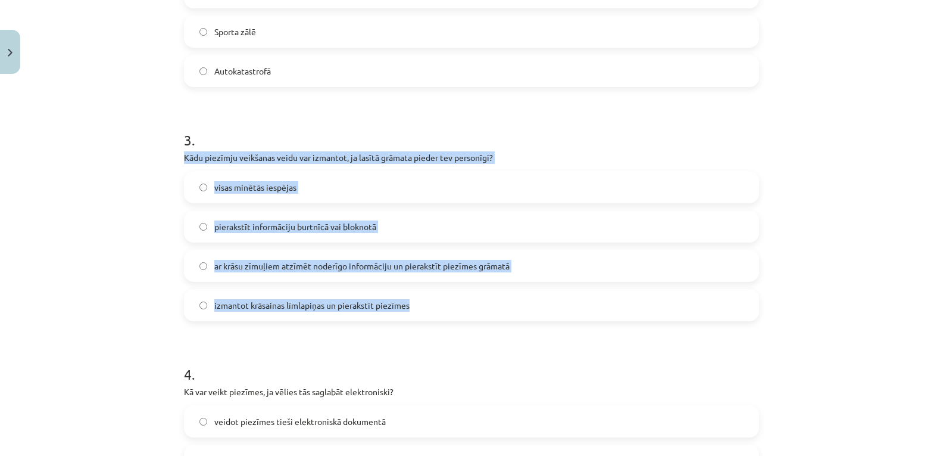
drag, startPoint x: 178, startPoint y: 152, endPoint x: 417, endPoint y: 315, distance: 289.3
copy div "Kādu piezīmju veikšanas veidu var izmantot, ja lasītā grāmata pieder tev person…"
click at [136, 217] on div "Mācību tēma: Literatūras 9. klases 1. ieskaites mācību materiāls #2 📖 1. tēma. …" at bounding box center [471, 228] width 943 height 456
click at [139, 219] on div "Mācību tēma: Literatūras 9. klases 1. ieskaites mācību materiāls #2 📖 1. tēma. …" at bounding box center [471, 228] width 943 height 456
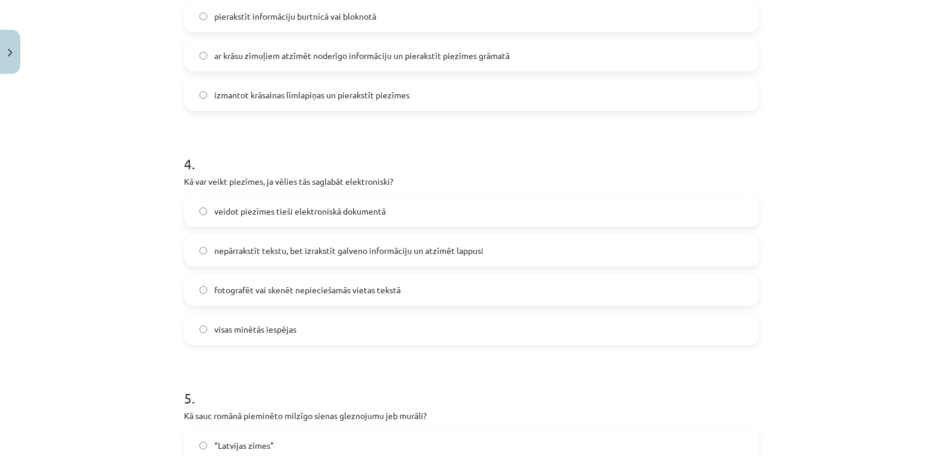
scroll to position [715, 0]
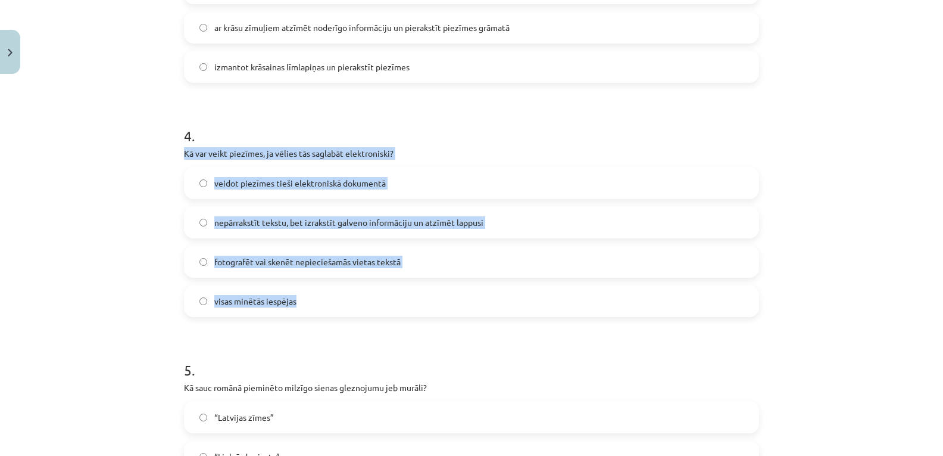
drag, startPoint x: 179, startPoint y: 151, endPoint x: 350, endPoint y: 301, distance: 227.4
click at [350, 301] on div "4 . Kā var veikt piezīmes, ja vēlies tās saglabāt elektroniski? veidot piezīmes…" at bounding box center [471, 212] width 575 height 210
copy div "Kā var veikt piezīmes, ja vēlies tās saglabāt elektroniski? veidot piezīmes tie…"
click at [129, 269] on div "Mācību tēma: Literatūras 9. klases 1. ieskaites mācību materiāls #2 📖 1. tēma. …" at bounding box center [471, 228] width 943 height 456
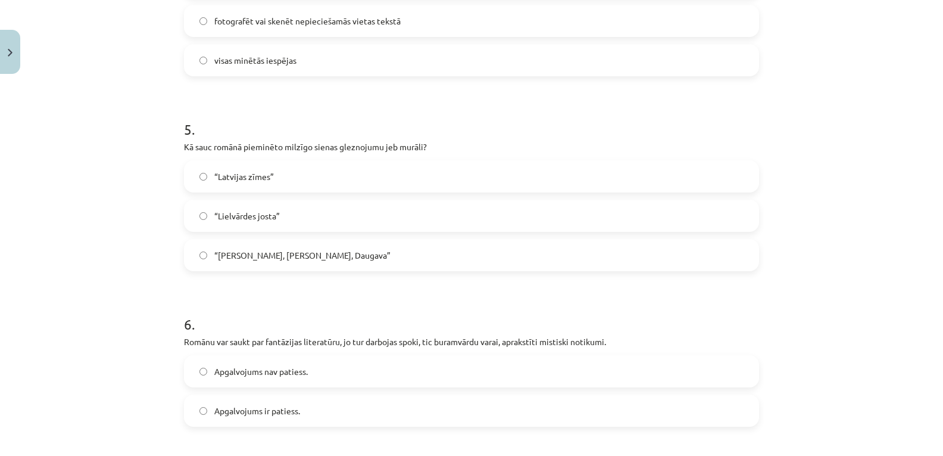
scroll to position [1012, 0]
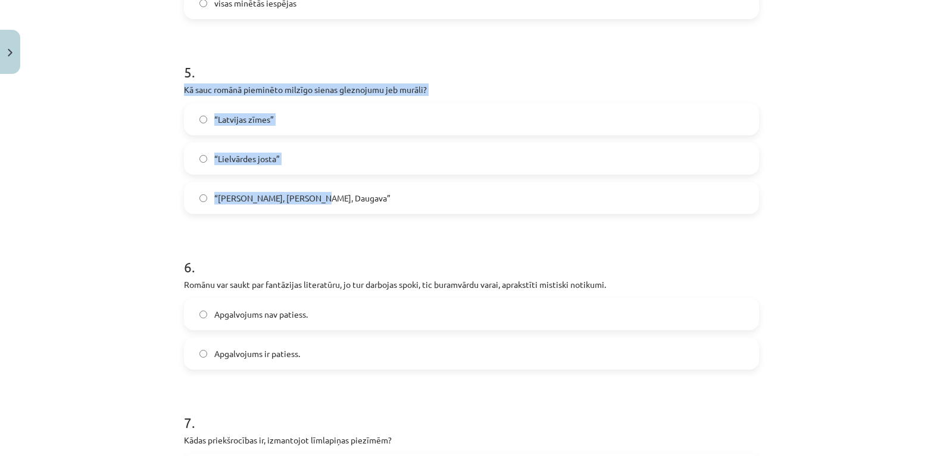
drag, startPoint x: 179, startPoint y: 85, endPoint x: 326, endPoint y: 195, distance: 184.2
click at [326, 195] on div "45 XP Saņemsi Grūts 142 pilda Apraksts Uzdevums Palīdzība 1 . Romāna “Rīgas rag…" at bounding box center [471, 123] width 589 height 2113
copy div "Kā sauc romānā pieminēto milzīgo sienas gleznojumu jeb murāli? “Latvijas zīmes”…"
click at [150, 175] on div "Mācību tēma: Literatūras 9. klases 1. ieskaites mācību materiāls #2 📖 1. tēma. …" at bounding box center [471, 228] width 943 height 456
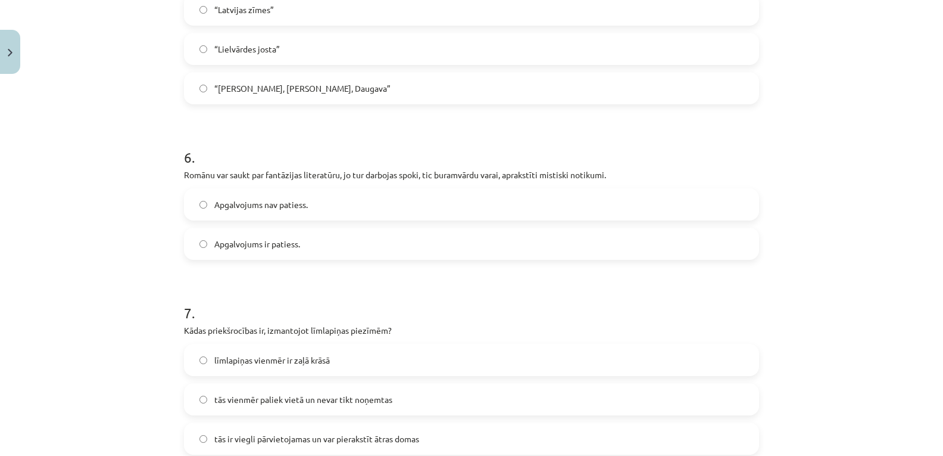
scroll to position [1191, 0]
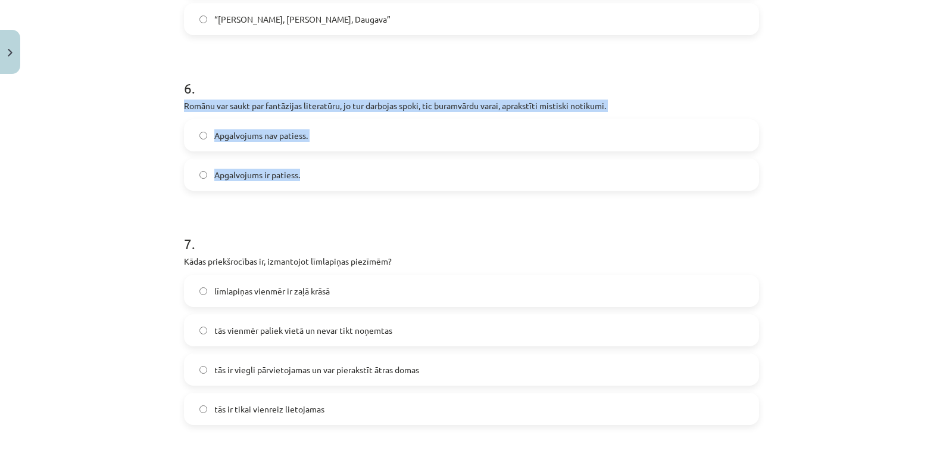
drag, startPoint x: 180, startPoint y: 102, endPoint x: 322, endPoint y: 172, distance: 157.9
click at [322, 172] on div "6 . Romānu var saukt par fantāzijas literatūru, jo tur darbojas spoki, tic bura…" at bounding box center [471, 125] width 575 height 132
copy div "Romānu var saukt par fantāzijas literatūru, jo tur darbojas spoki, tic buramvār…"
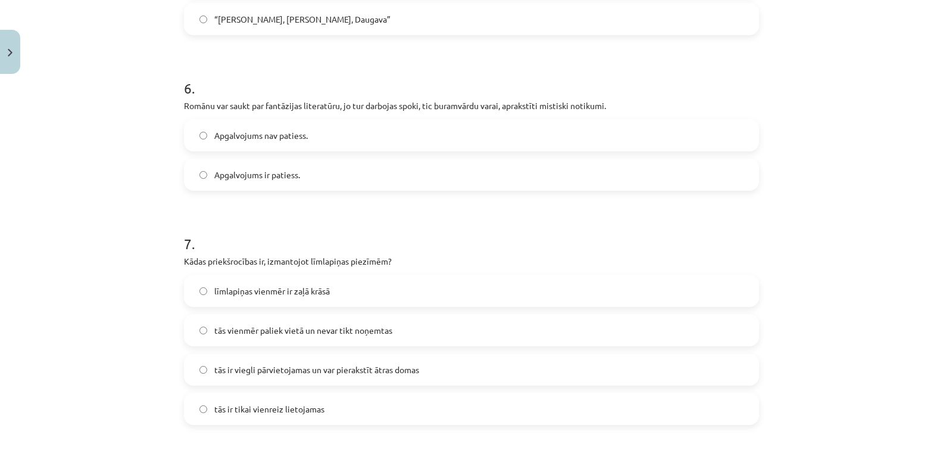
click at [116, 195] on div "Mācību tēma: Literatūras 9. klases 1. ieskaites mācību materiāls #2 📖 1. tēma. …" at bounding box center [471, 228] width 943 height 456
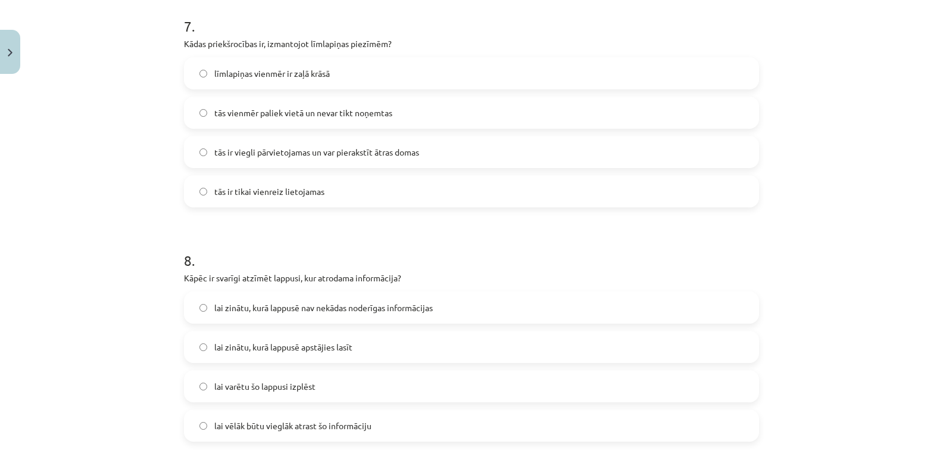
scroll to position [1429, 0]
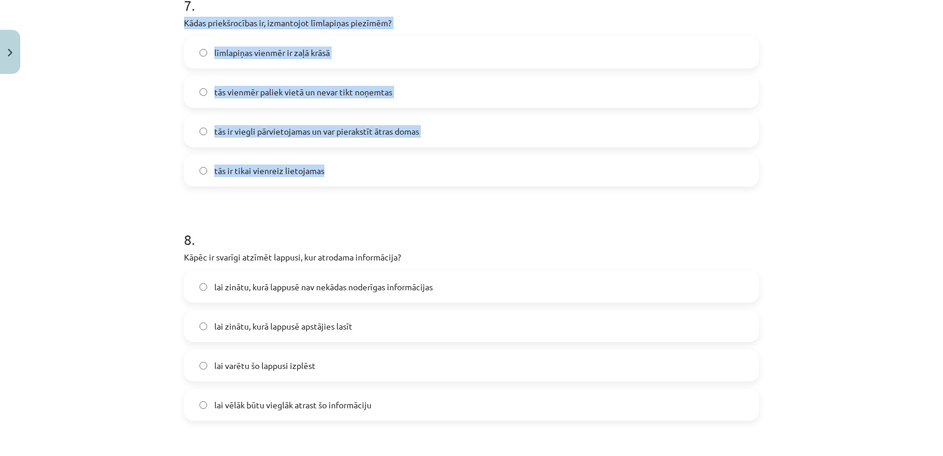
drag, startPoint x: 182, startPoint y: 22, endPoint x: 327, endPoint y: 176, distance: 211.4
click at [327, 176] on div "7 . Kādas priekšrocības ir, izmantojot līmlapiņas piezīmēm? līmlapiņas vienmēr …" at bounding box center [471, 81] width 575 height 210
copy div "Kādas priekšrocības ir, izmantojot līmlapiņas piezīmēm? līmlapiņas vienmēr ir z…"
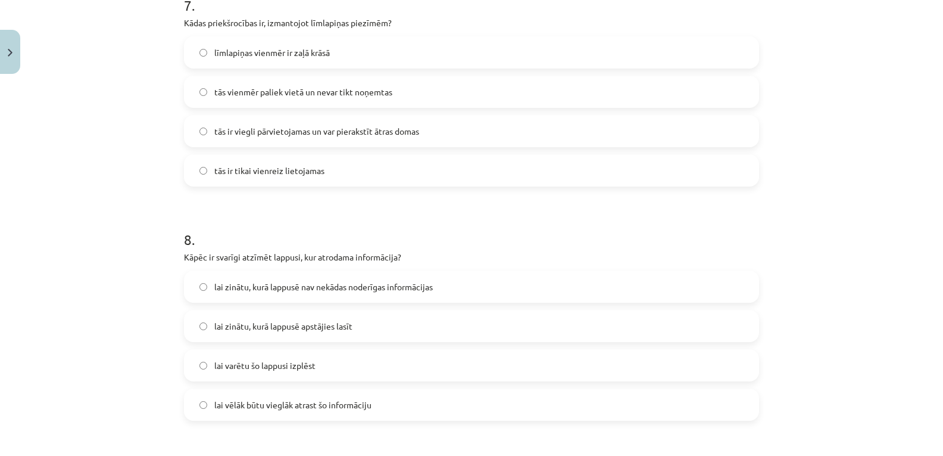
click at [158, 195] on div "Mācību tēma: Literatūras 9. klases 1. ieskaites mācību materiāls #2 📖 1. tēma. …" at bounding box center [471, 228] width 943 height 456
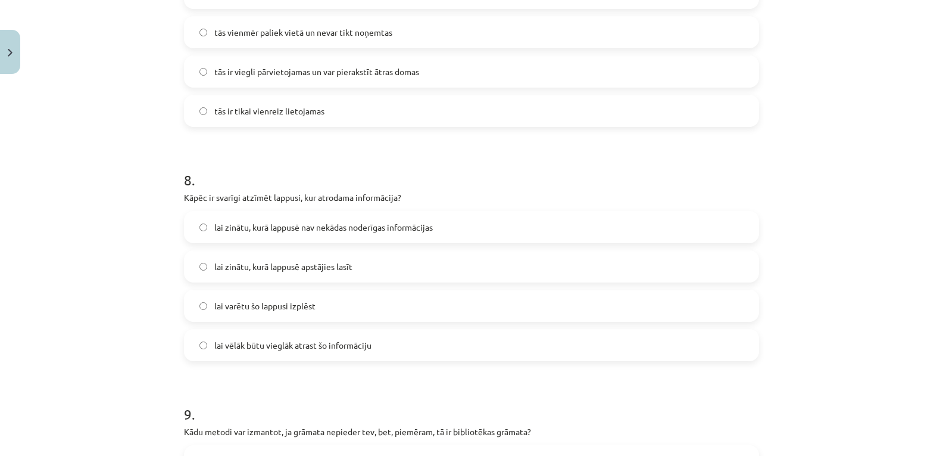
scroll to position [1548, 0]
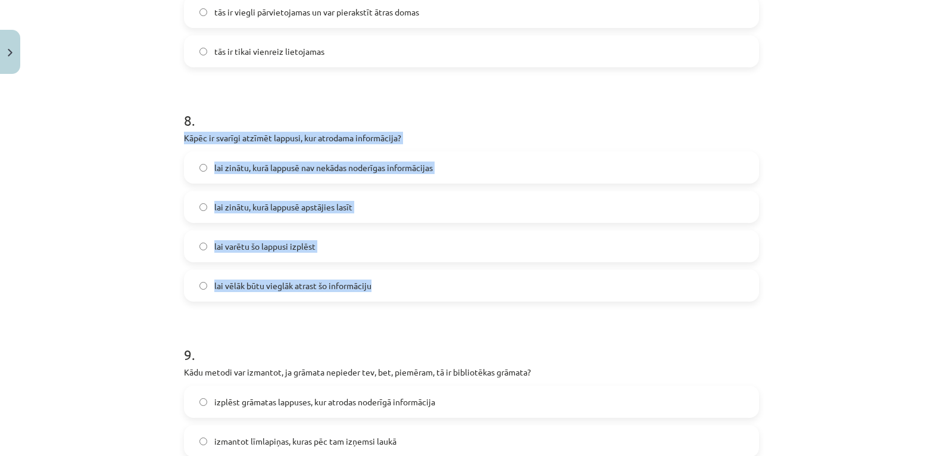
drag, startPoint x: 180, startPoint y: 136, endPoint x: 378, endPoint y: 280, distance: 245.5
click at [378, 280] on div "8 . Kāpēc ir svarīgi atzīmēt lappusi, kur atrodama informācija? lai zinātu, kur…" at bounding box center [471, 196] width 575 height 210
copy div "Kāpēc ir svarīgi atzīmēt lappusi, kur atrodama informācija? lai zinātu, kurā la…"
click at [194, 286] on label "lai vēlāk būtu vieglāk atrast šo informāciju" at bounding box center [471, 285] width 573 height 30
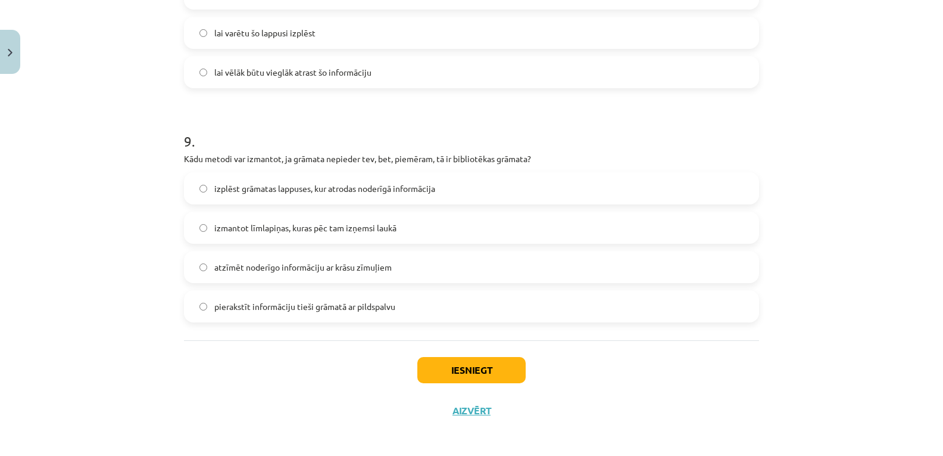
scroll to position [1766, 0]
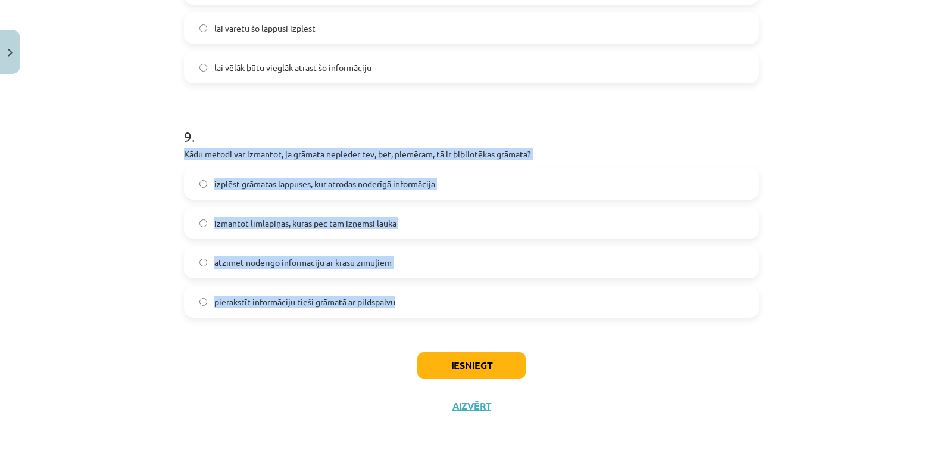
drag, startPoint x: 177, startPoint y: 149, endPoint x: 405, endPoint y: 314, distance: 281.1
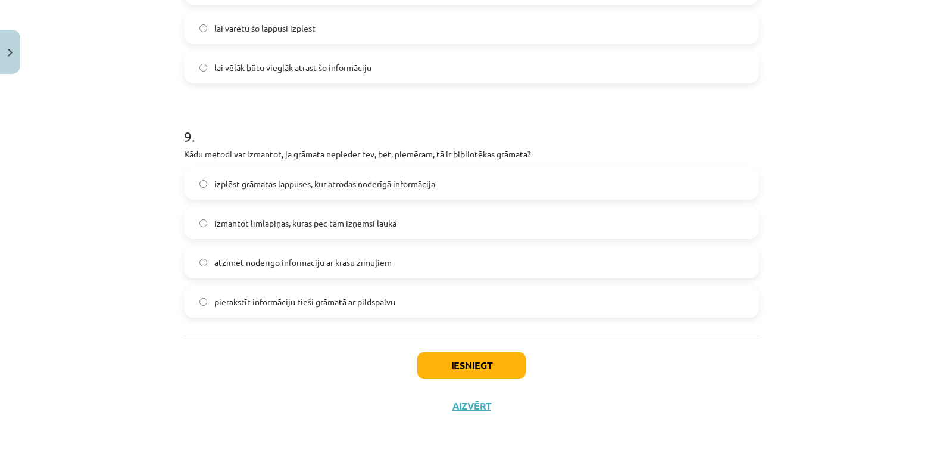
click at [345, 369] on div "Iesniegt Aizvērt" at bounding box center [471, 376] width 575 height 83
click at [481, 372] on button "Iesniegt" at bounding box center [471, 365] width 108 height 26
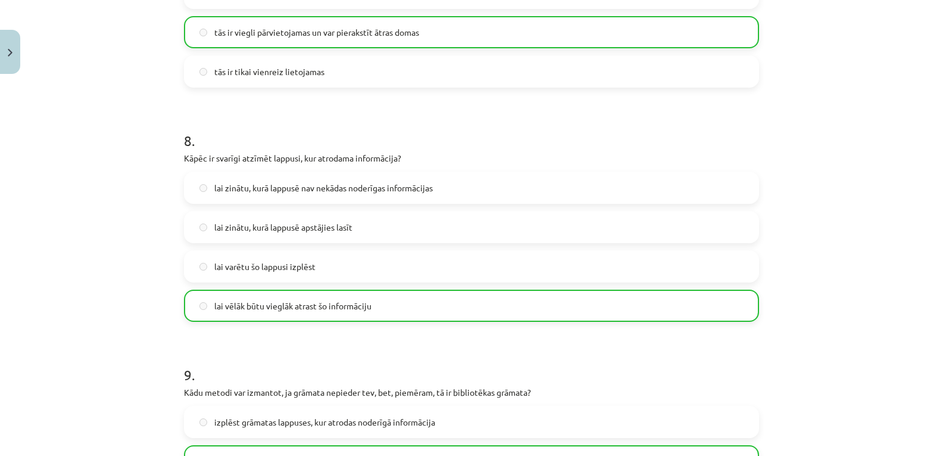
scroll to position [1804, 0]
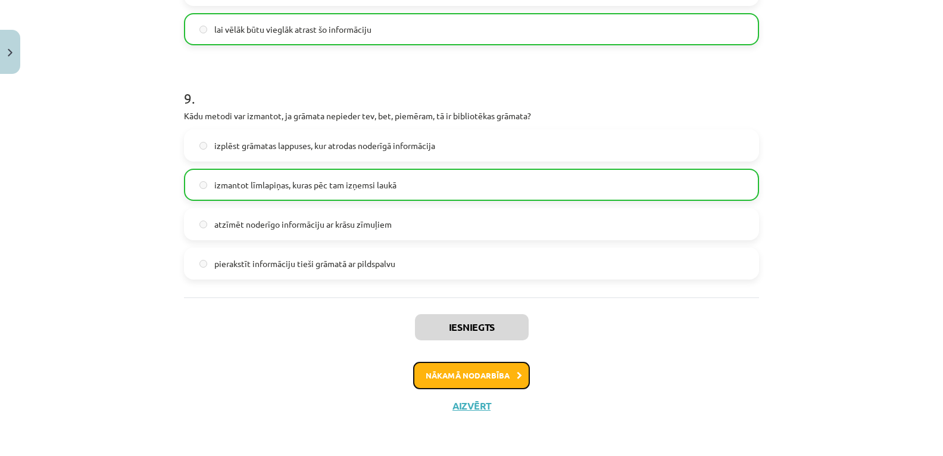
click at [456, 376] on button "Nākamā nodarbība" at bounding box center [471, 374] width 117 height 27
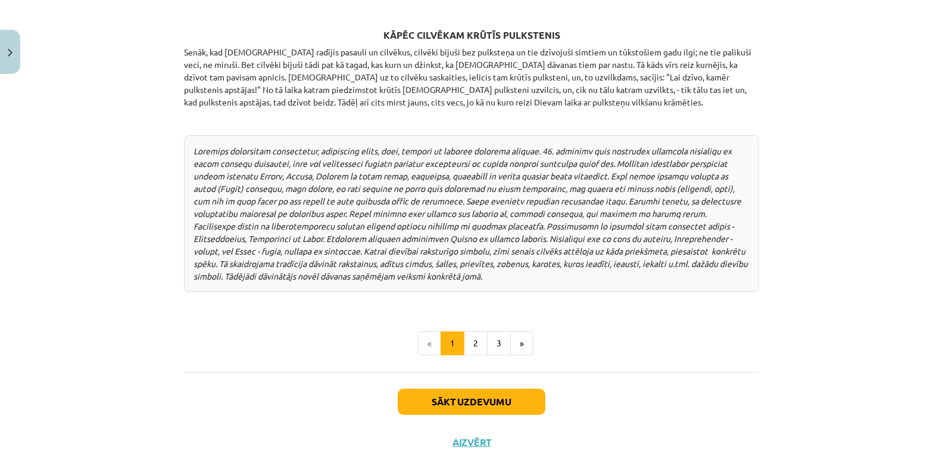
scroll to position [1589, 0]
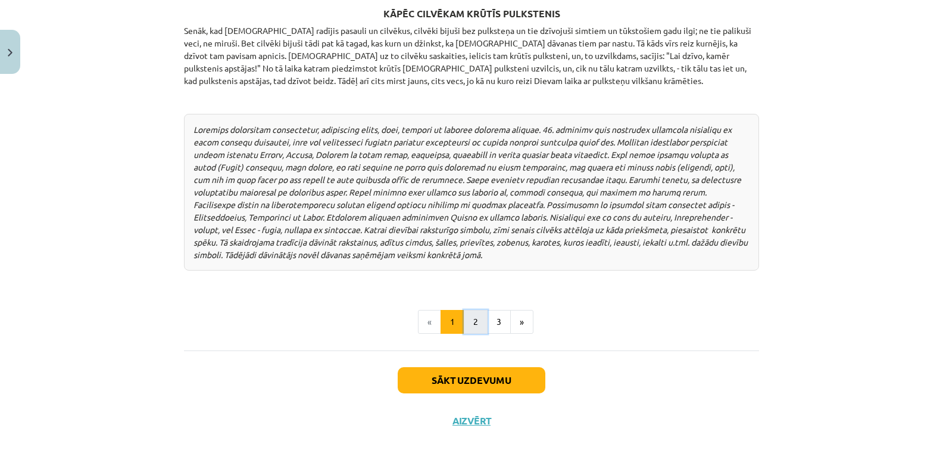
click at [473, 313] on button "2" at bounding box center [476, 322] width 24 height 24
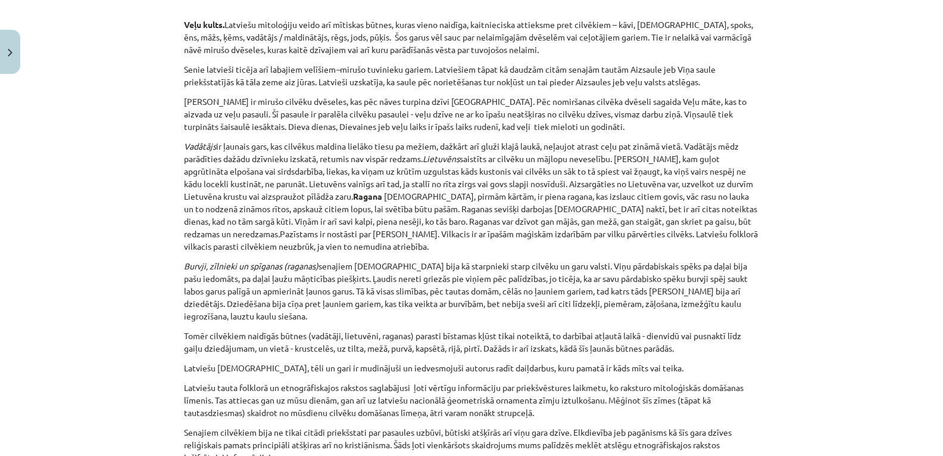
scroll to position [2927, 0]
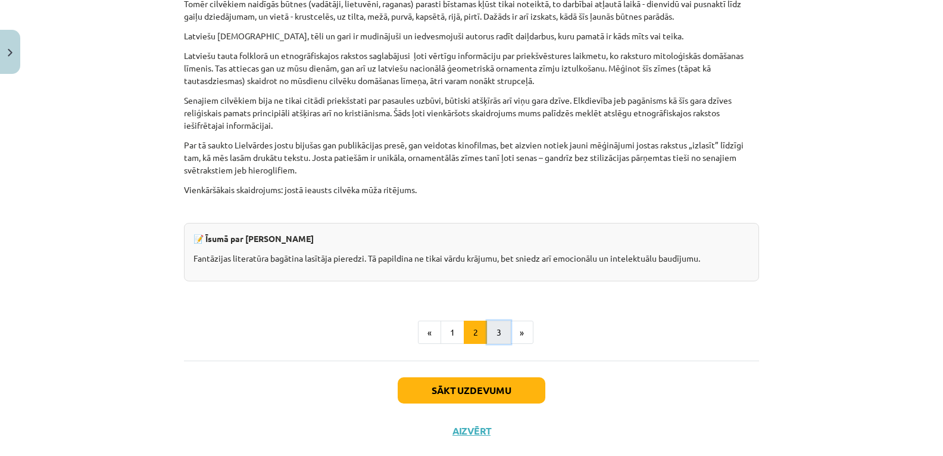
click at [495, 320] on button "3" at bounding box center [499, 332] width 24 height 24
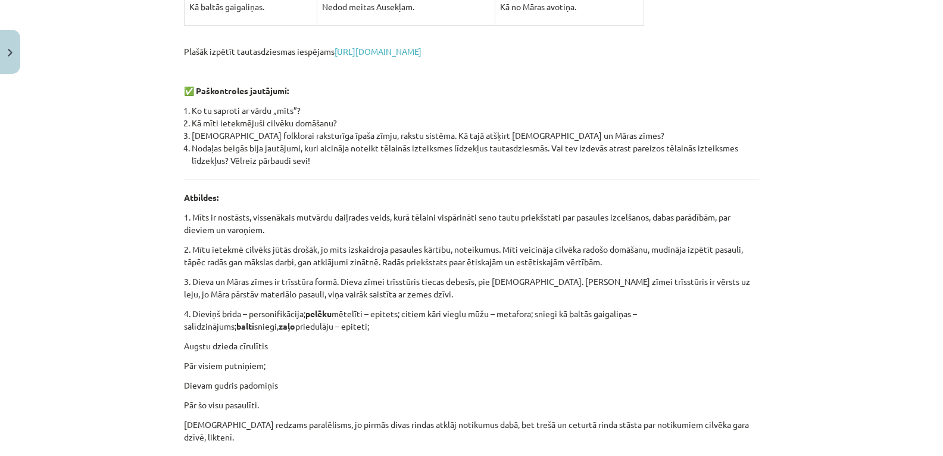
scroll to position [651, 0]
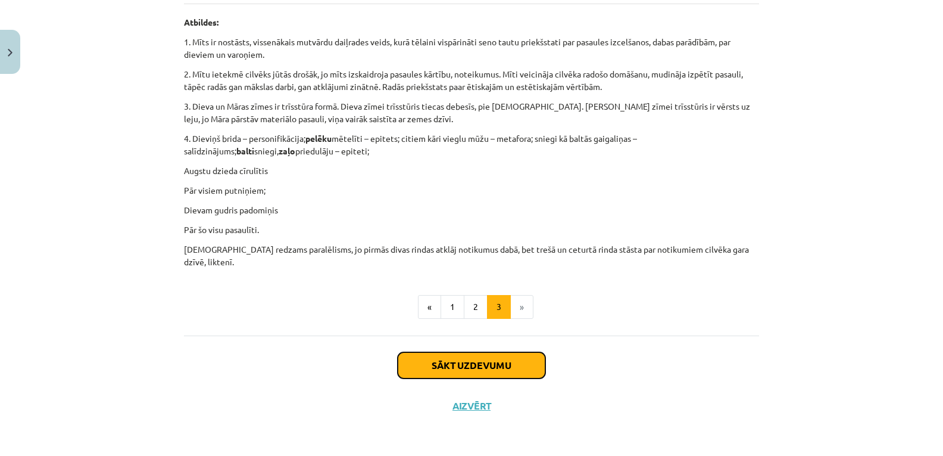
click at [448, 365] on button "Sākt uzdevumu" at bounding box center [472, 365] width 148 height 26
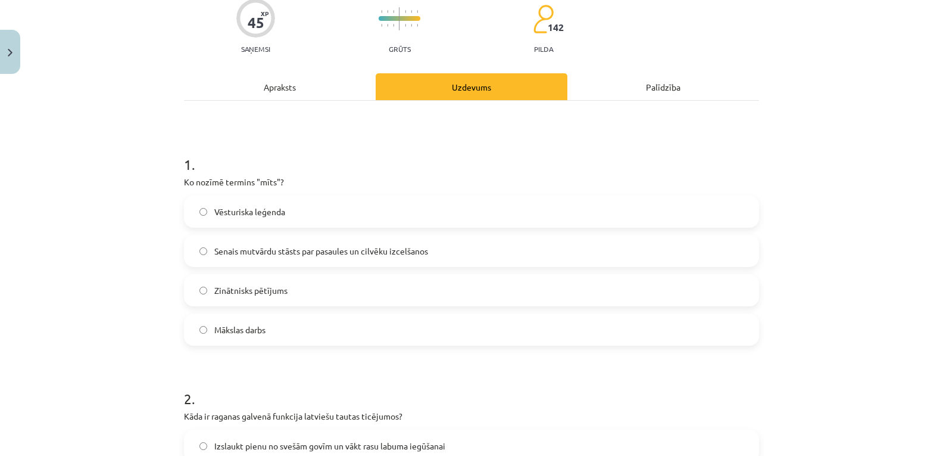
scroll to position [149, 0]
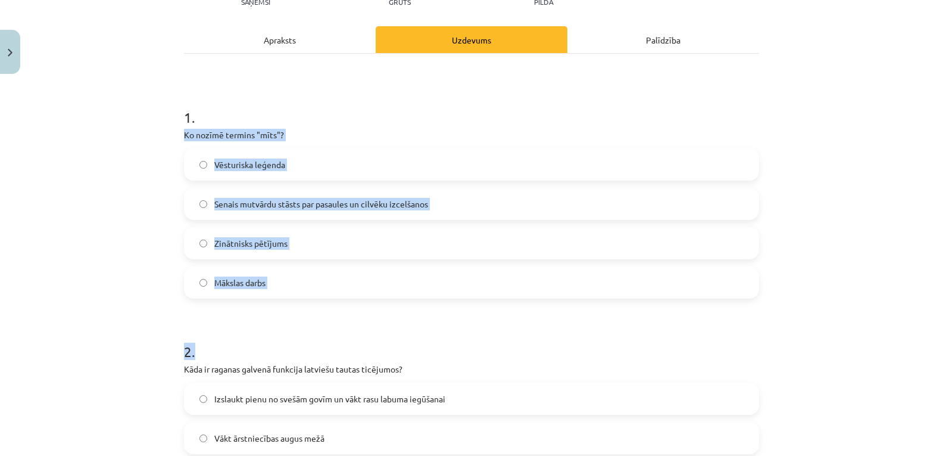
drag, startPoint x: 178, startPoint y: 127, endPoint x: 272, endPoint y: 298, distance: 195.1
click at [78, 296] on div "Mācību tēma: Literatūras 9. klases 1. ieskaites mācību materiāls #3 📖 2. tēma. …" at bounding box center [471, 228] width 943 height 456
drag, startPoint x: 180, startPoint y: 134, endPoint x: 275, endPoint y: 277, distance: 171.7
click at [275, 277] on div "1 . Ko nozīmē termins "mīts"? Vēsturiska leģenda Senais mutvārdu stāsts par pas…" at bounding box center [471, 193] width 575 height 210
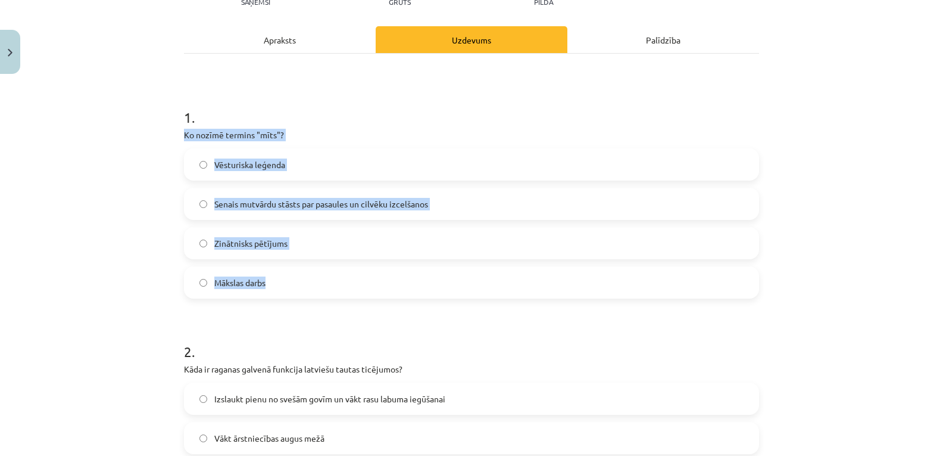
click at [129, 254] on div "Mācību tēma: Literatūras 9. klases 1. ieskaites mācību materiāls #3 📖 2. tēma. …" at bounding box center [471, 228] width 943 height 456
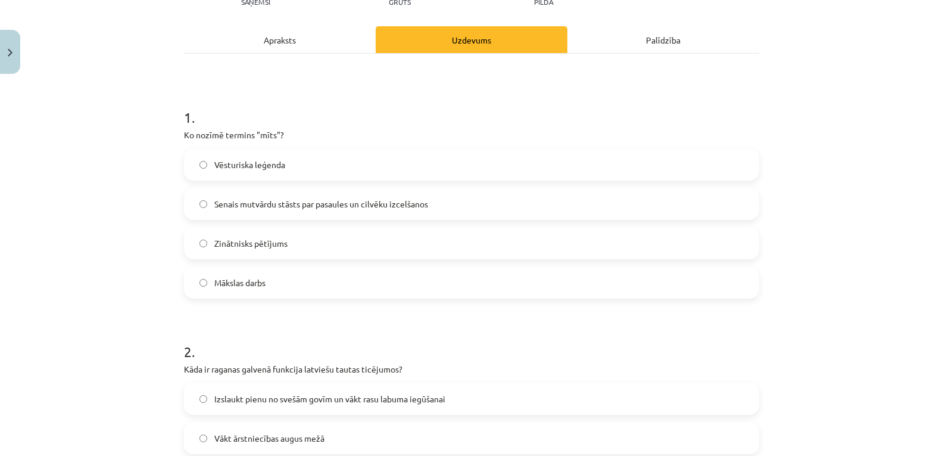
click at [285, 36] on div "Apraksts" at bounding box center [280, 39] width 192 height 27
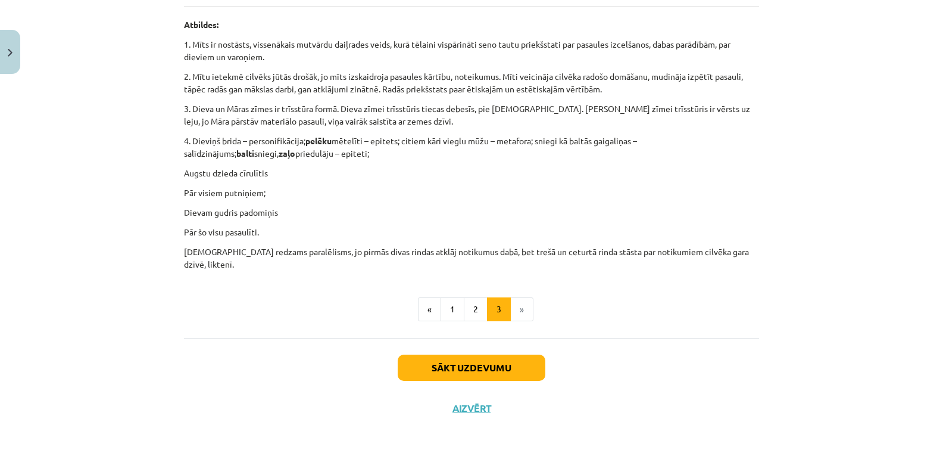
scroll to position [651, 0]
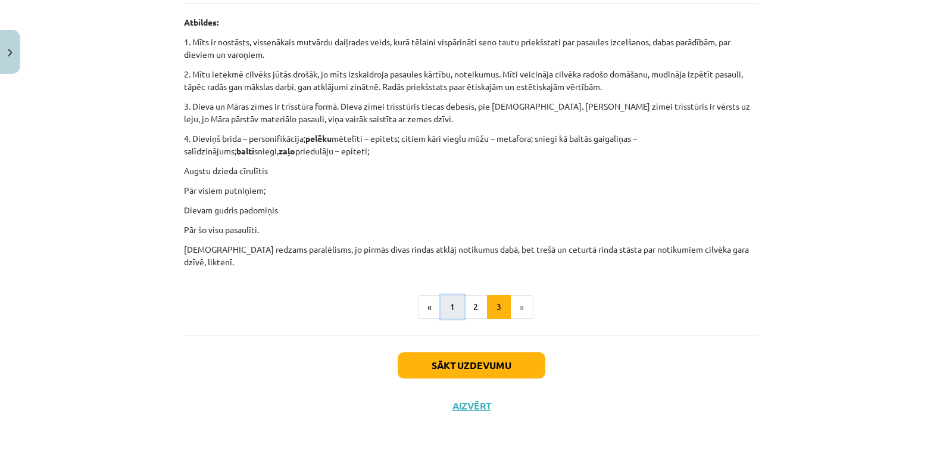
click at [445, 302] on button "1" at bounding box center [453, 307] width 24 height 24
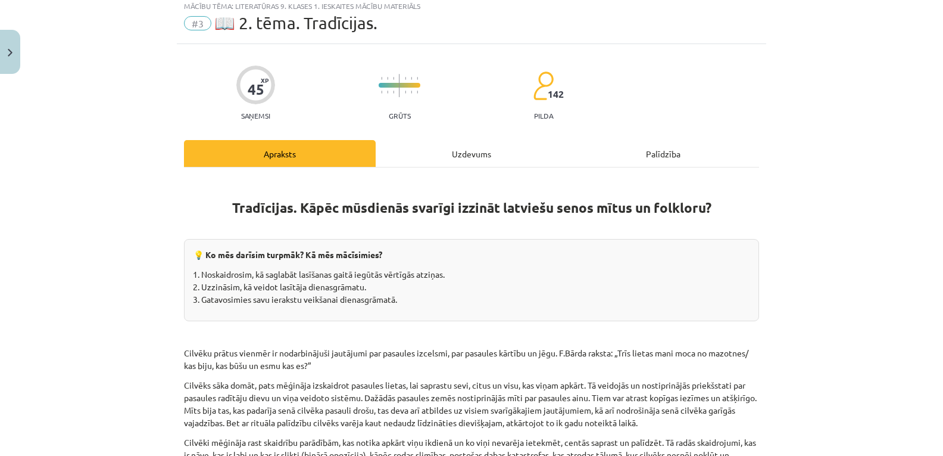
scroll to position [35, 0]
click at [472, 156] on div "Uzdevums" at bounding box center [472, 154] width 192 height 27
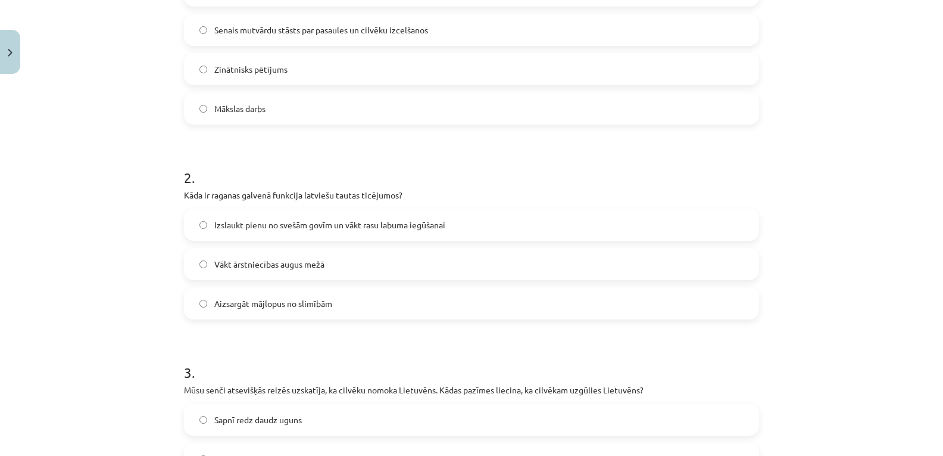
scroll to position [149, 0]
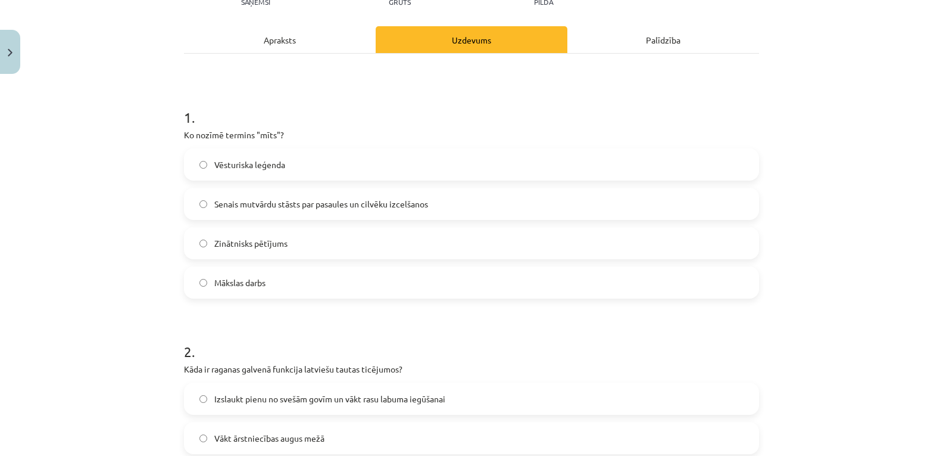
click at [276, 46] on div "Apraksts" at bounding box center [280, 39] width 192 height 27
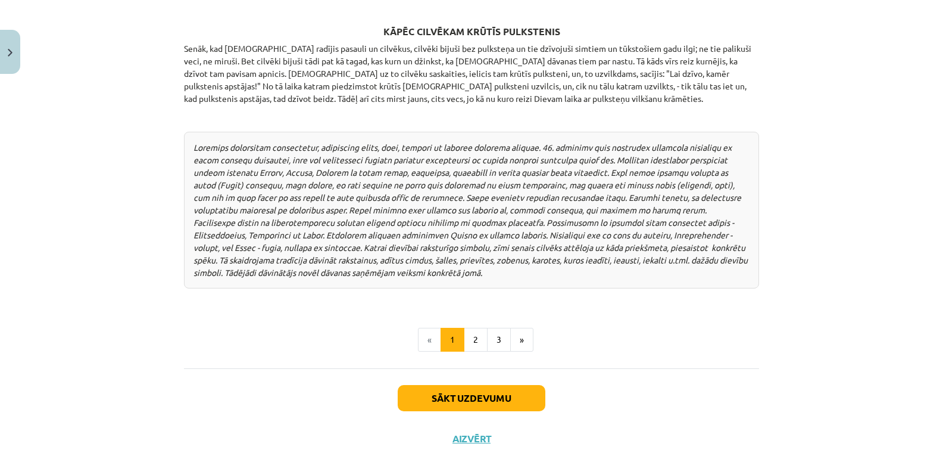
scroll to position [1589, 0]
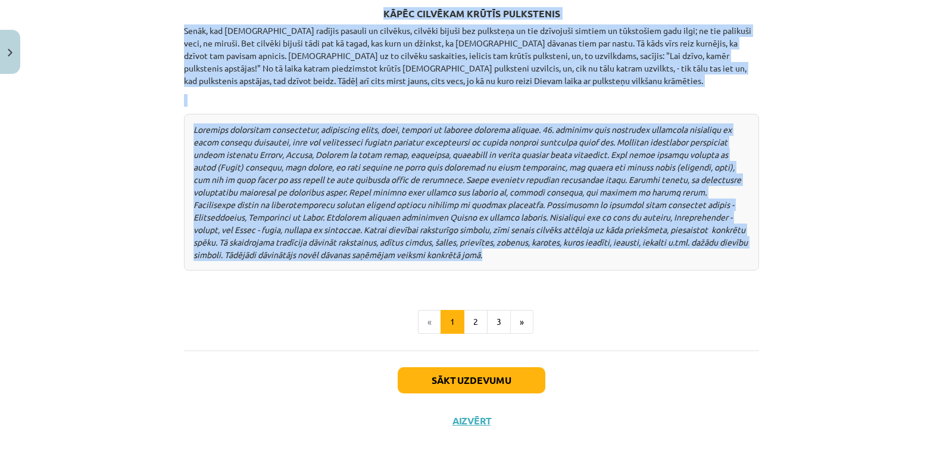
drag, startPoint x: 179, startPoint y: 170, endPoint x: 383, endPoint y: 226, distance: 211.9
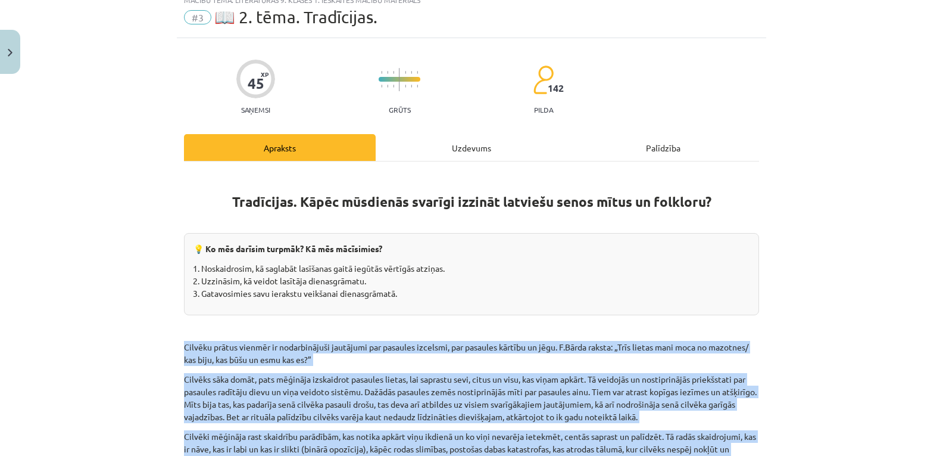
scroll to position [0, 0]
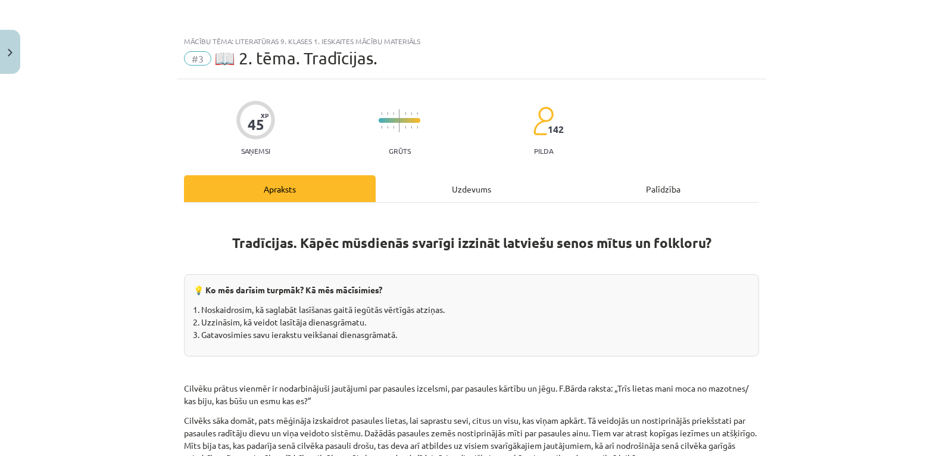
click at [464, 188] on div "Uzdevums" at bounding box center [472, 188] width 192 height 27
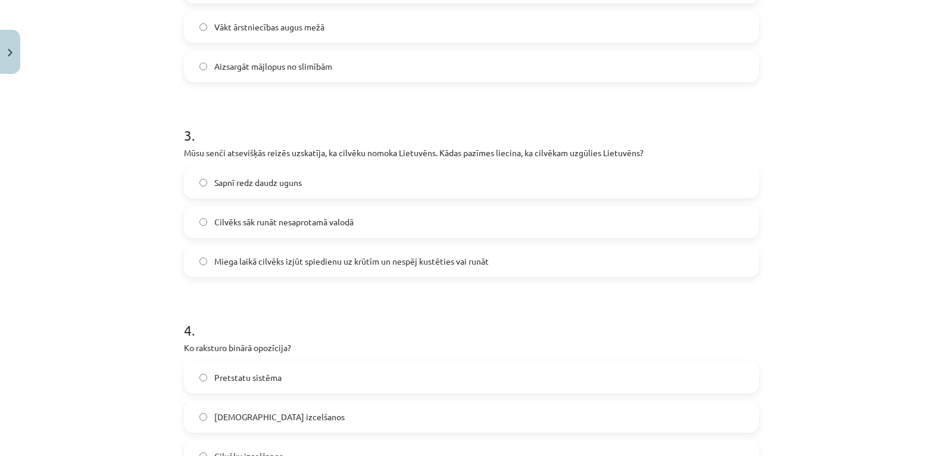
scroll to position [566, 0]
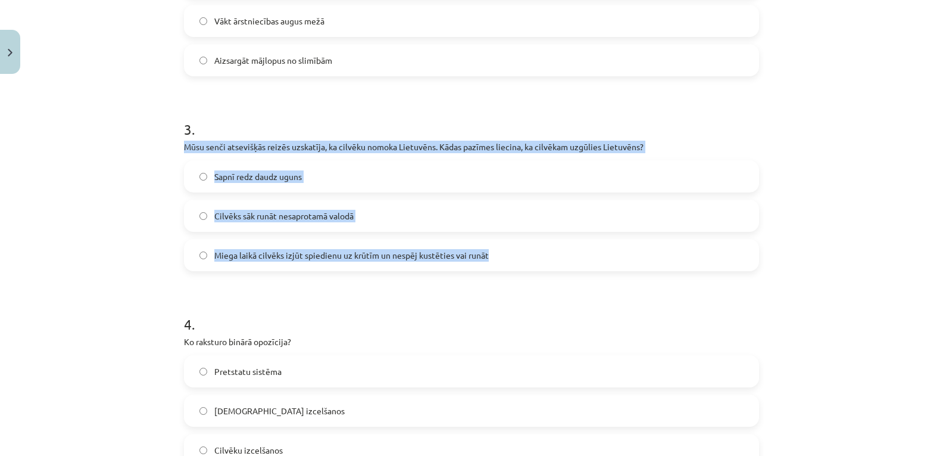
drag, startPoint x: 179, startPoint y: 143, endPoint x: 492, endPoint y: 262, distance: 335.4
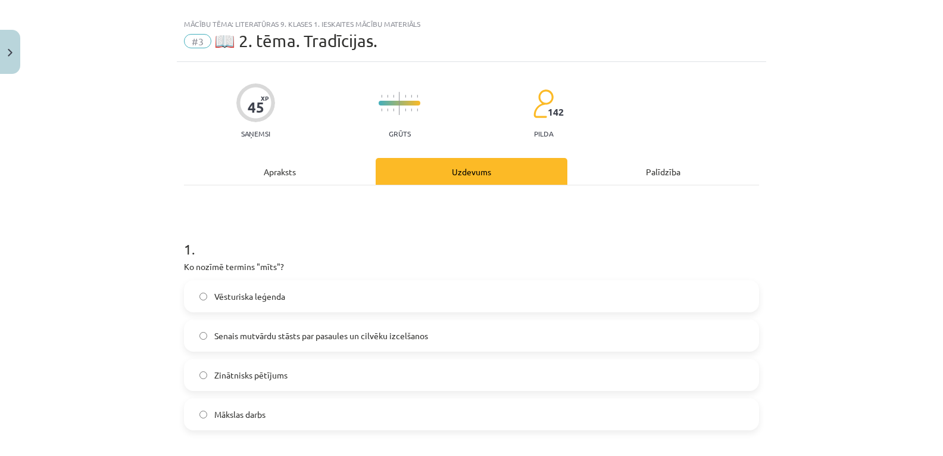
scroll to position [0, 0]
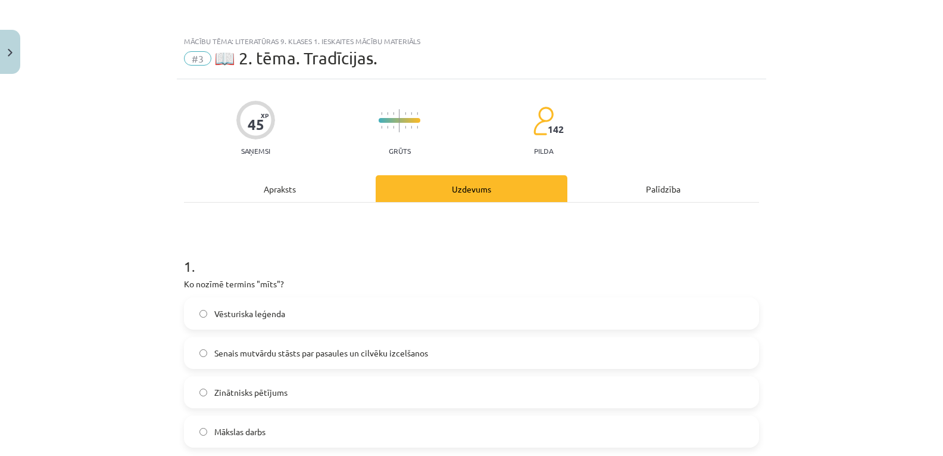
click at [276, 191] on div "Apraksts" at bounding box center [280, 188] width 192 height 27
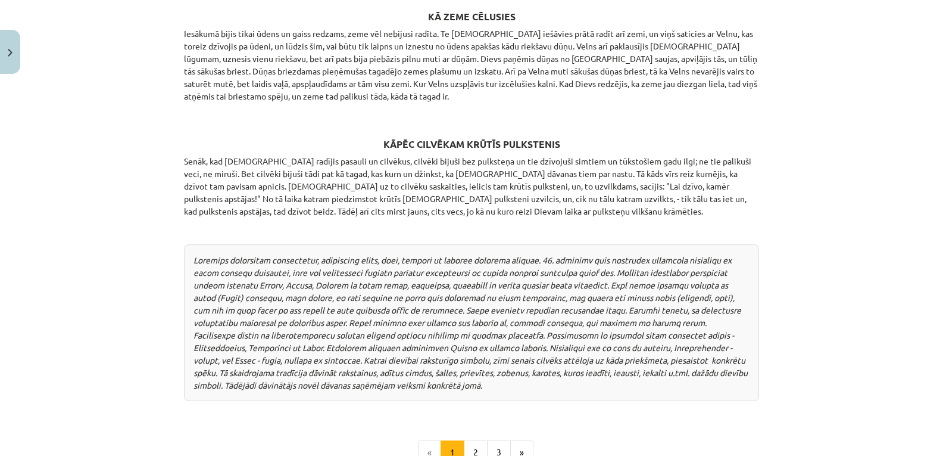
scroll to position [1589, 0]
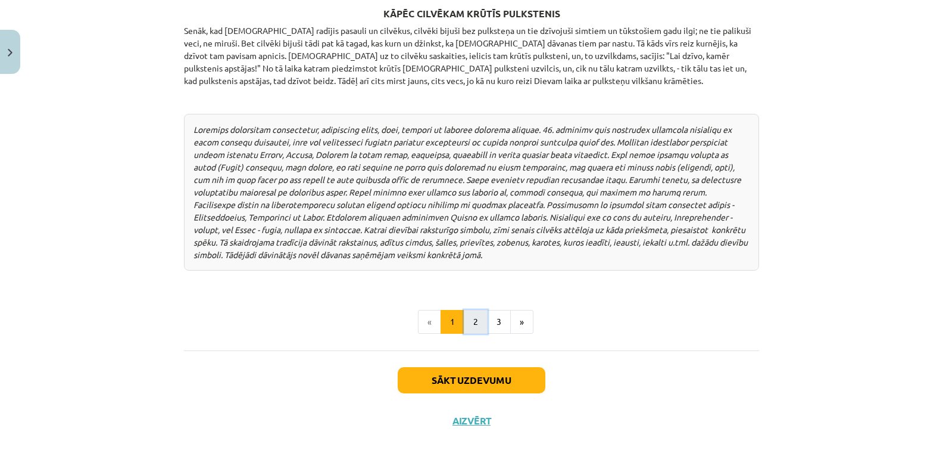
click at [469, 310] on button "2" at bounding box center [476, 322] width 24 height 24
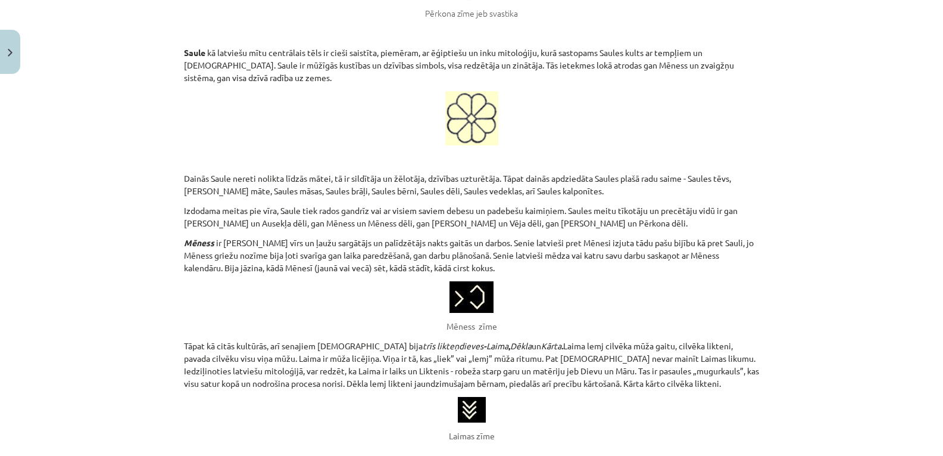
click at [469, 307] on div "Gadskārtu aplis Latviešu mitoloģijā raksturīgi ir pielūgt dabas spēkus, dievus,…" at bounding box center [471, 127] width 575 height 3007
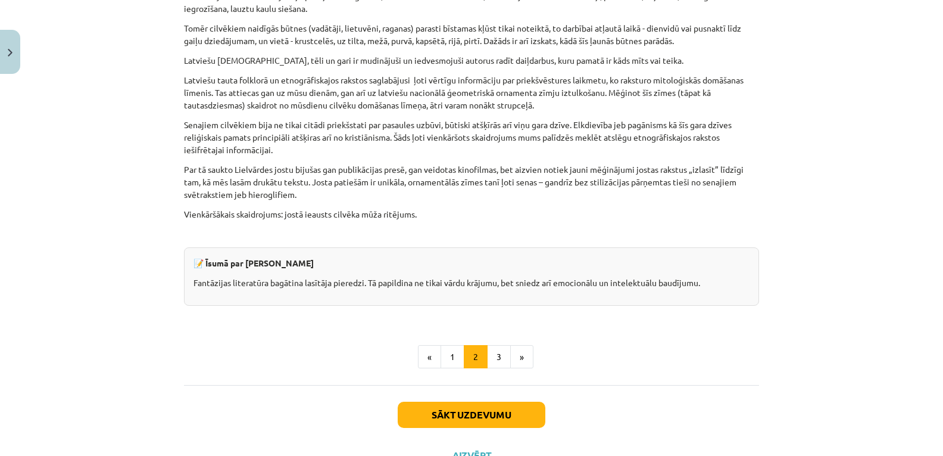
scroll to position [2927, 0]
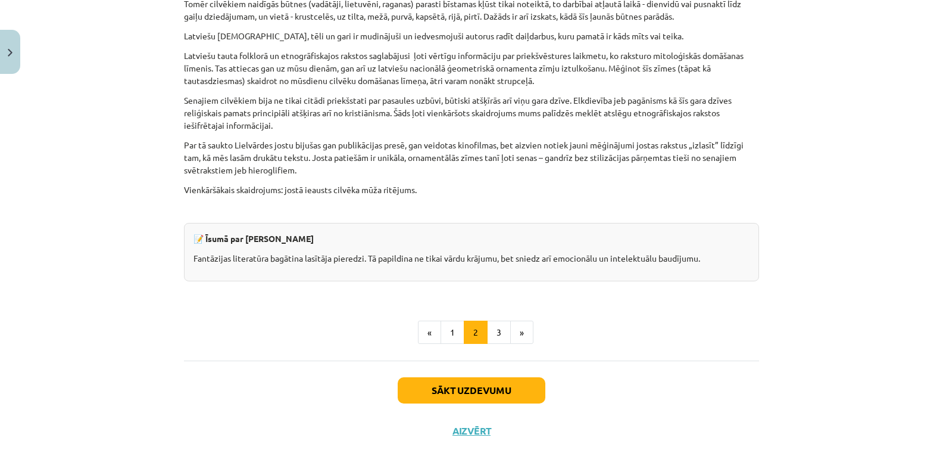
drag, startPoint x: 181, startPoint y: 113, endPoint x: 561, endPoint y: 170, distance: 384.8
click at [285, 362] on div "Sākt uzdevumu Aizvērt" at bounding box center [471, 401] width 575 height 83
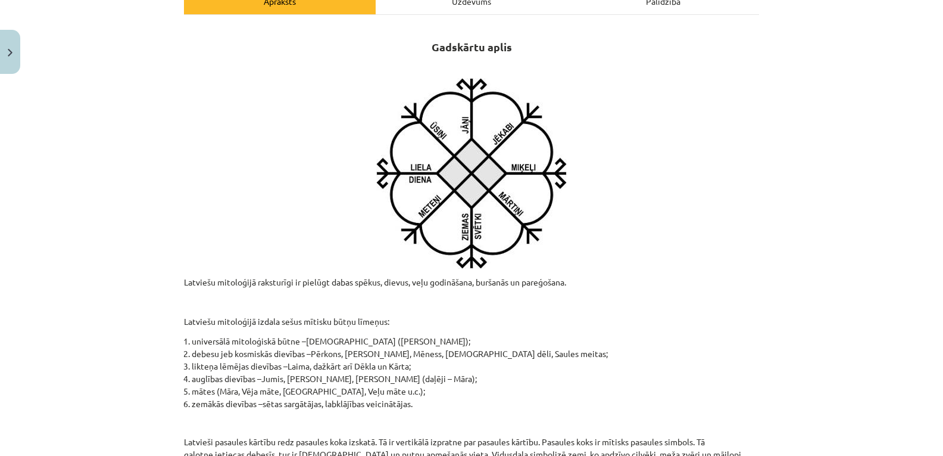
scroll to position [0, 0]
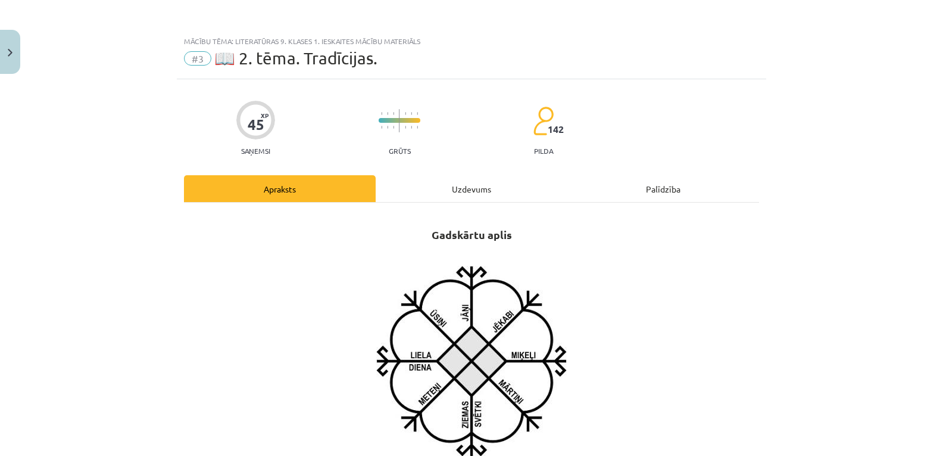
click at [467, 185] on div "Uzdevums" at bounding box center [472, 188] width 192 height 27
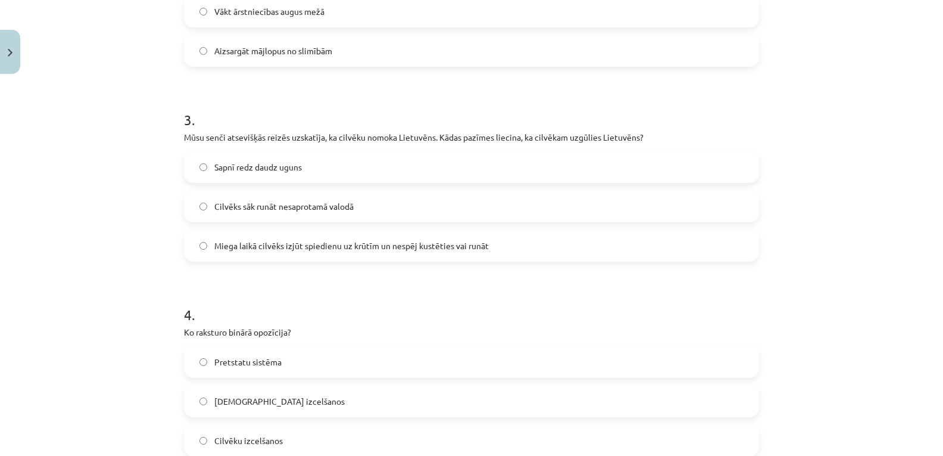
scroll to position [625, 0]
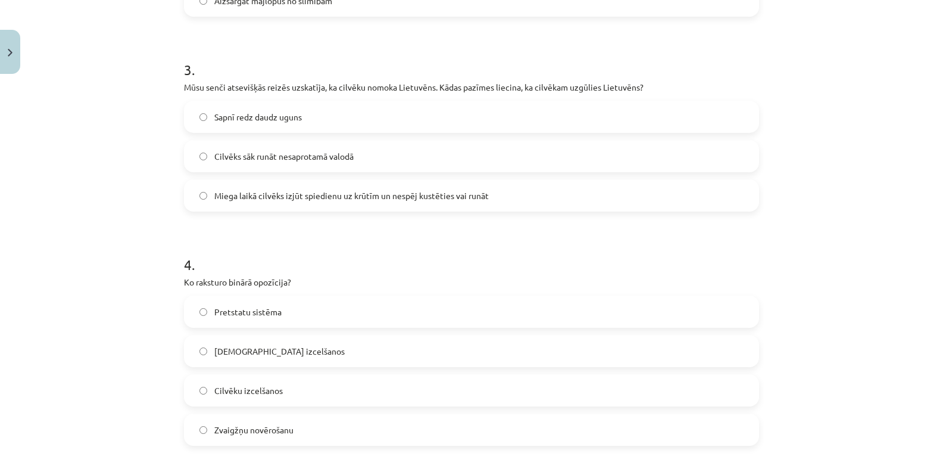
click at [203, 195] on label "Miega laikā cilvēks izjūt spiedienu uz krūtīm un nespēj kustēties vai runāt" at bounding box center [471, 195] width 573 height 30
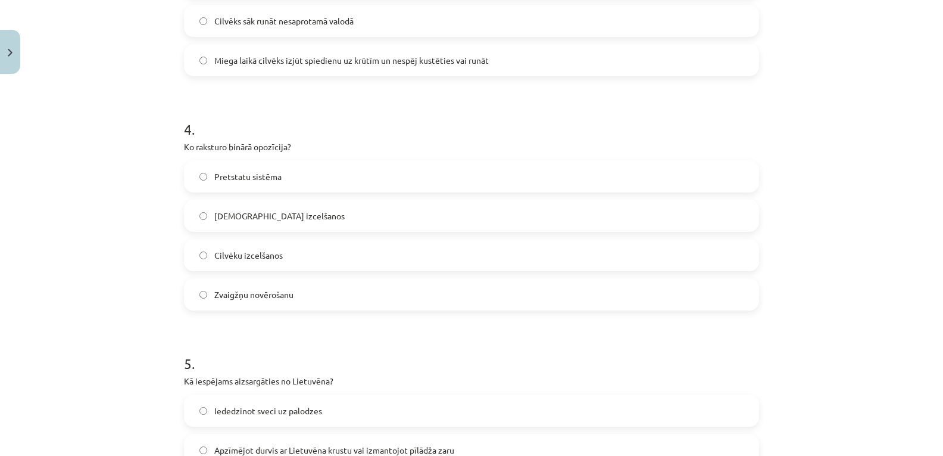
scroll to position [804, 0]
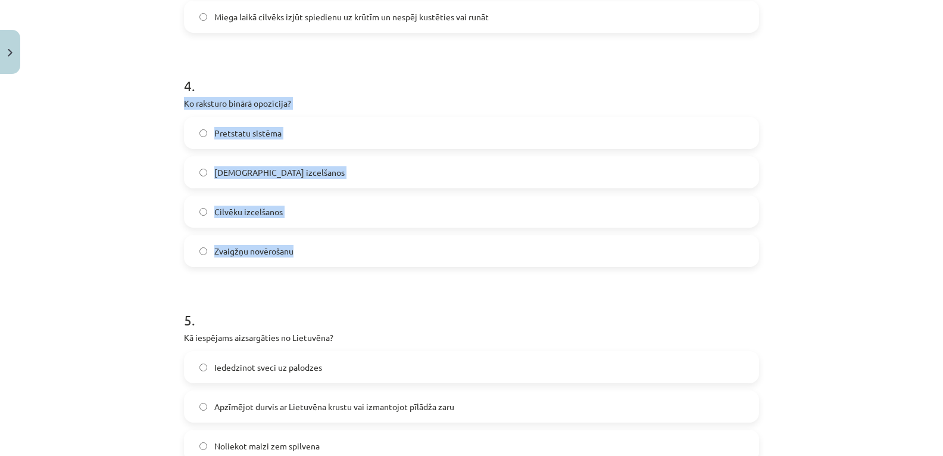
drag, startPoint x: 180, startPoint y: 98, endPoint x: 309, endPoint y: 246, distance: 196.2
click at [309, 246] on div "4 . Ko raksturo binārā opozīcija? Pretstatu sistēma [DEMOGRAPHIC_DATA] izcelšan…" at bounding box center [471, 162] width 575 height 210
click at [136, 202] on div "Mācību tēma: Literatūras 9. klases 1. ieskaites mācību materiāls #3 📖 2. tēma. …" at bounding box center [471, 228] width 943 height 456
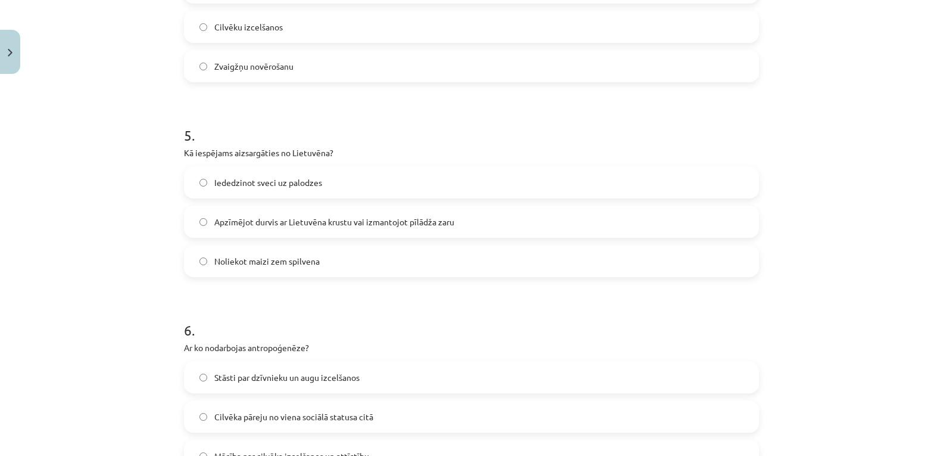
scroll to position [1042, 0]
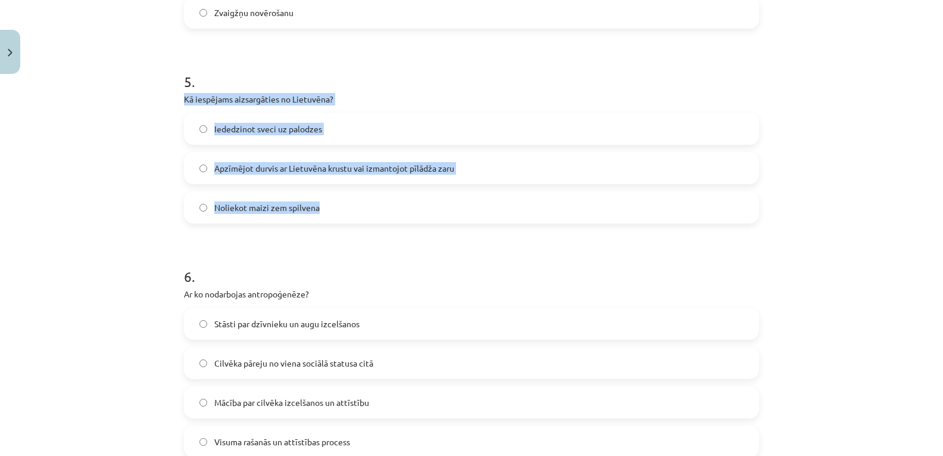
drag, startPoint x: 180, startPoint y: 91, endPoint x: 344, endPoint y: 204, distance: 199.2
click at [344, 204] on div "5 . Kā iespējams aizsargāties no Lietuvēna? [PERSON_NAME] sveci uz palodzes Apz…" at bounding box center [471, 137] width 575 height 171
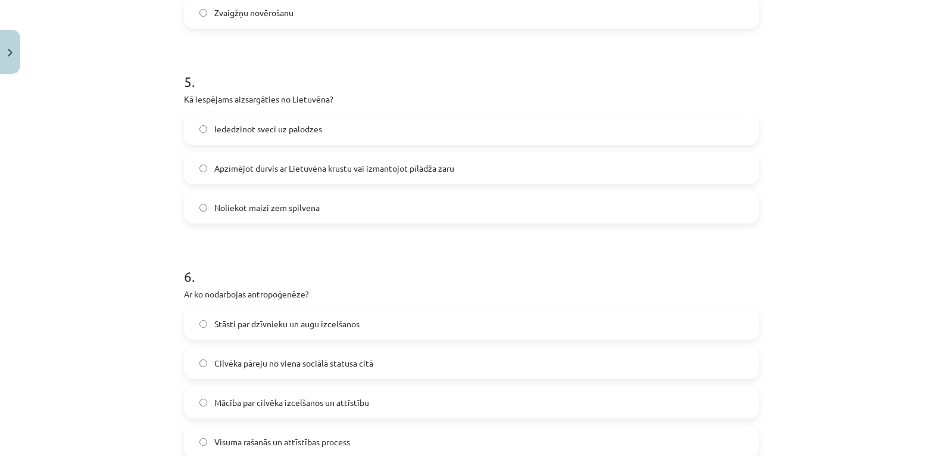
click at [130, 228] on div "Mācību tēma: Literatūras 9. klases 1. ieskaites mācību materiāls #3 📖 2. tēma. …" at bounding box center [471, 228] width 943 height 456
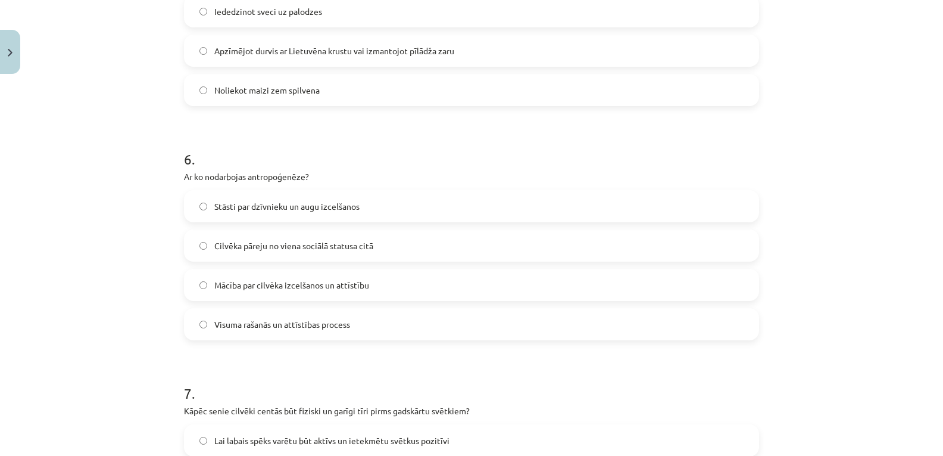
scroll to position [1221, 0]
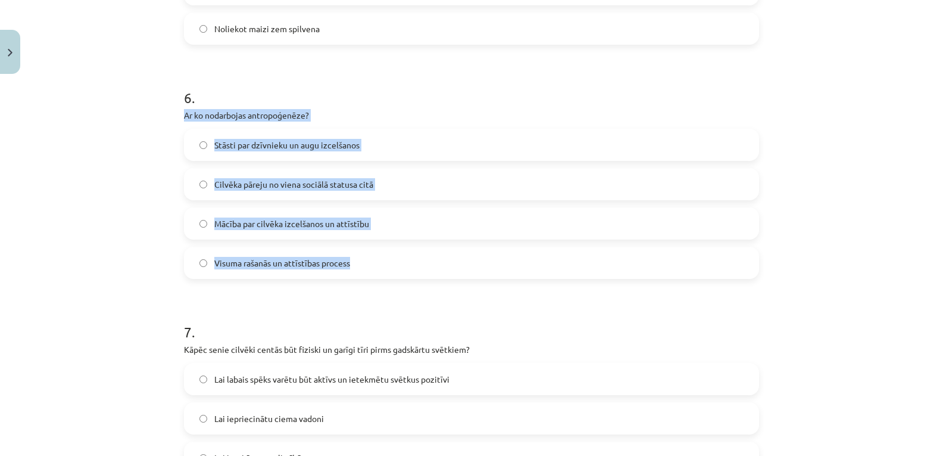
drag, startPoint x: 180, startPoint y: 110, endPoint x: 379, endPoint y: 267, distance: 253.1
click at [379, 267] on div "6 . Ar ko nodarbojas antropoģenēze? Stāsti par dzīvnieku un augu izcelšanos Cil…" at bounding box center [471, 173] width 575 height 210
click at [88, 239] on div "Mācību tēma: Literatūras 9. klases 1. ieskaites mācību materiāls #3 📖 2. tēma. …" at bounding box center [471, 228] width 943 height 456
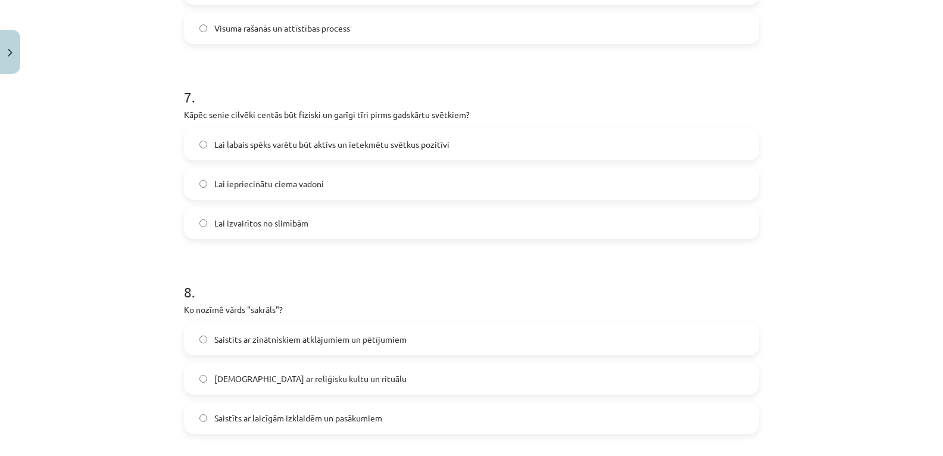
scroll to position [1468, 0]
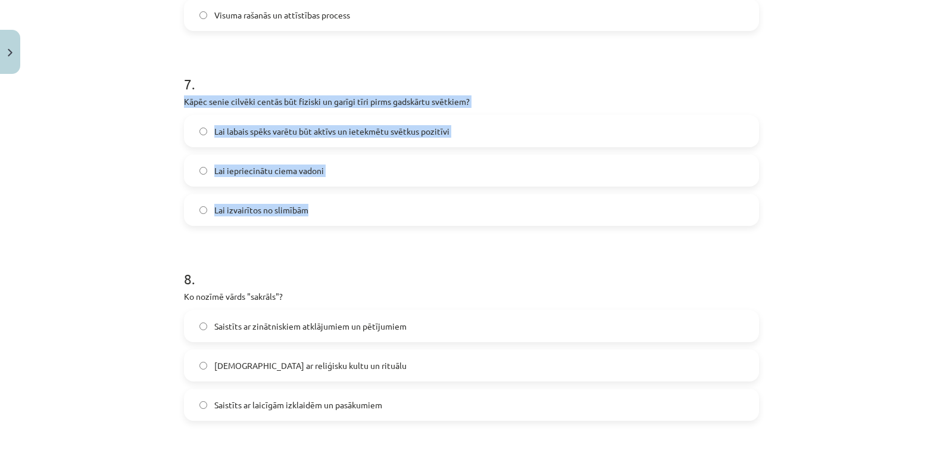
drag, startPoint x: 177, startPoint y: 98, endPoint x: 316, endPoint y: 213, distance: 179.7
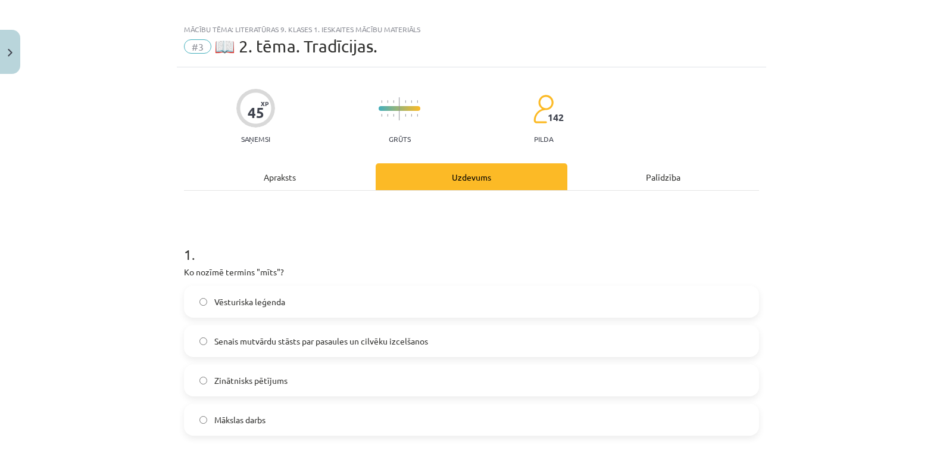
scroll to position [0, 0]
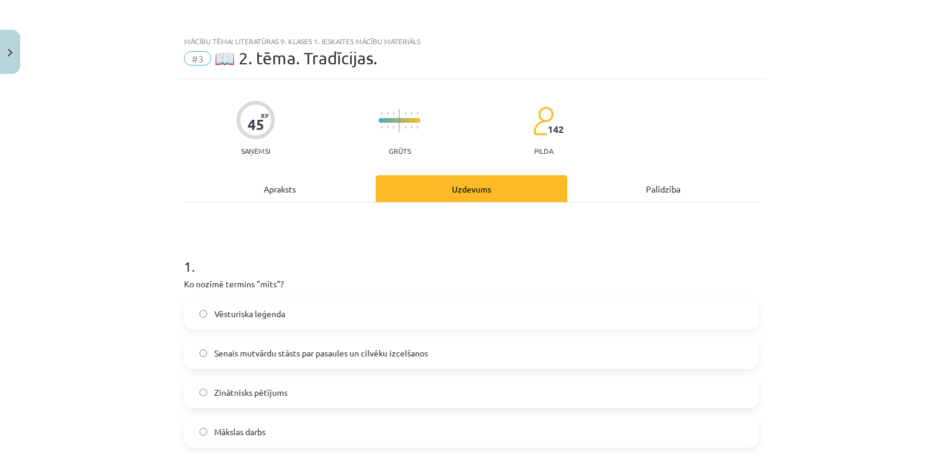
click at [285, 190] on div "Apraksts" at bounding box center [280, 188] width 192 height 27
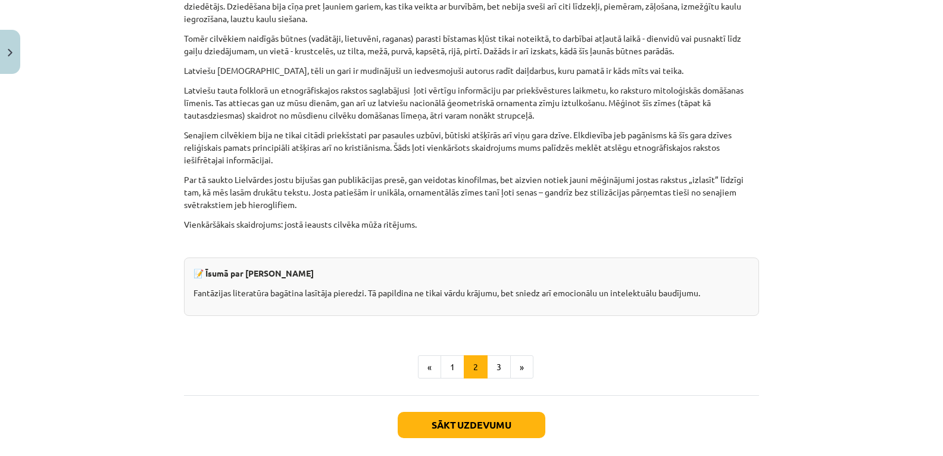
scroll to position [2927, 0]
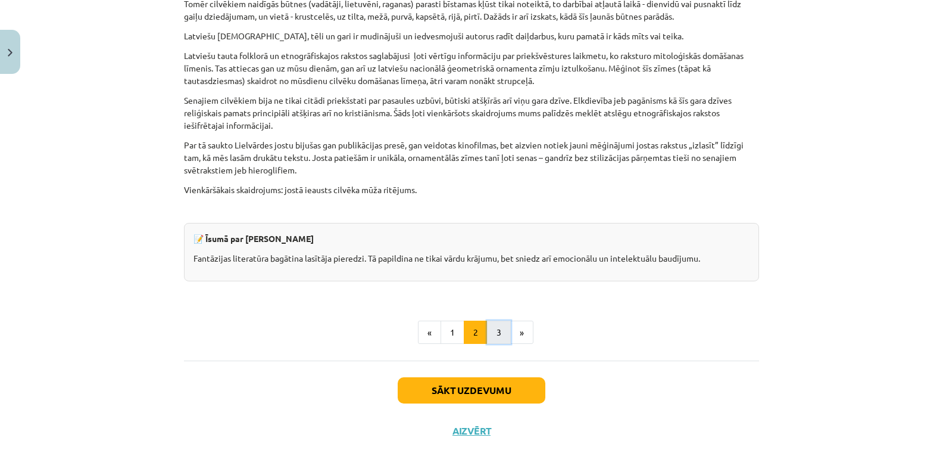
click at [494, 320] on button "3" at bounding box center [499, 332] width 24 height 24
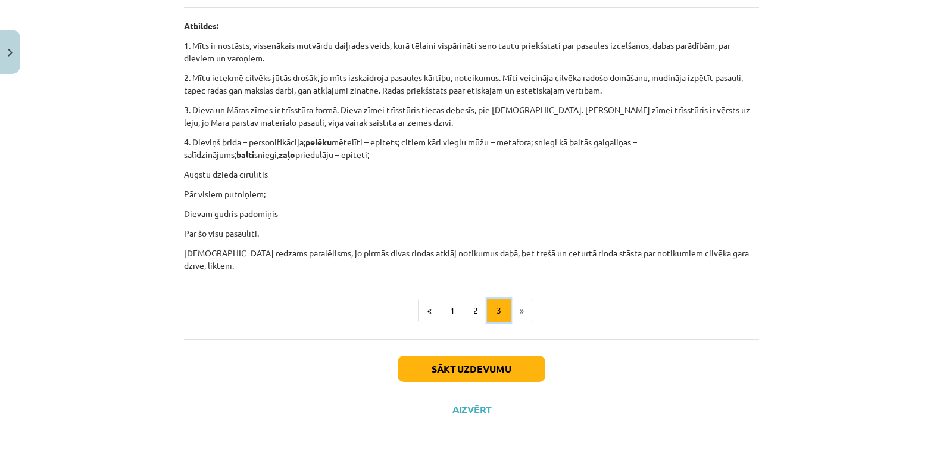
scroll to position [651, 0]
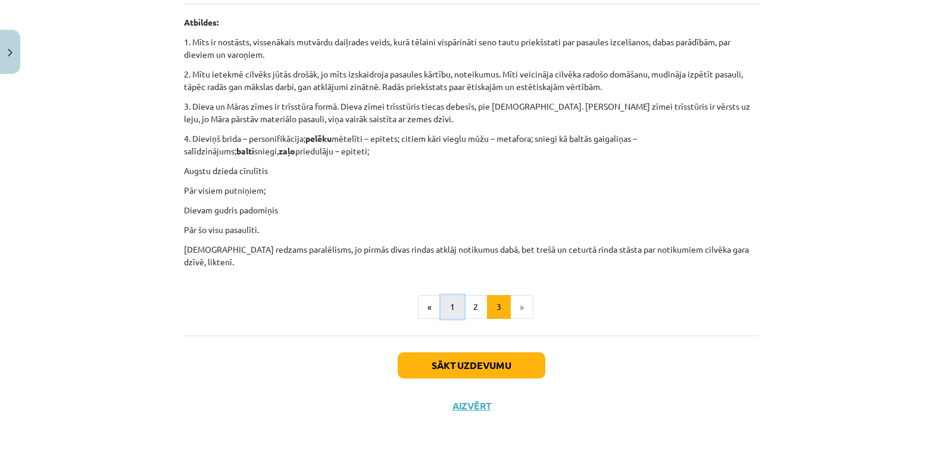
click at [448, 305] on button "1" at bounding box center [453, 307] width 24 height 24
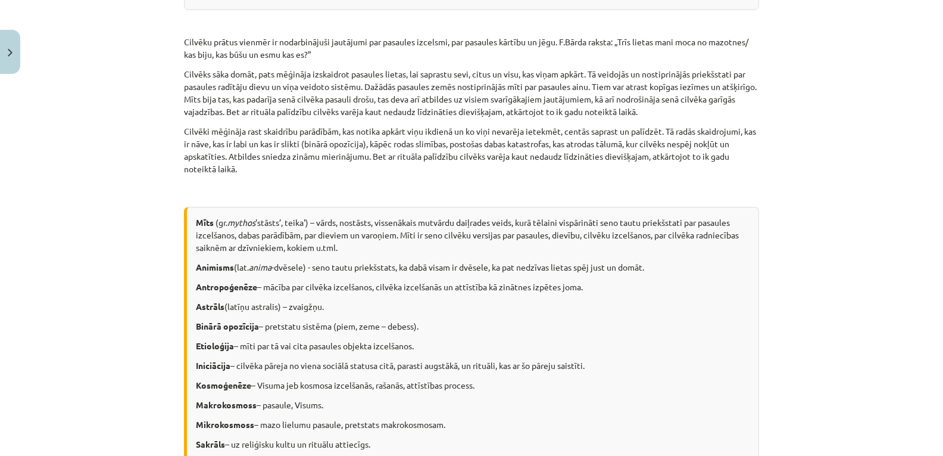
scroll to position [357, 0]
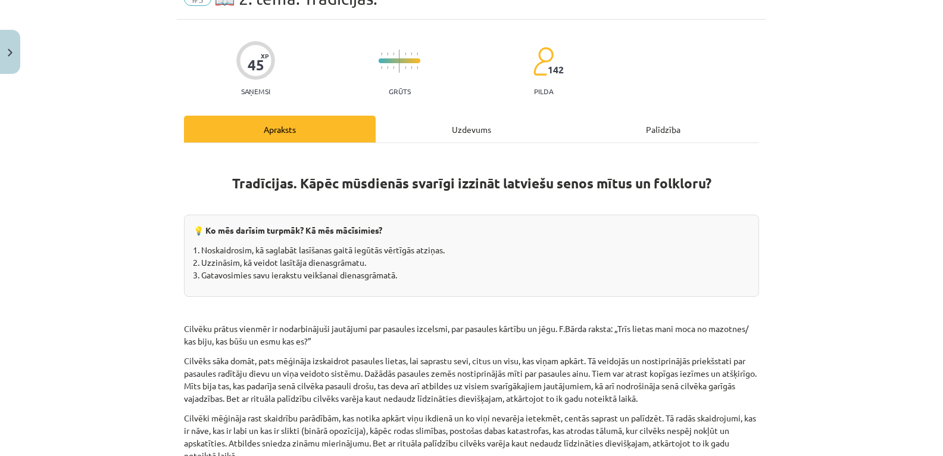
click at [458, 131] on div "Uzdevums" at bounding box center [472, 129] width 192 height 27
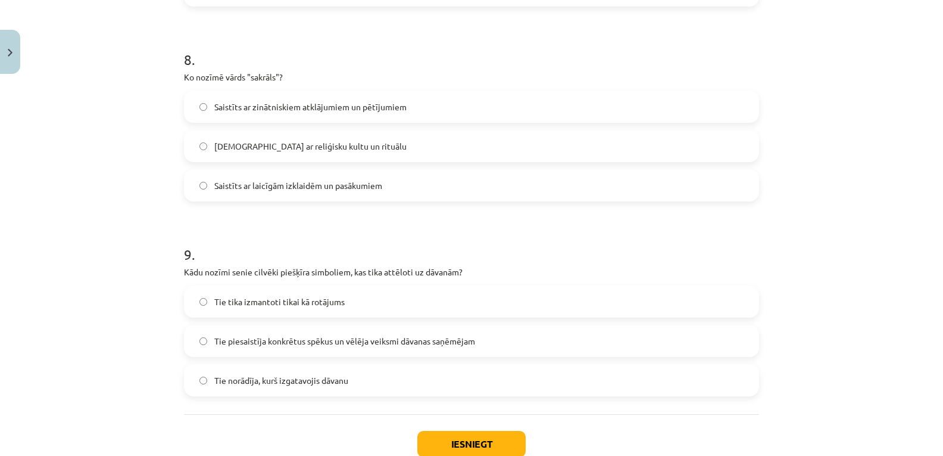
scroll to position [1697, 0]
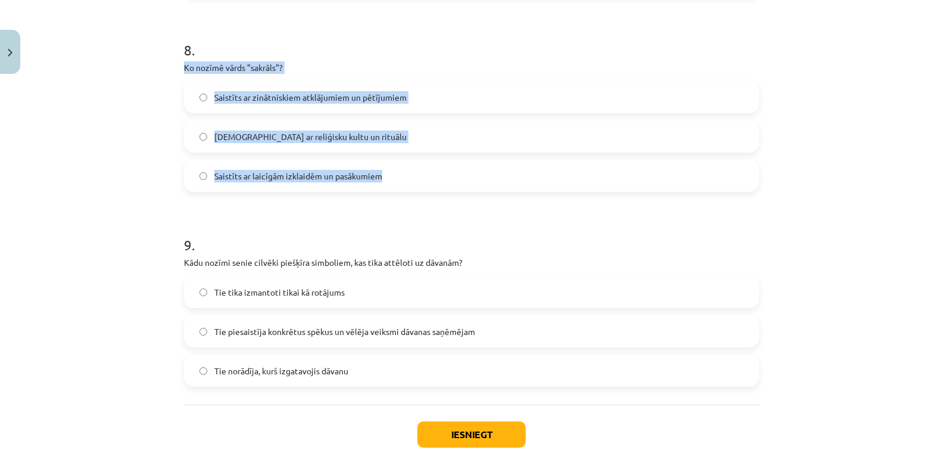
drag, startPoint x: 180, startPoint y: 65, endPoint x: 402, endPoint y: 176, distance: 248.2
click at [402, 176] on div "8 . Ko nozīmē vārds "sakrāls"? Saistīts ar zinātniskiem atklājumiem un pētījumi…" at bounding box center [471, 106] width 575 height 171
click at [139, 160] on div "Mācību tēma: Literatūras 9. klases 1. ieskaites mācību materiāls #3 📖 2. tēma. …" at bounding box center [471, 228] width 943 height 456
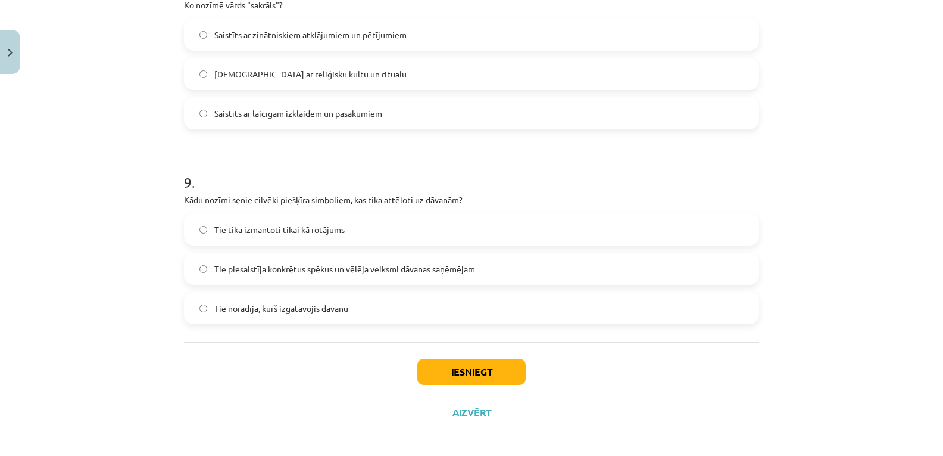
scroll to position [1766, 0]
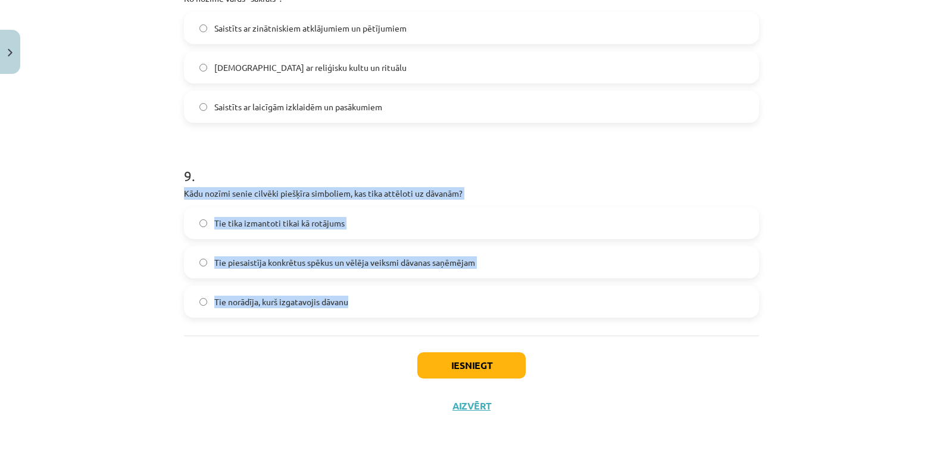
drag, startPoint x: 179, startPoint y: 192, endPoint x: 367, endPoint y: 292, distance: 212.9
click at [367, 292] on div "9 . Kādu nozīmi senie cilvēki piešķīra simboliem, kas tika attēloti uz dāvanām?…" at bounding box center [471, 231] width 575 height 171
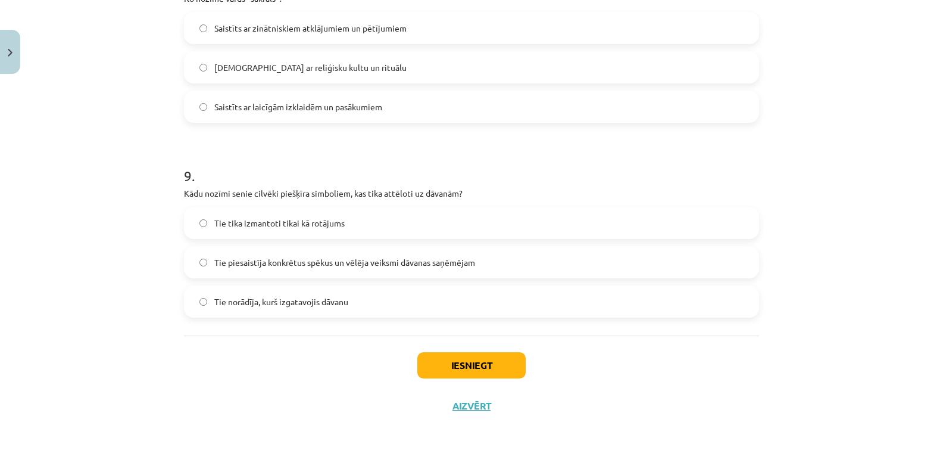
click at [234, 373] on div "Iesniegt Aizvērt" at bounding box center [471, 376] width 575 height 83
click at [471, 363] on button "Iesniegt" at bounding box center [471, 365] width 108 height 26
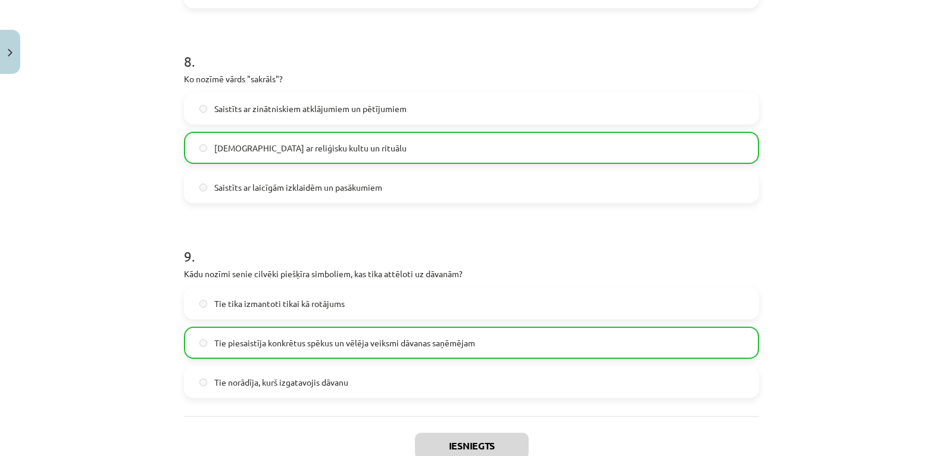
scroll to position [1804, 0]
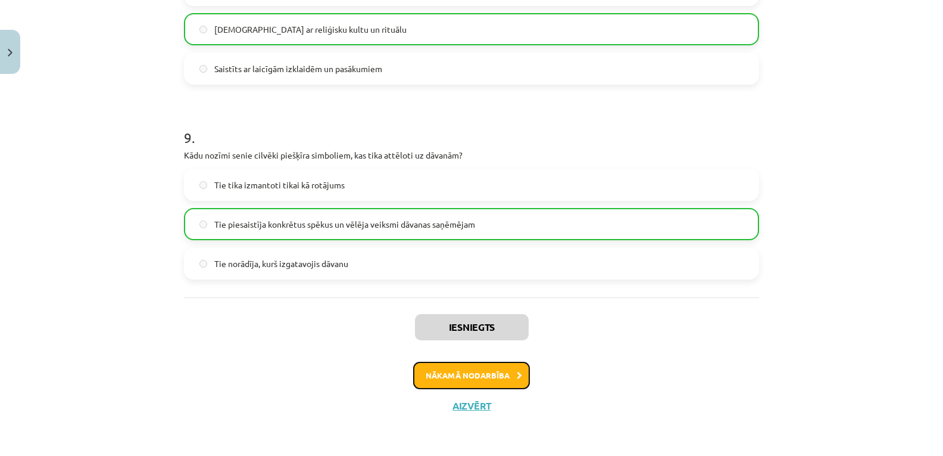
click at [481, 375] on button "Nākamā nodarbība" at bounding box center [471, 374] width 117 height 27
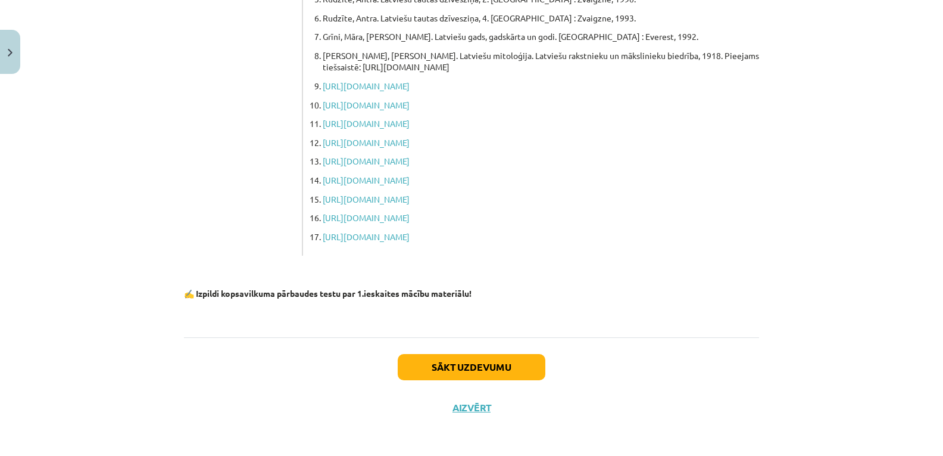
scroll to position [320, 0]
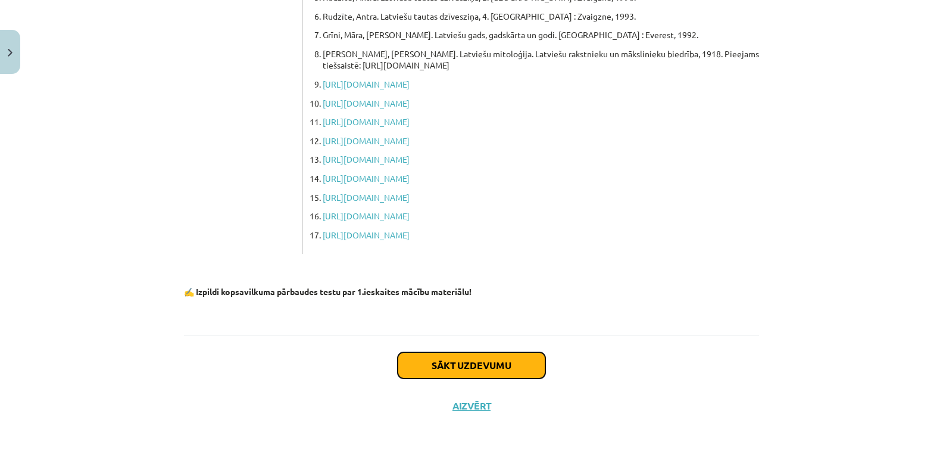
click at [478, 369] on button "Sākt uzdevumu" at bounding box center [472, 365] width 148 height 26
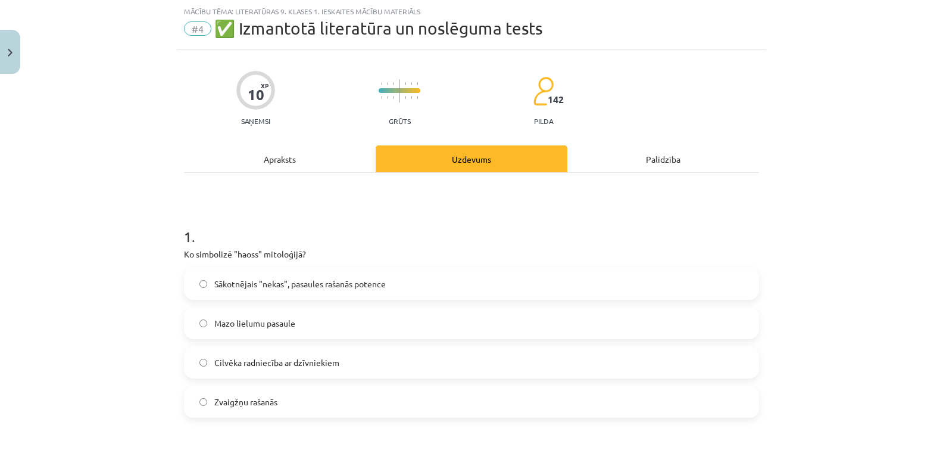
scroll to position [89, 0]
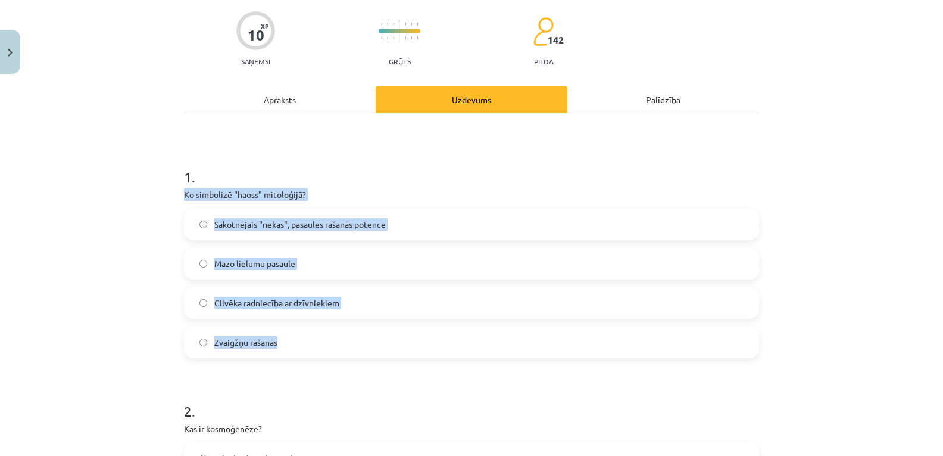
drag, startPoint x: 179, startPoint y: 191, endPoint x: 303, endPoint y: 338, distance: 192.7
click at [150, 276] on div "Mācību tēma: Literatūras 9. klases 1. ieskaites mācību materiāls #4 ✅ Izmantotā…" at bounding box center [471, 228] width 943 height 456
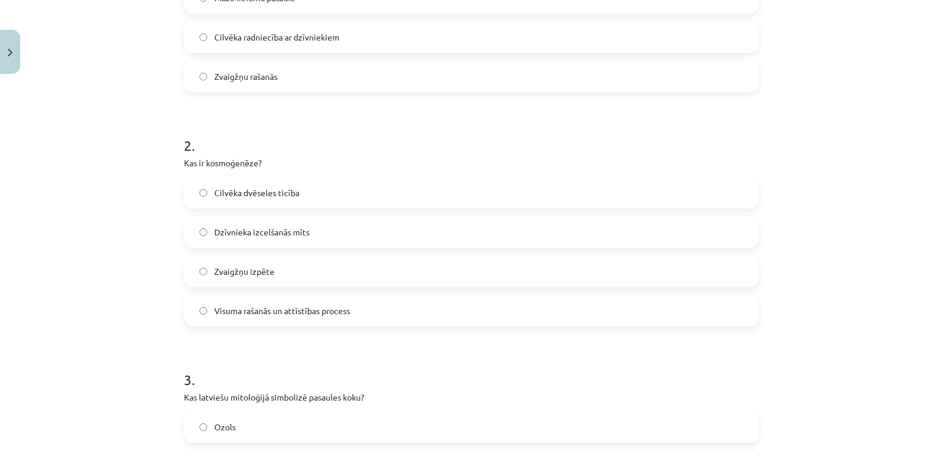
scroll to position [387, 0]
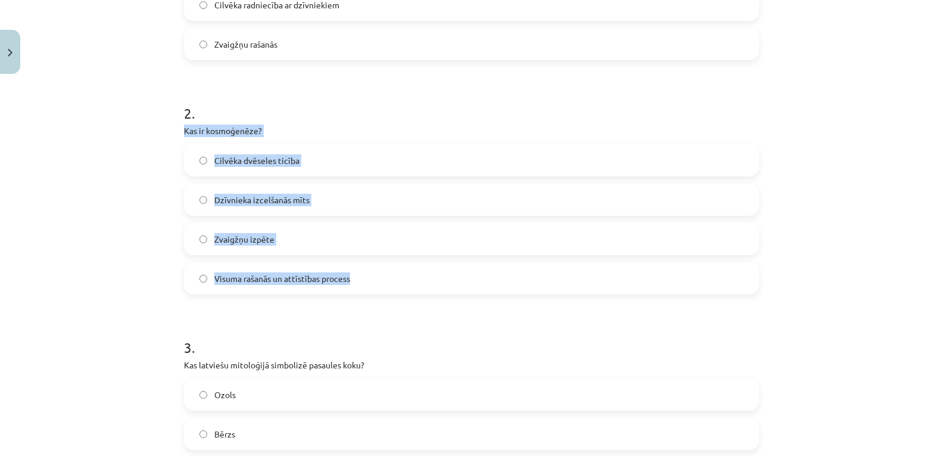
drag, startPoint x: 178, startPoint y: 127, endPoint x: 367, endPoint y: 277, distance: 241.6
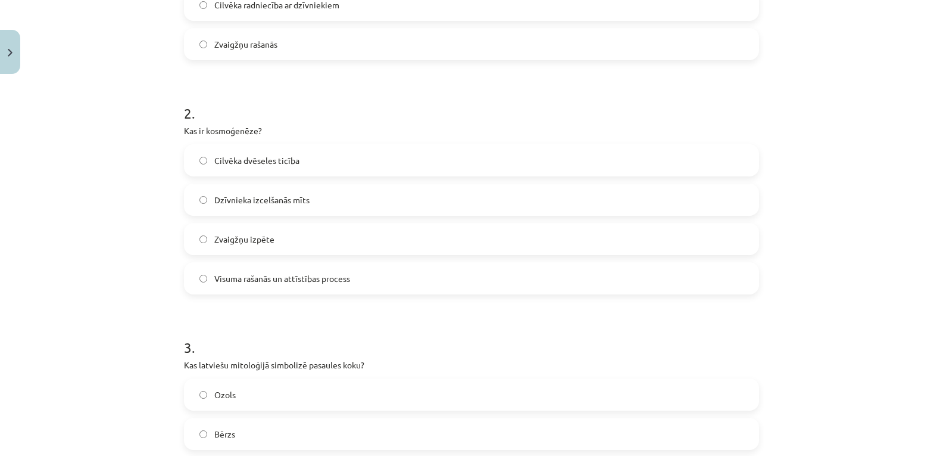
click at [110, 295] on div "Mācību tēma: Literatūras 9. klases 1. ieskaites mācību materiāls #4 ✅ Izmantotā…" at bounding box center [471, 228] width 943 height 456
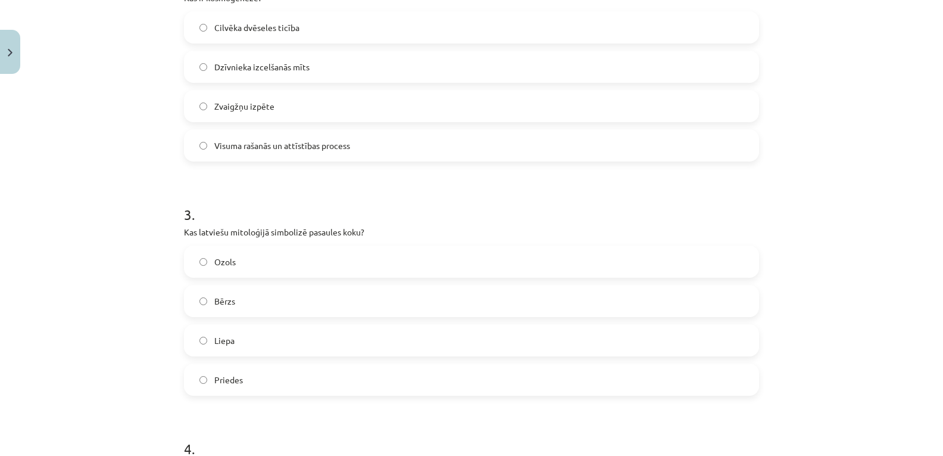
scroll to position [625, 0]
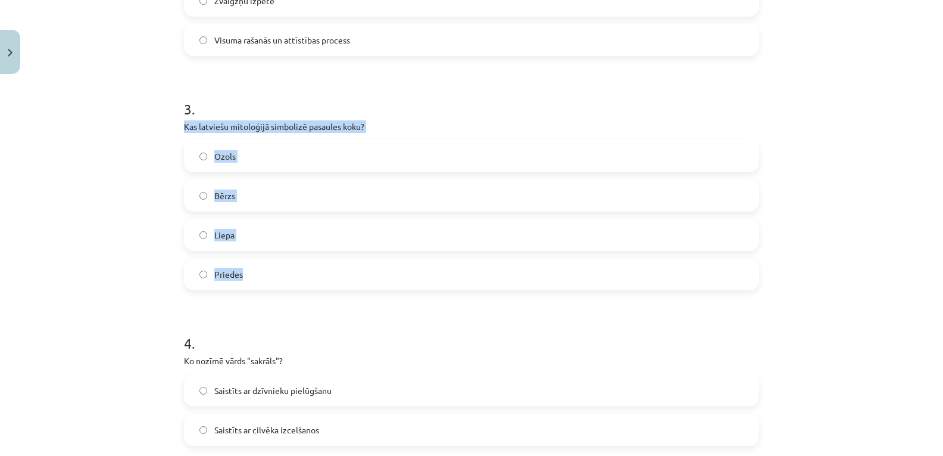
drag, startPoint x: 179, startPoint y: 122, endPoint x: 263, endPoint y: 282, distance: 180.6
click at [133, 180] on div "Mācību tēma: Literatūras 9. klases 1. ieskaites mācību materiāls #4 ✅ Izmantotā…" at bounding box center [471, 228] width 943 height 456
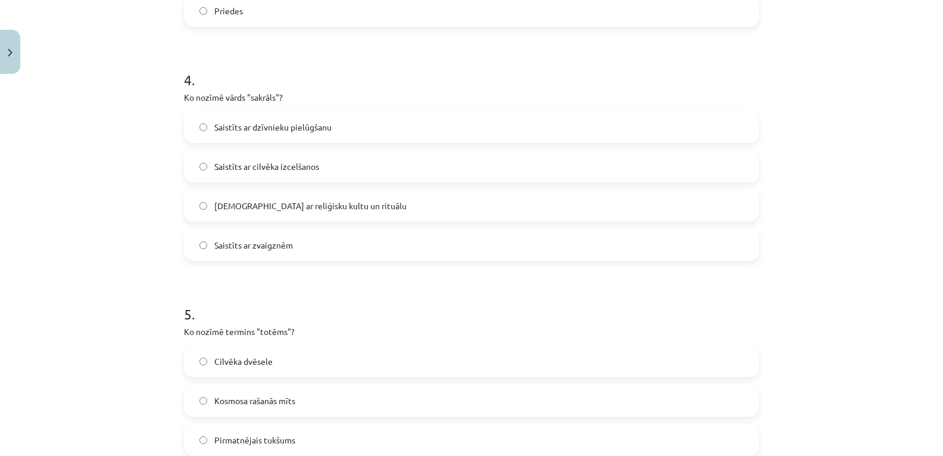
scroll to position [923, 0]
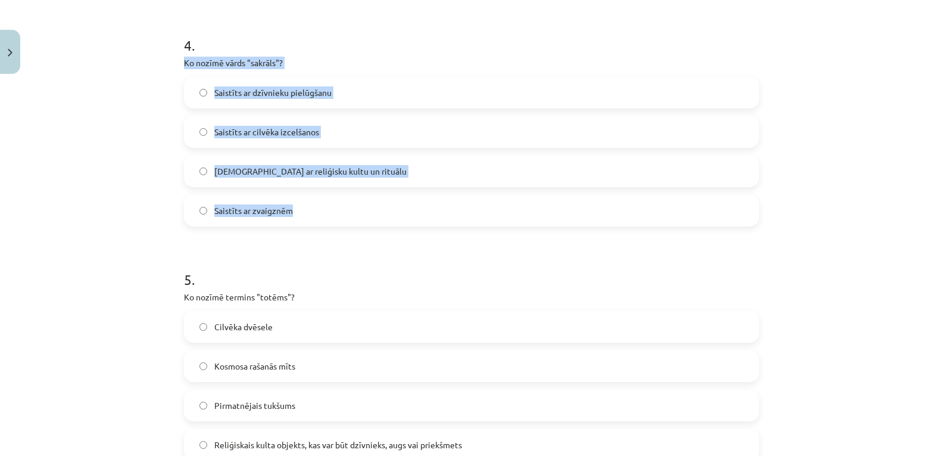
drag, startPoint x: 178, startPoint y: 57, endPoint x: 307, endPoint y: 204, distance: 195.3
click at [307, 204] on div "10 XP Saņemsi Grūts 142 pilda Apraksts Uzdevums Palīdzība 1 . Ko simbolizē "hao…" at bounding box center [471, 447] width 589 height 2582
click at [121, 132] on div "Mācību tēma: Literatūras 9. klases 1. ieskaites mācību materiāls #4 ✅ Izmantotā…" at bounding box center [471, 228] width 943 height 456
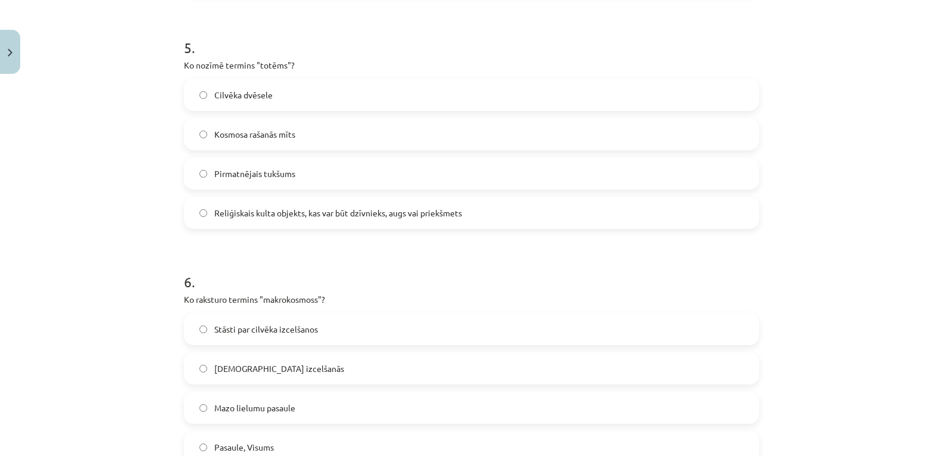
scroll to position [1161, 0]
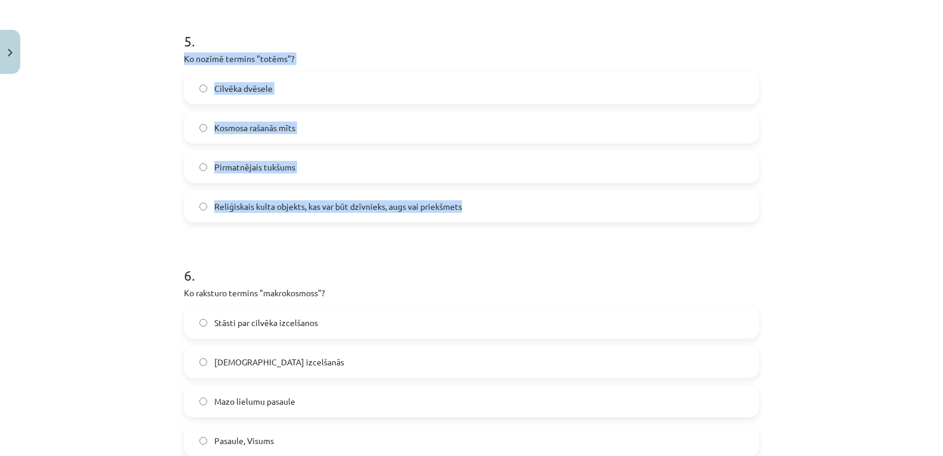
drag, startPoint x: 180, startPoint y: 52, endPoint x: 467, endPoint y: 202, distance: 323.9
click at [467, 202] on div "5 . Ko nozīmē termins "totēms"? Cilvēka dvēsele Kosmosa rašanās mīts [GEOGRAPHI…" at bounding box center [471, 117] width 575 height 210
